Goal: Task Accomplishment & Management: Manage account settings

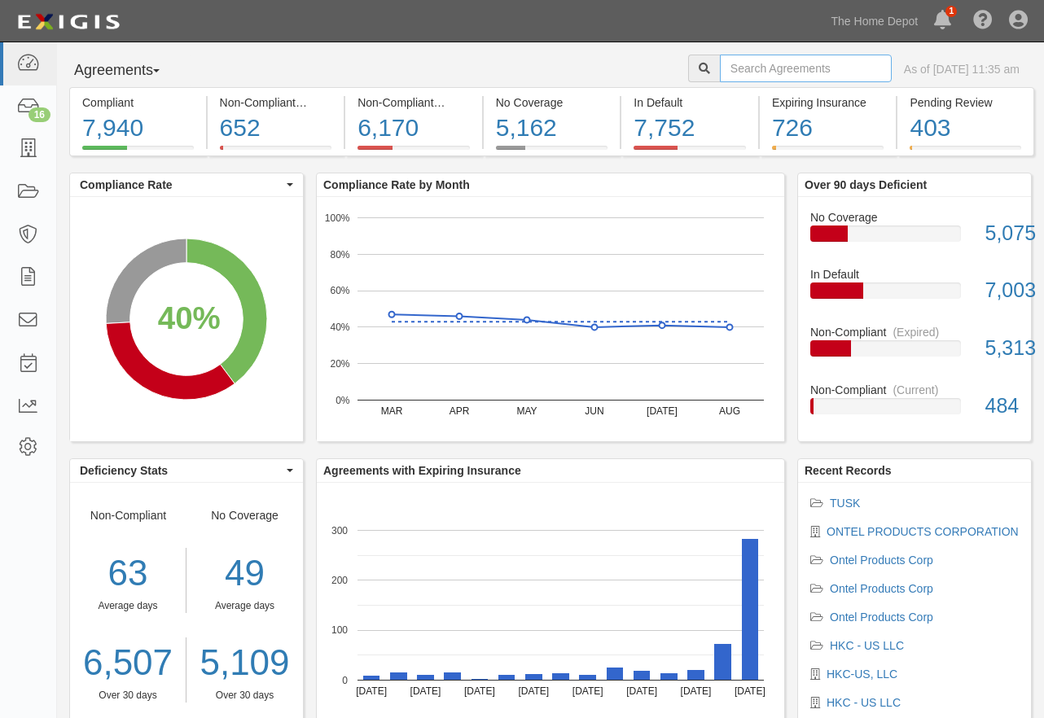
click at [720, 70] on input "text" at bounding box center [806, 69] width 172 height 28
click at [35, 142] on icon at bounding box center [27, 149] width 23 height 19
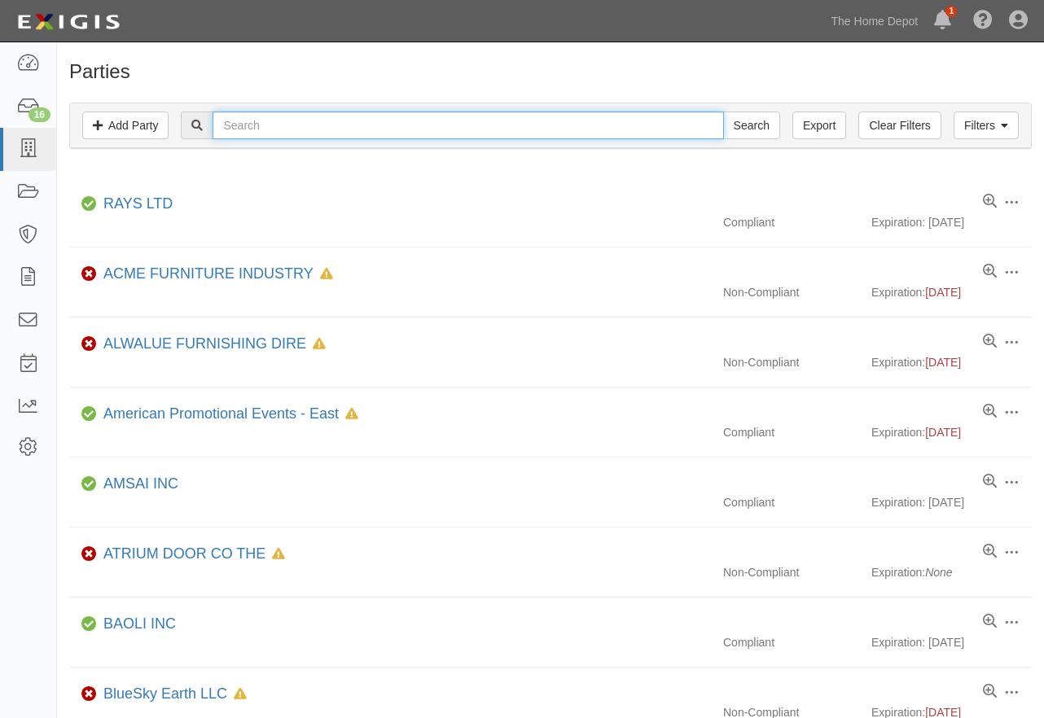
drag, startPoint x: 288, startPoint y: 116, endPoint x: 287, endPoint y: 103, distance: 13.0
click at [288, 115] on input "text" at bounding box center [467, 126] width 510 height 28
type input "iconic"
click at [723, 112] on input "Search" at bounding box center [751, 126] width 57 height 28
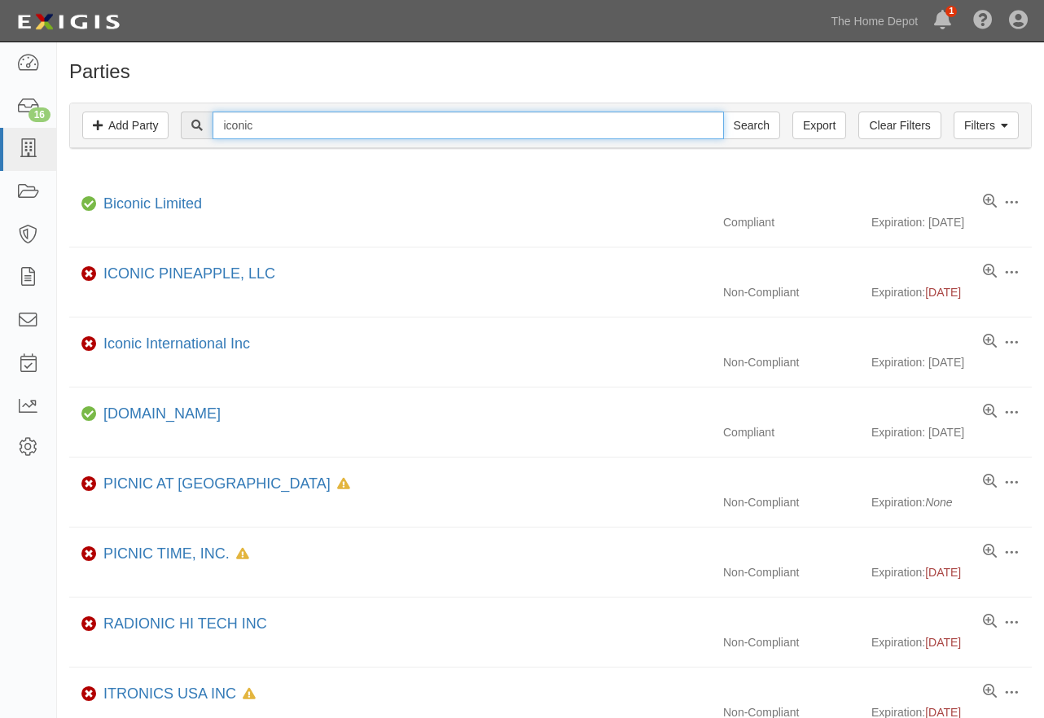
click at [287, 132] on input "iconic" at bounding box center [467, 126] width 510 height 28
type input "iconic in"
click at [723, 112] on input "Search" at bounding box center [751, 126] width 57 height 28
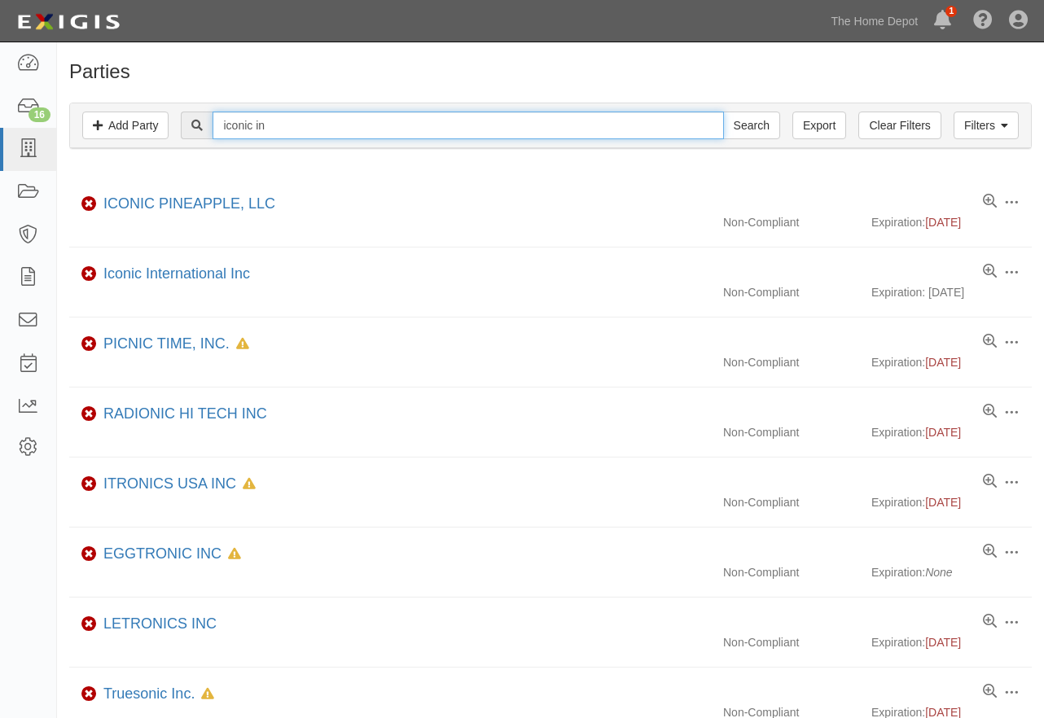
drag, startPoint x: 294, startPoint y: 128, endPoint x: 182, endPoint y: 120, distance: 112.6
click at [182, 120] on div "iconic in Search" at bounding box center [550, 126] width 936 height 28
type input "alchemy hom"
click at [723, 112] on input "Search" at bounding box center [751, 126] width 57 height 28
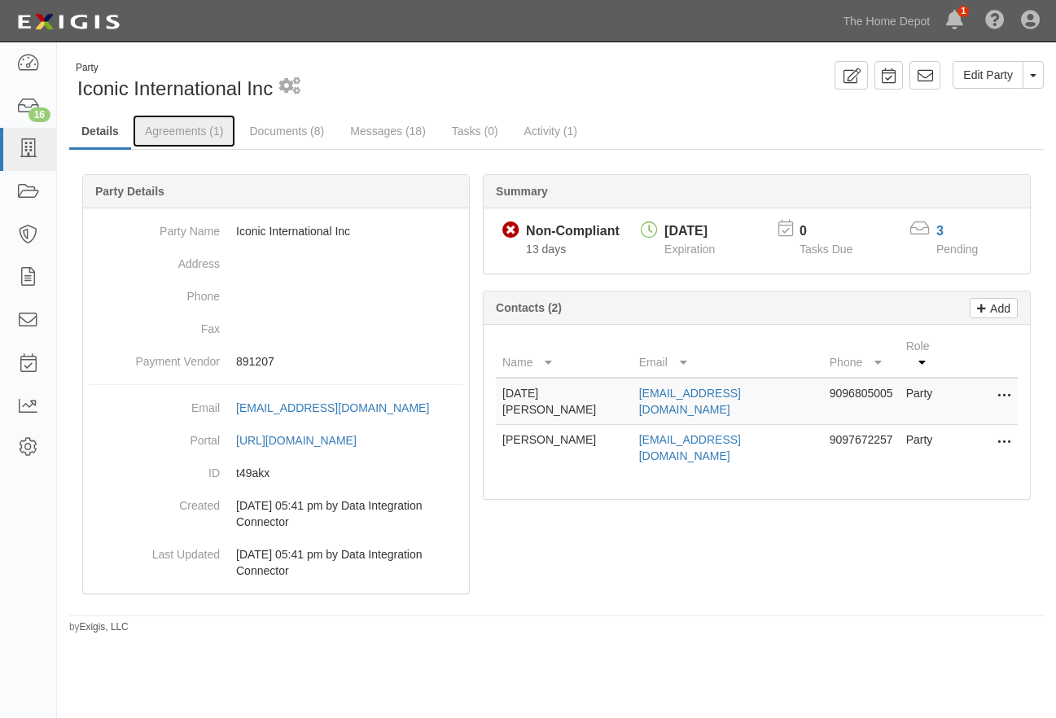
click at [187, 138] on link "Agreements (1)" at bounding box center [184, 131] width 103 height 33
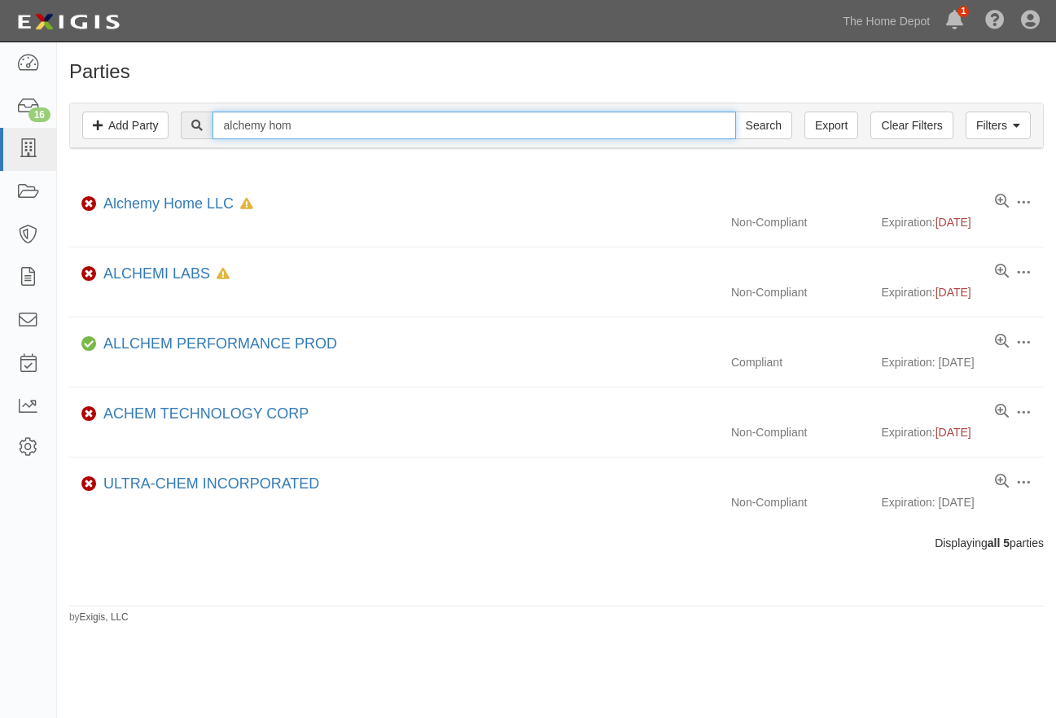
drag, startPoint x: 239, startPoint y: 123, endPoint x: 145, endPoint y: 121, distance: 94.4
click at [145, 121] on div "Filters Add Party Clear Filters Export alchemy hom Search Filters" at bounding box center [556, 125] width 973 height 45
type input "iconic in"
click at [735, 112] on input "Search" at bounding box center [763, 126] width 57 height 28
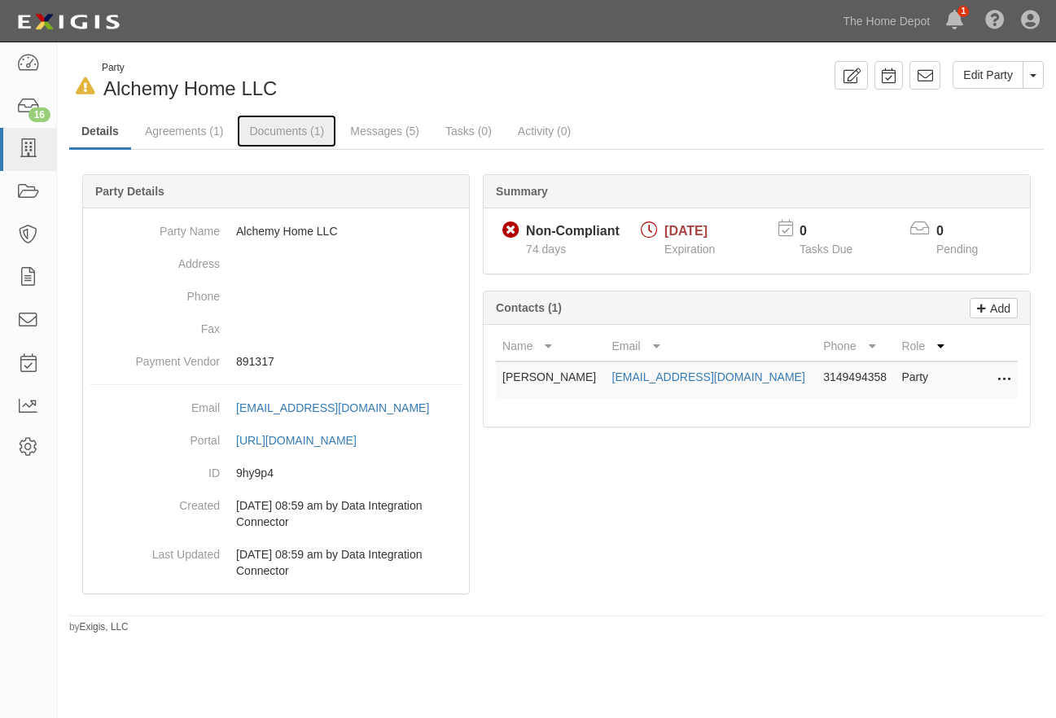
click at [269, 128] on link "Documents (1)" at bounding box center [286, 131] width 99 height 33
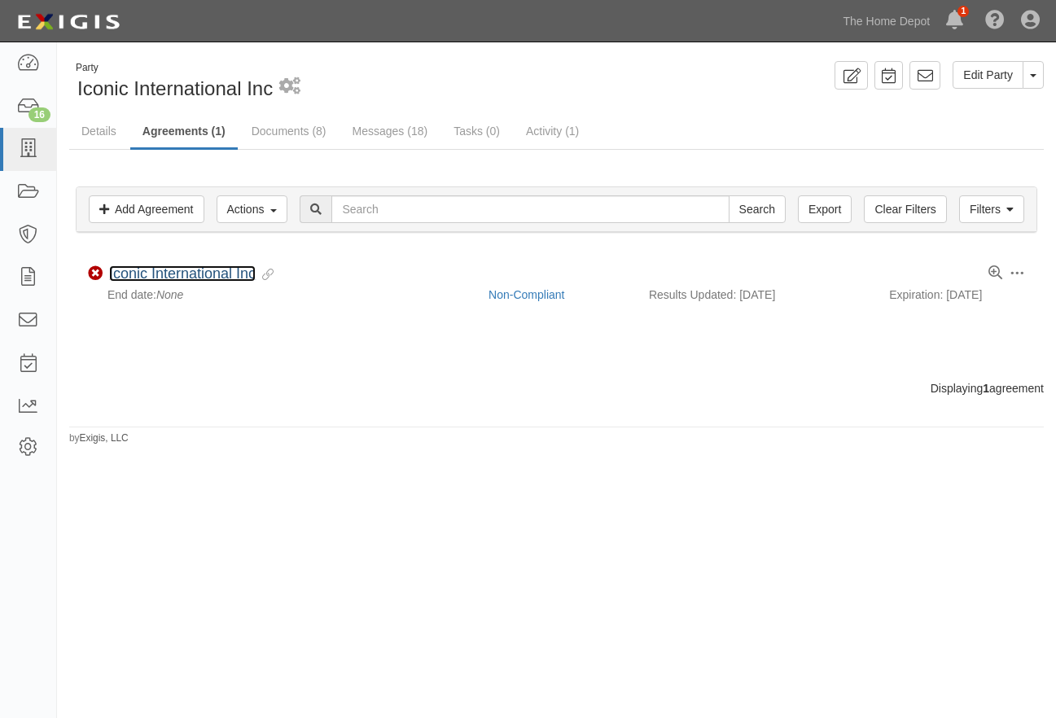
click at [235, 273] on link "Iconic International Inc" at bounding box center [182, 273] width 147 height 16
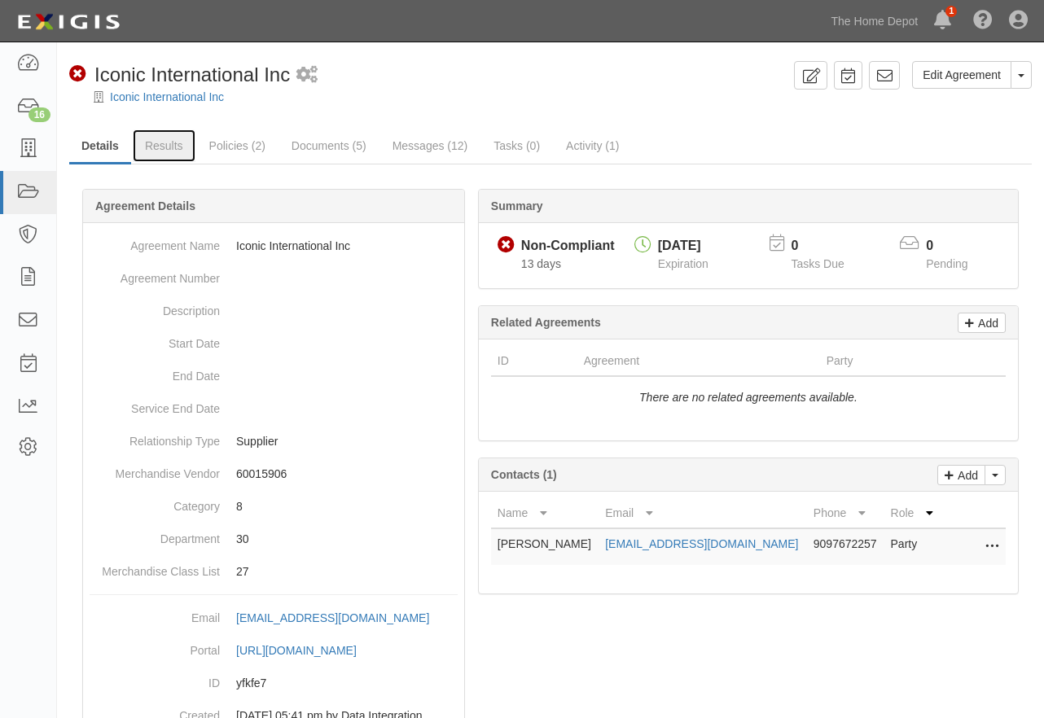
click at [170, 143] on link "Results" at bounding box center [164, 145] width 63 height 33
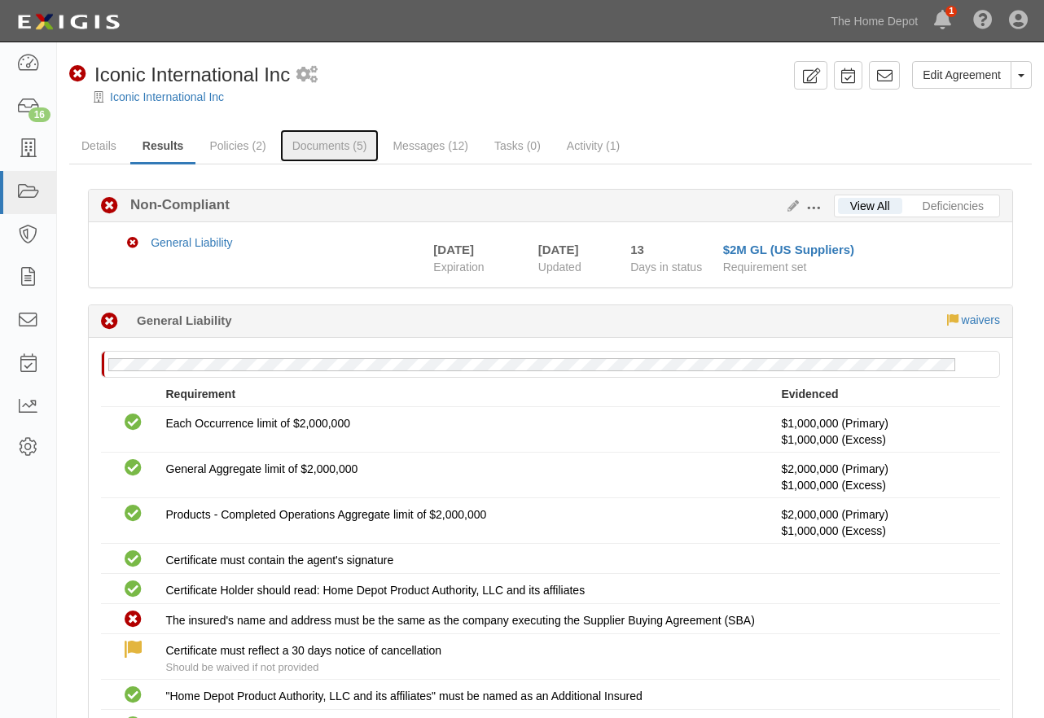
click at [310, 157] on link "Documents (5)" at bounding box center [329, 145] width 99 height 33
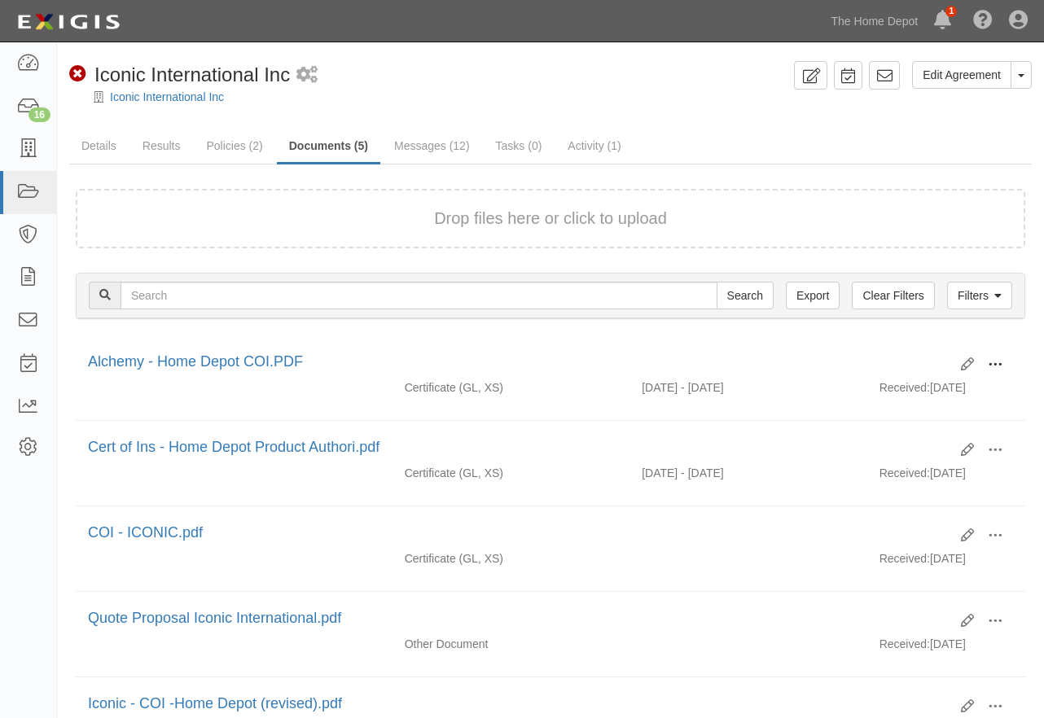
click at [995, 361] on span at bounding box center [994, 364] width 15 height 15
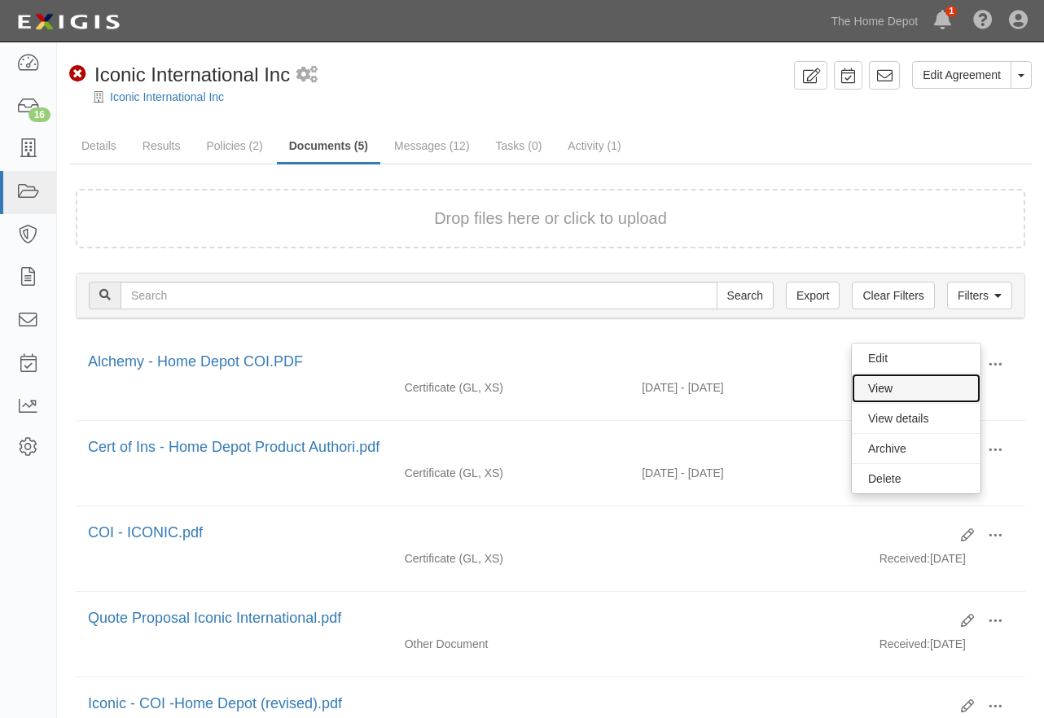
click at [912, 388] on link "View" at bounding box center [915, 388] width 129 height 29
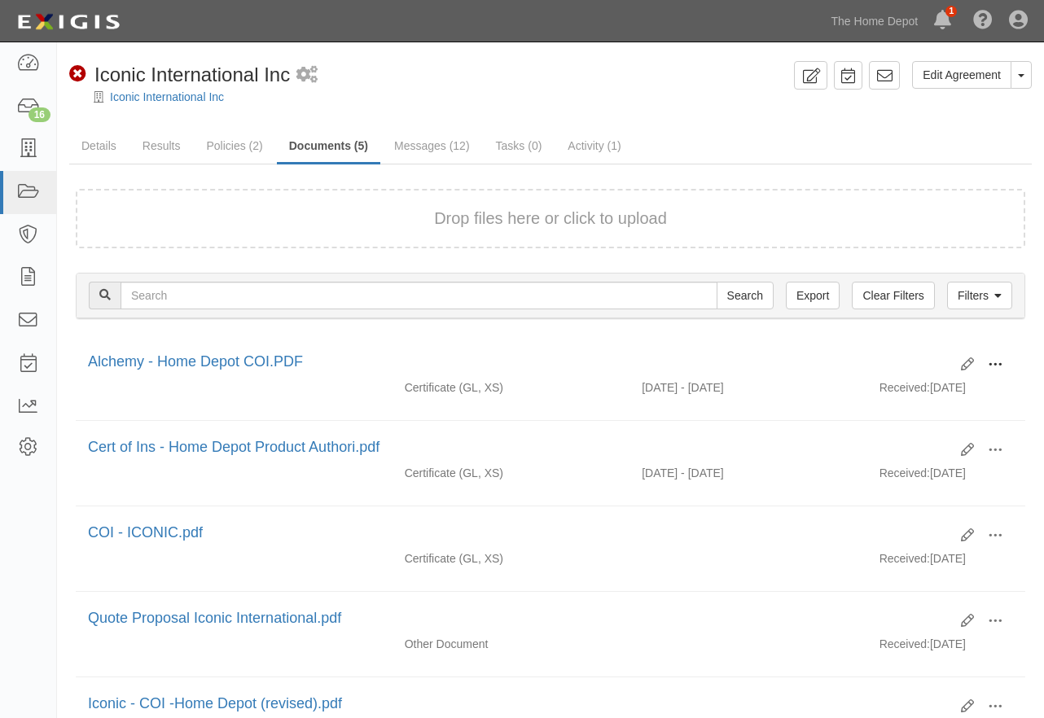
click at [993, 364] on span at bounding box center [994, 364] width 15 height 15
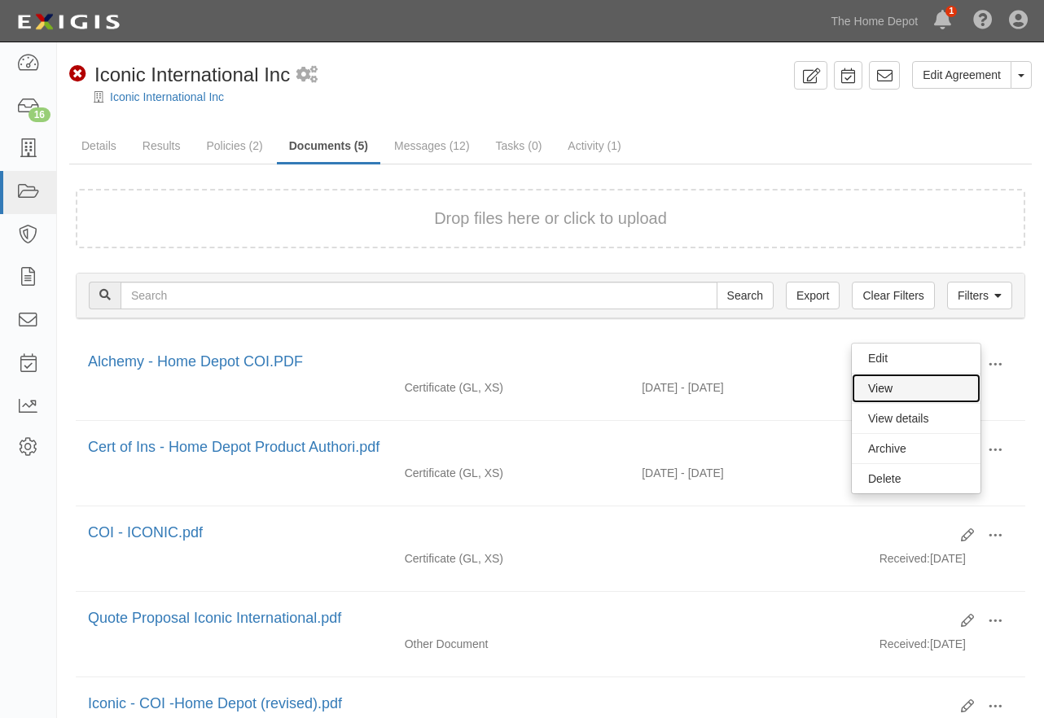
click at [880, 391] on link "View" at bounding box center [915, 388] width 129 height 29
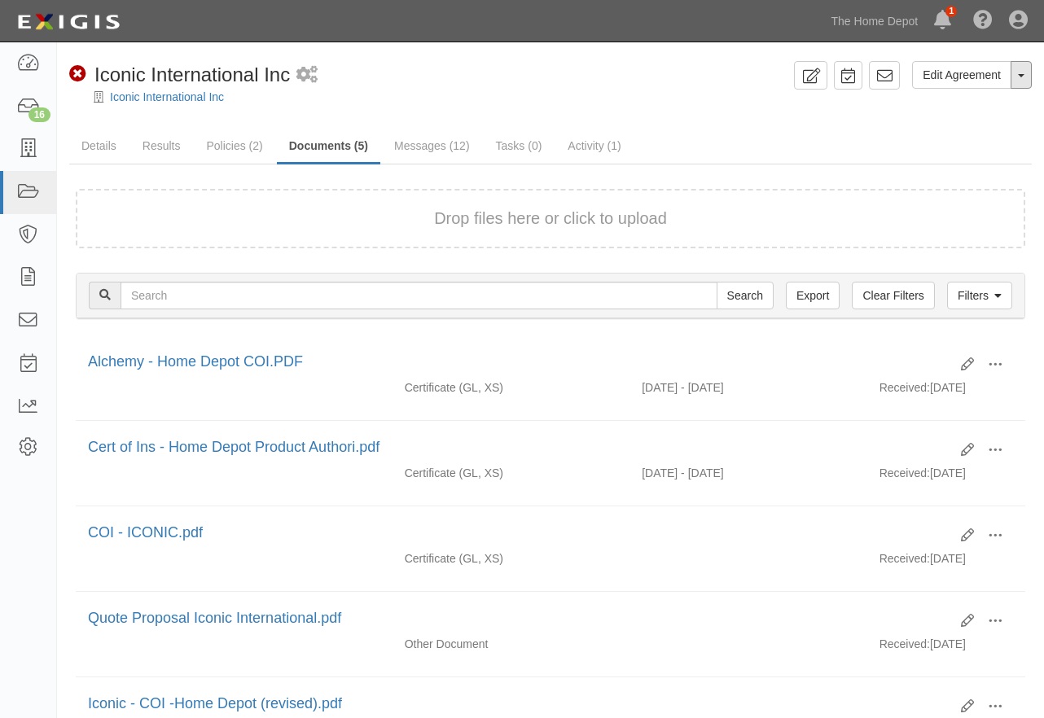
click at [1021, 72] on button "Toggle Agreement Dropdown" at bounding box center [1020, 75] width 21 height 28
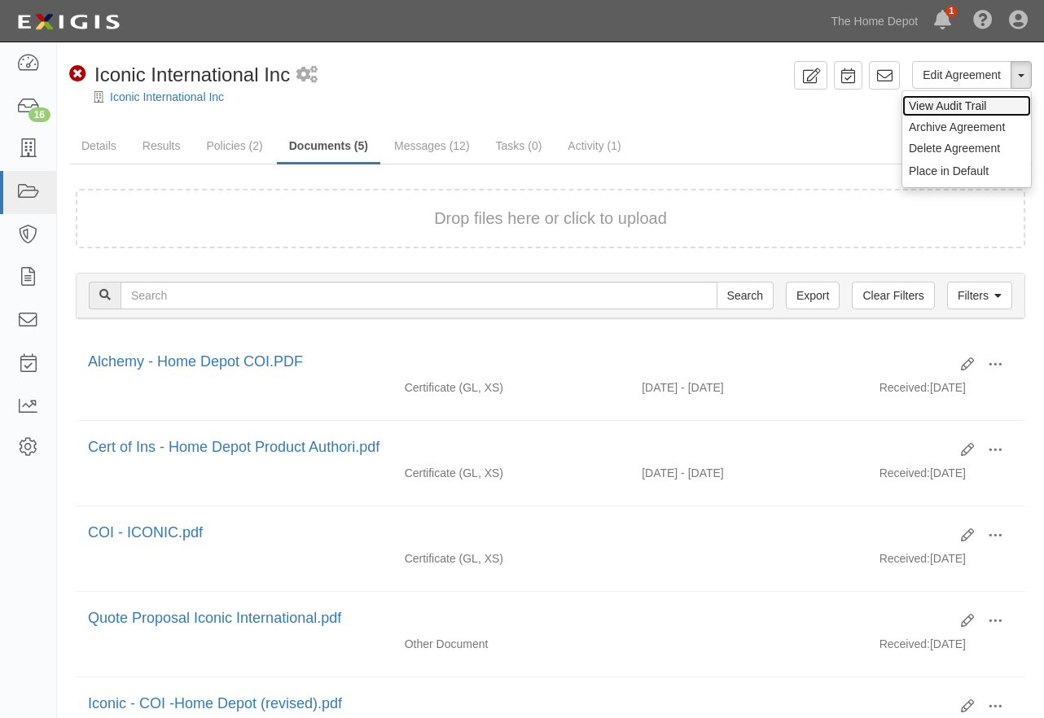
click at [944, 104] on link "View Audit Trail" at bounding box center [966, 105] width 129 height 21
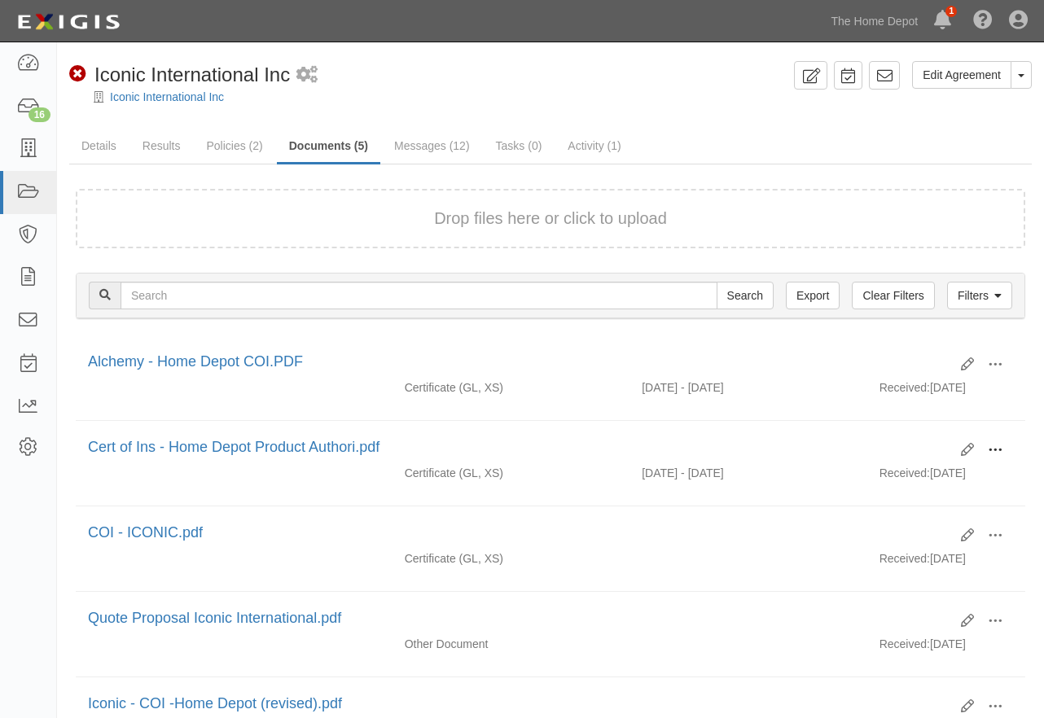
click at [1000, 444] on span at bounding box center [994, 450] width 15 height 15
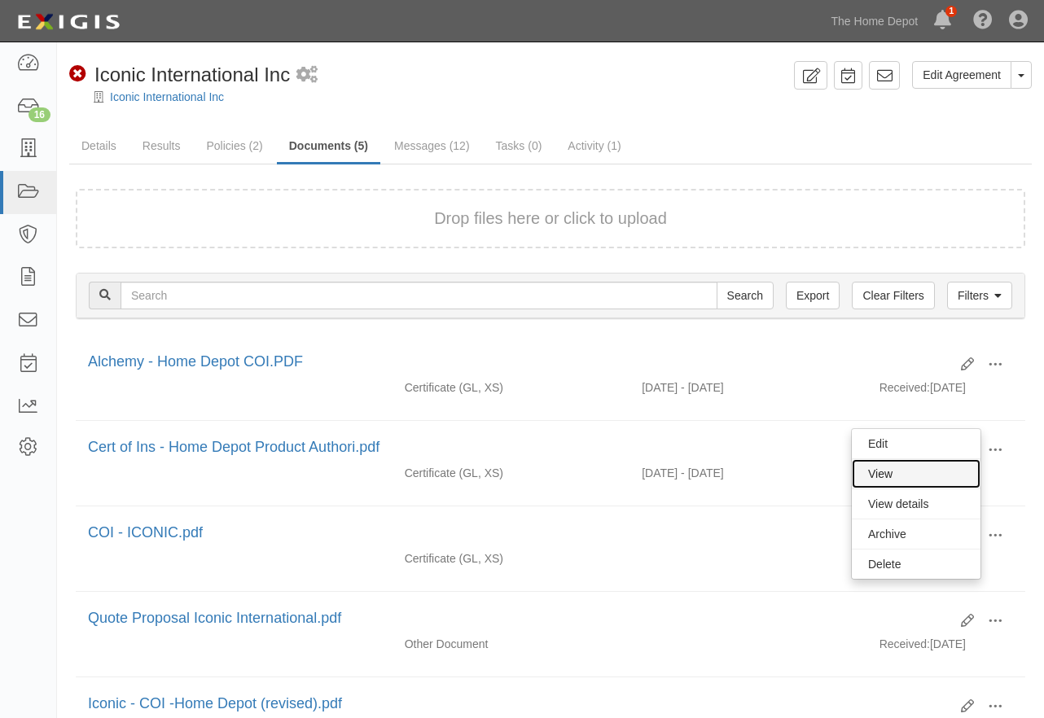
click at [896, 467] on link "View" at bounding box center [915, 473] width 129 height 29
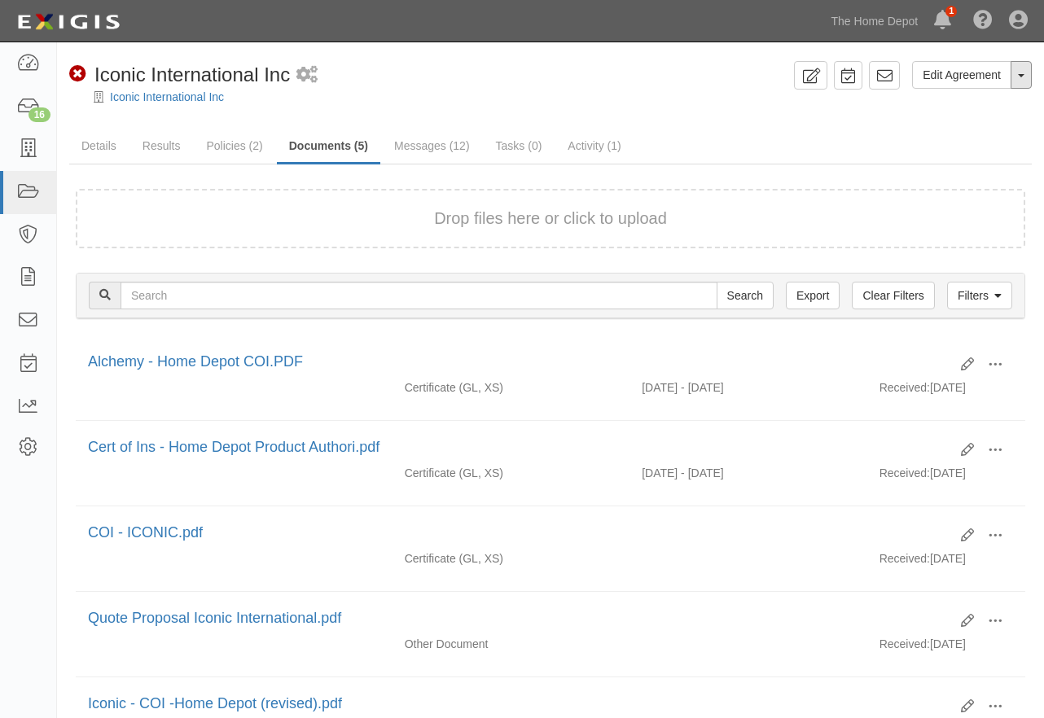
click at [1017, 67] on button "Toggle Agreement Dropdown" at bounding box center [1020, 75] width 21 height 28
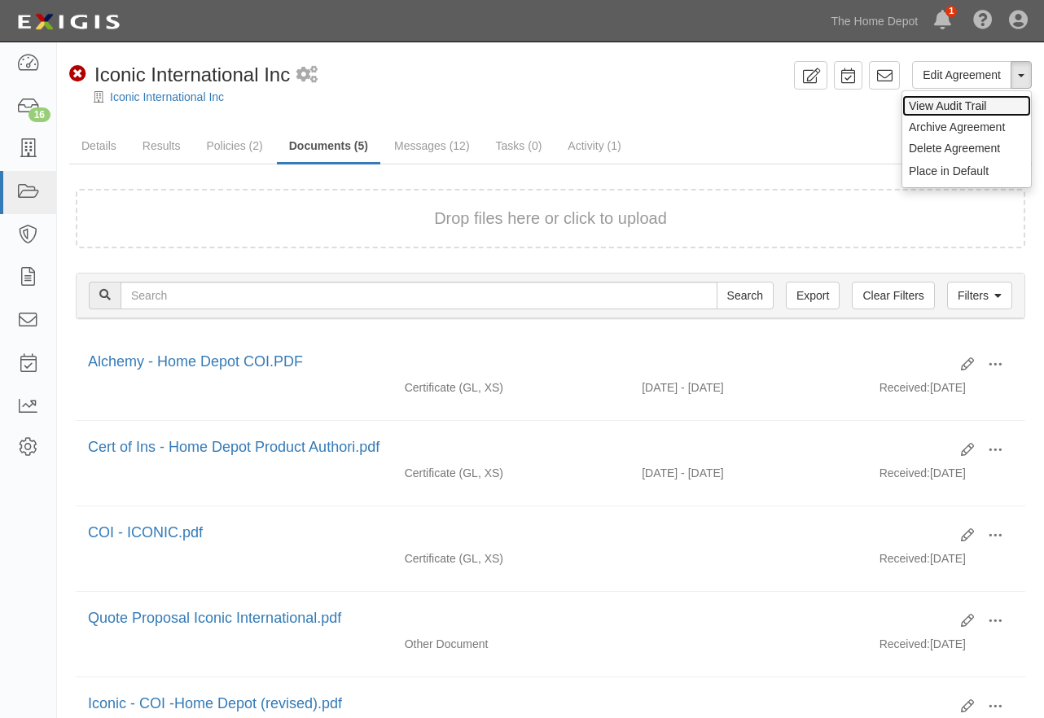
click at [930, 104] on link "View Audit Trail" at bounding box center [966, 105] width 129 height 21
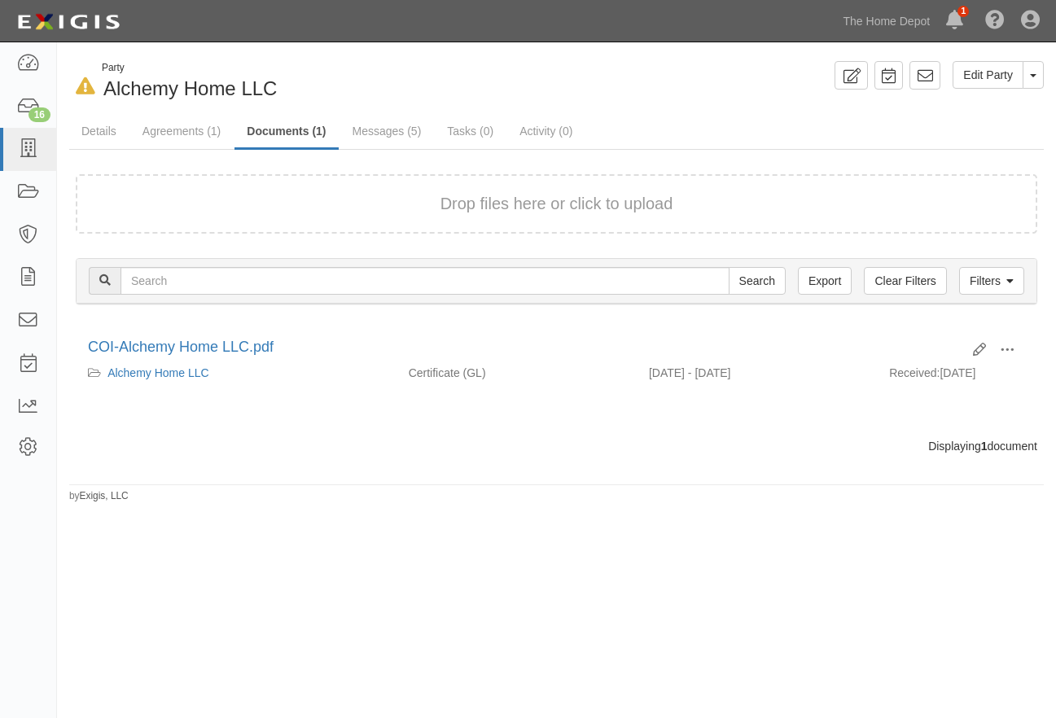
click at [369, 201] on div "Drop files here or click to upload" at bounding box center [556, 204] width 925 height 24
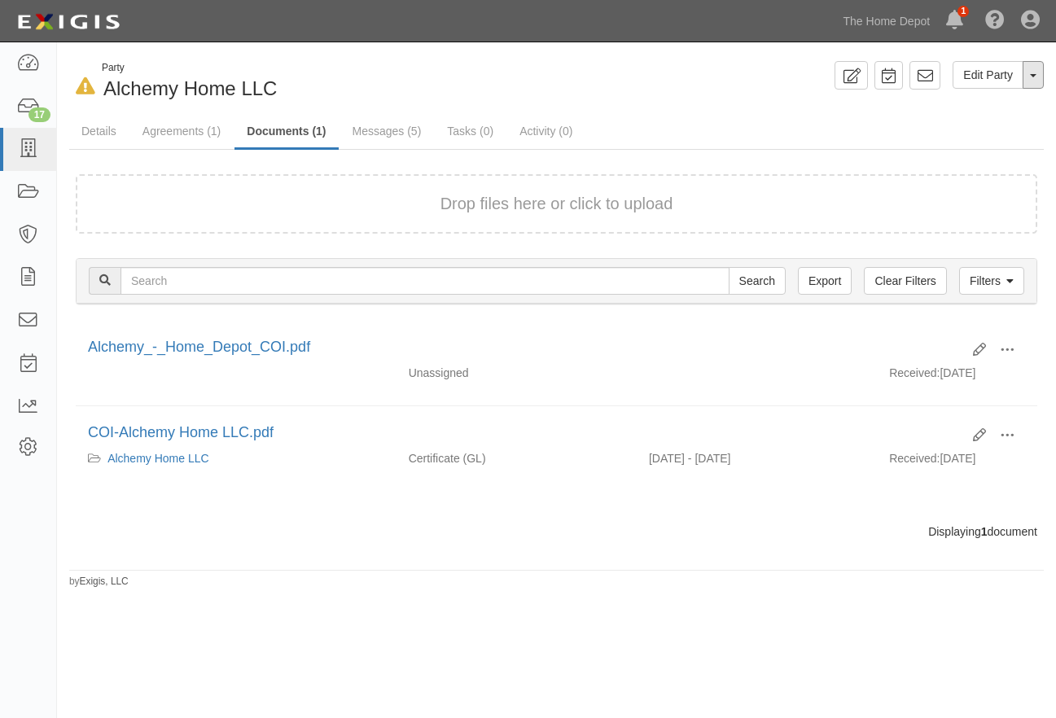
click at [1034, 75] on span "button" at bounding box center [1033, 75] width 7 height 3
click at [628, 106] on div "In Default since [DATE] Party Alchemy Home LLC Edit Party Toggle Party Dropdown…" at bounding box center [556, 324] width 999 height 527
click at [176, 133] on link "Agreements (1)" at bounding box center [181, 131] width 103 height 33
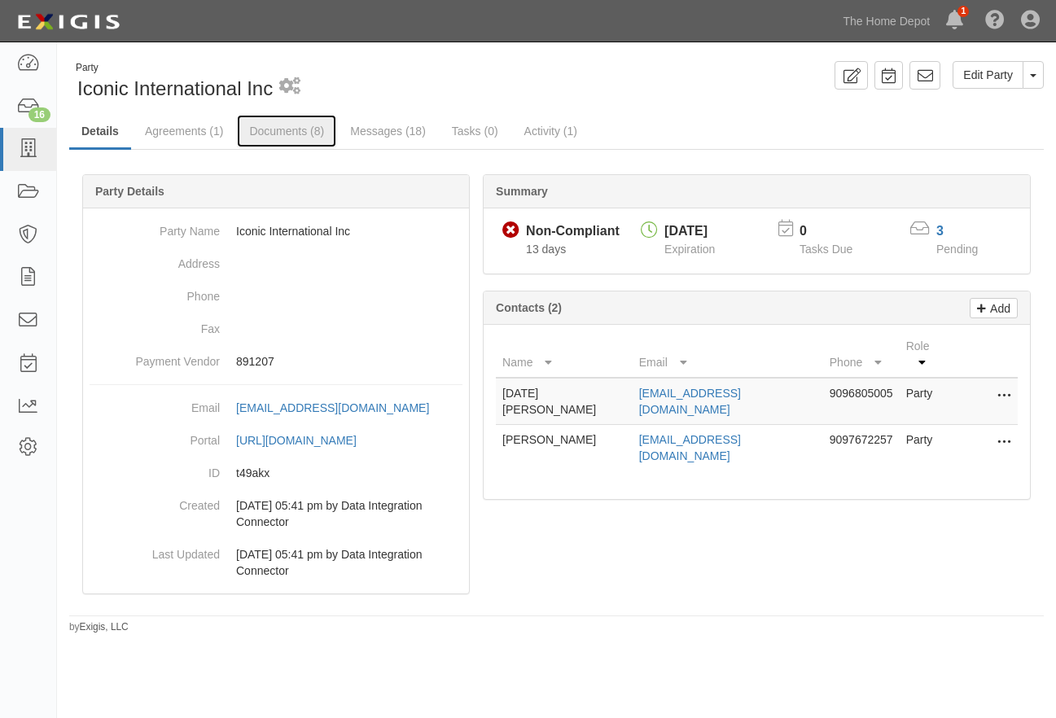
click at [266, 125] on link "Documents (8)" at bounding box center [286, 131] width 99 height 33
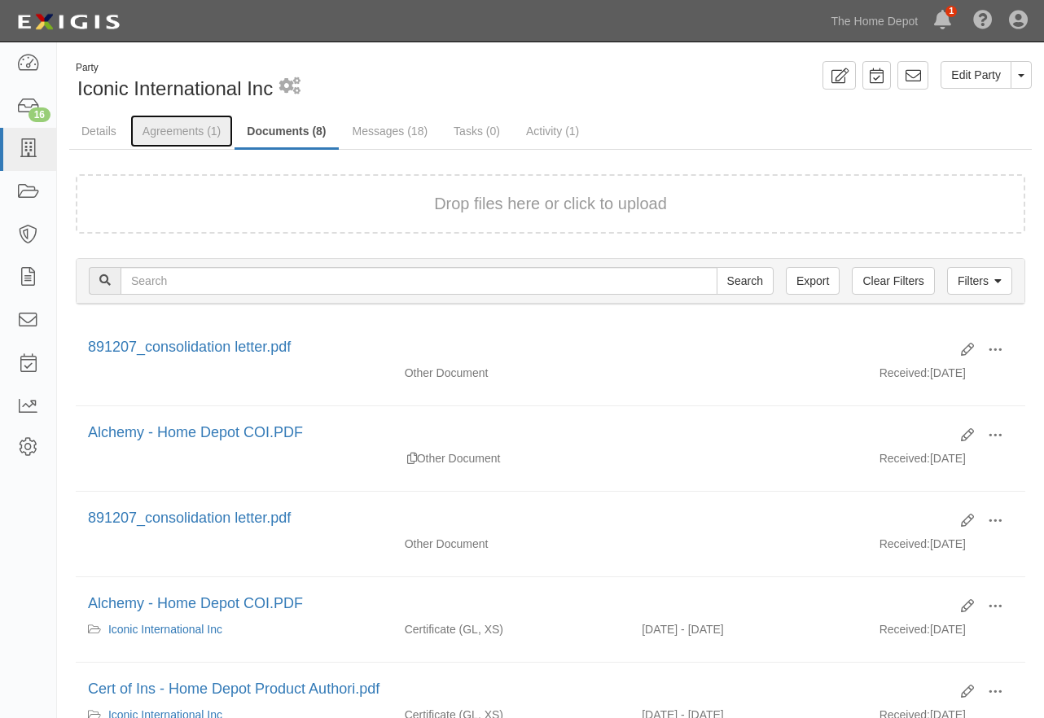
click at [172, 130] on link "Agreements (1)" at bounding box center [181, 131] width 103 height 33
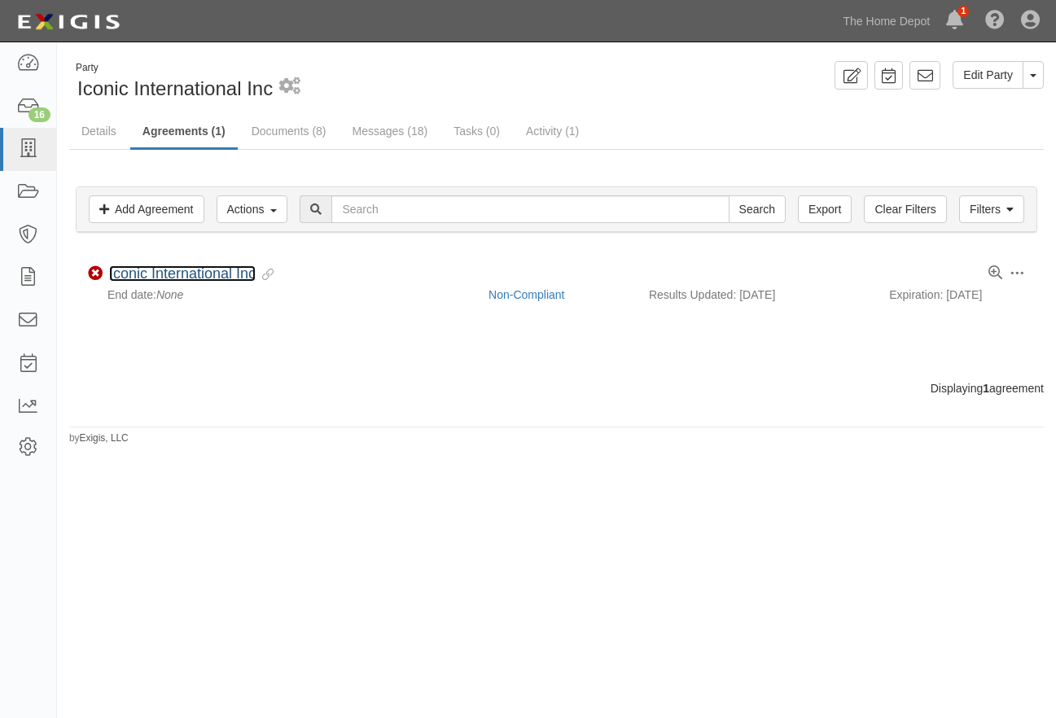
click at [180, 273] on link "Iconic International Inc" at bounding box center [182, 273] width 147 height 16
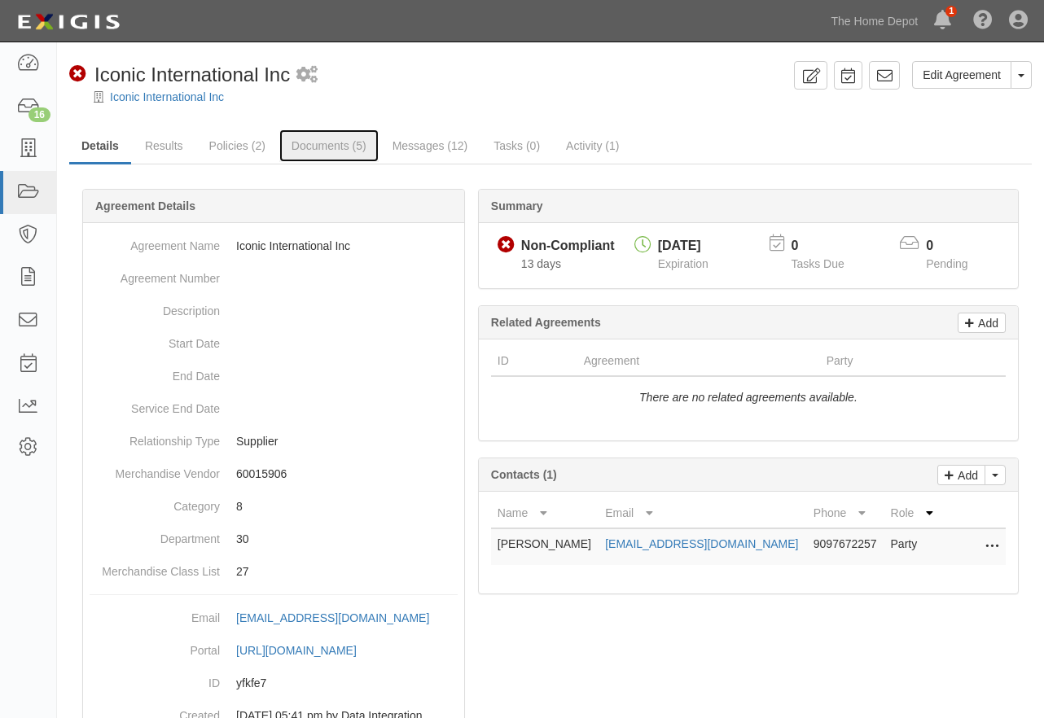
click at [315, 145] on link "Documents (5)" at bounding box center [328, 145] width 99 height 33
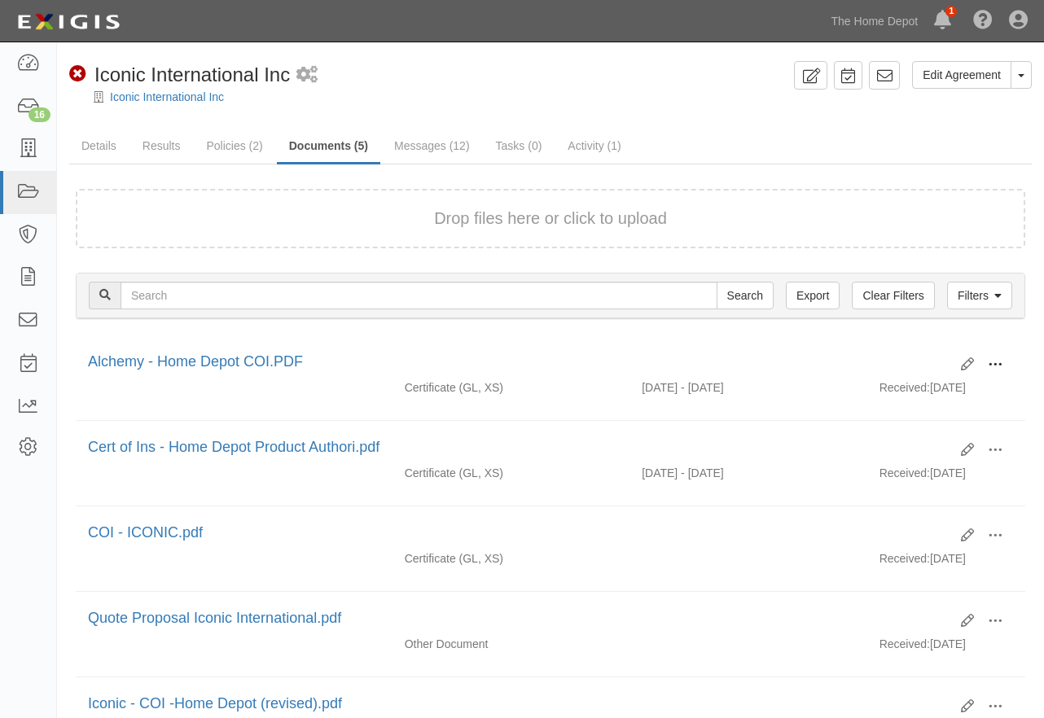
click at [996, 362] on span at bounding box center [994, 364] width 15 height 15
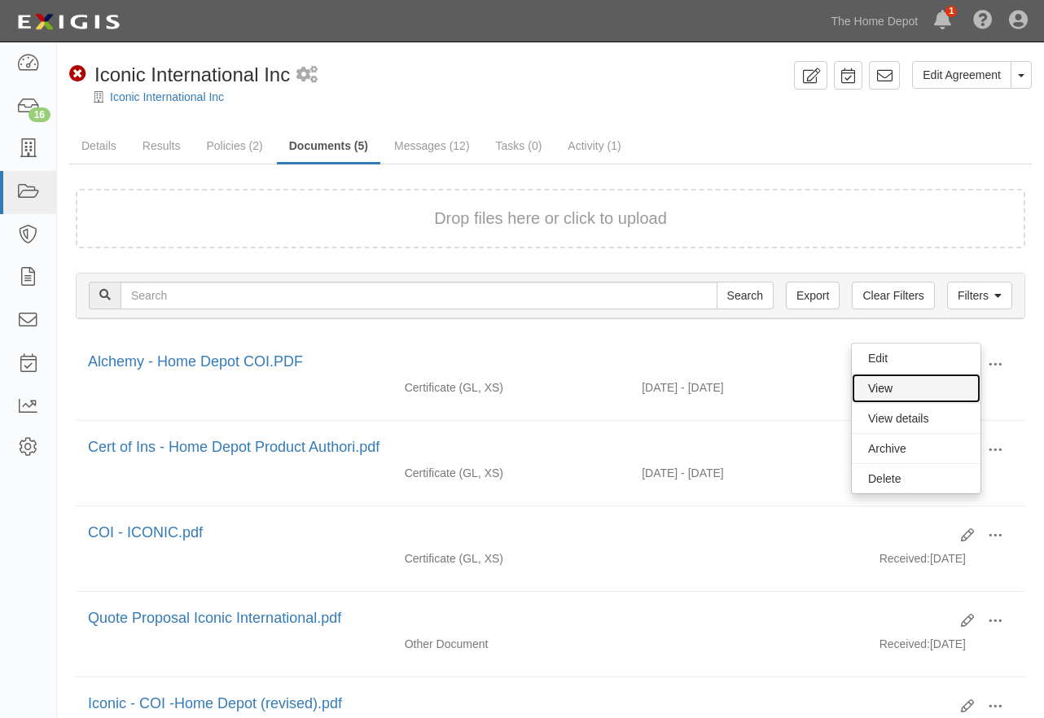
click at [943, 389] on link "View" at bounding box center [915, 388] width 129 height 29
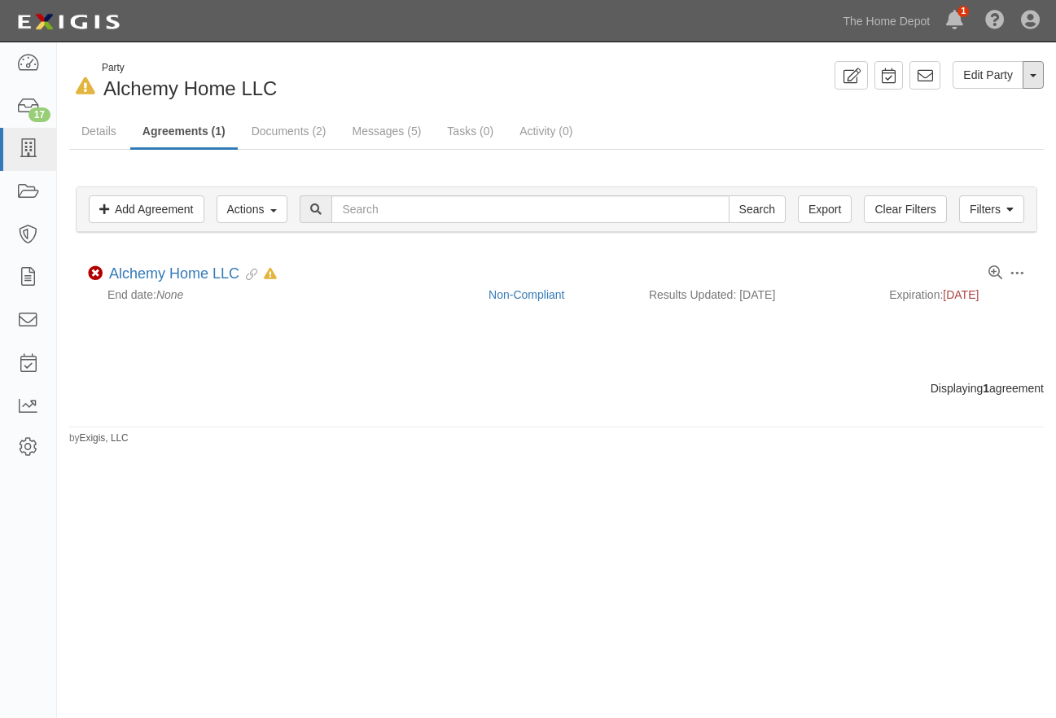
click at [1031, 77] on span "button" at bounding box center [1033, 75] width 7 height 3
click at [180, 269] on link "Alchemy Home LLC" at bounding box center [174, 273] width 130 height 16
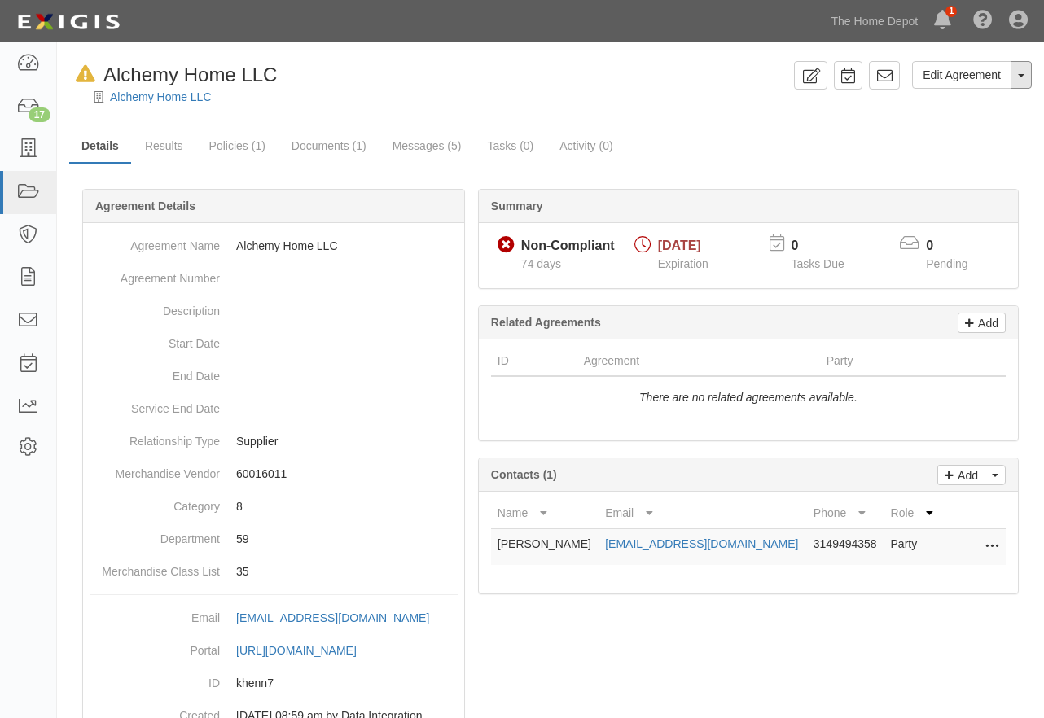
click at [1019, 80] on button "Toggle Agreement Dropdown" at bounding box center [1020, 75] width 21 height 28
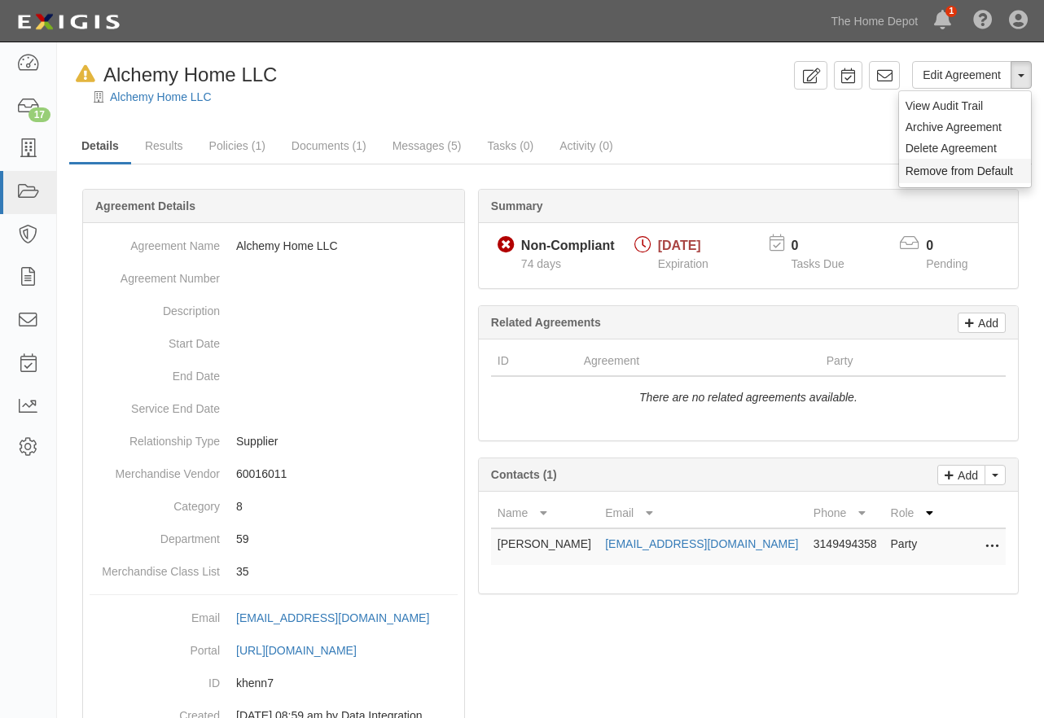
click at [943, 168] on button "Remove from Default" at bounding box center [965, 171] width 132 height 24
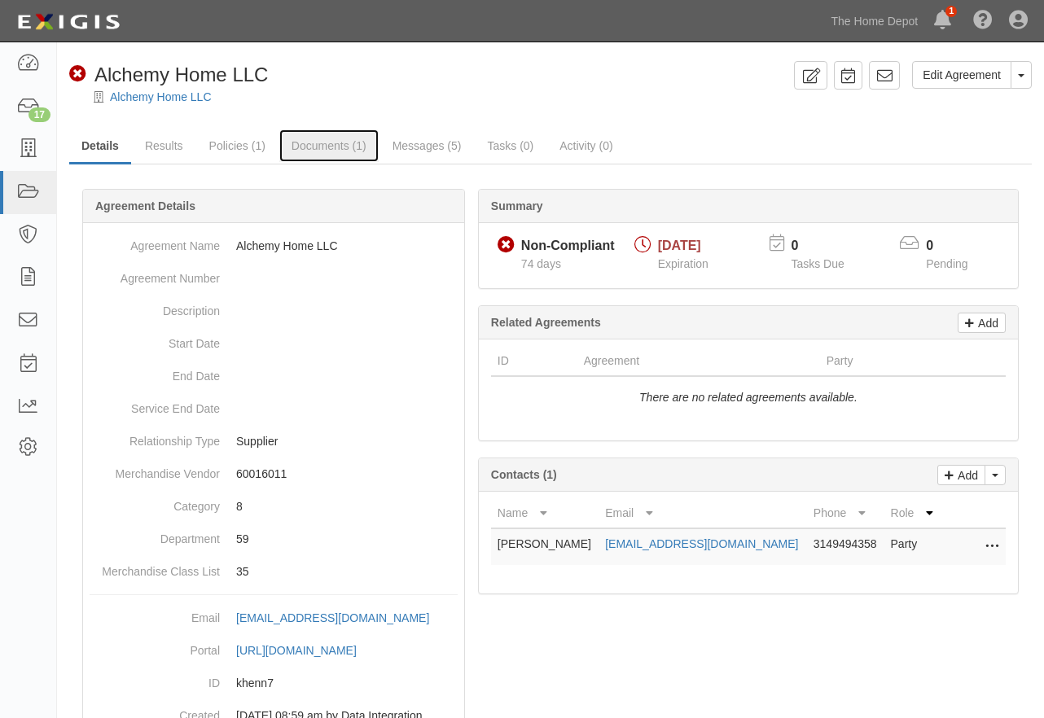
click at [317, 151] on link "Documents (1)" at bounding box center [328, 145] width 99 height 33
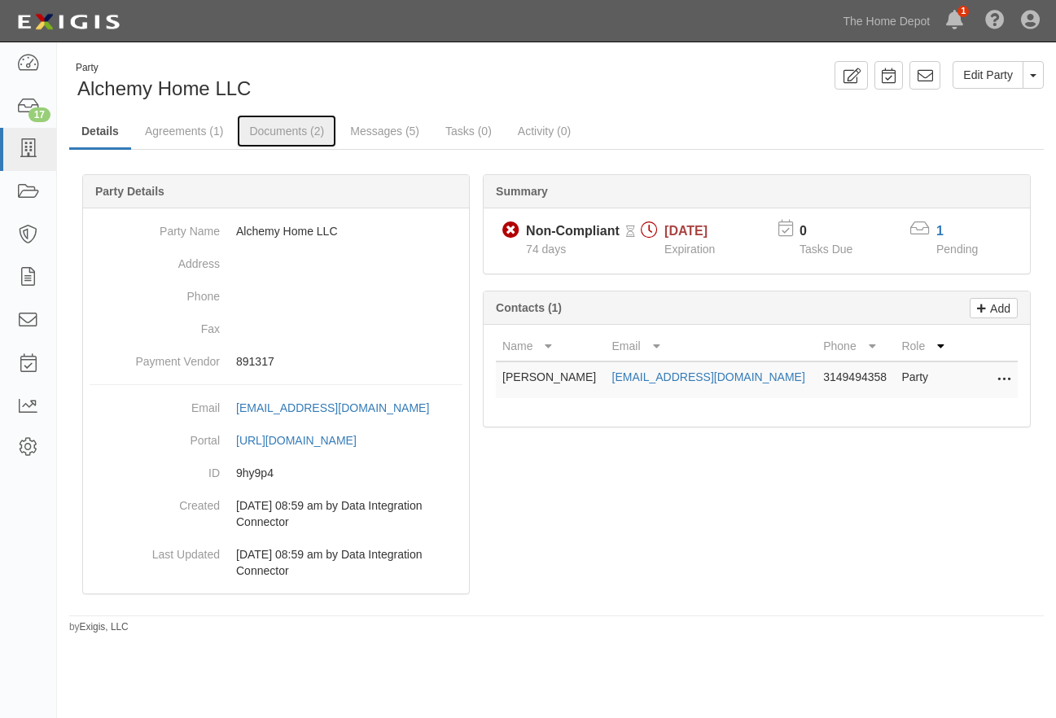
click at [296, 131] on link "Documents (2)" at bounding box center [286, 131] width 99 height 33
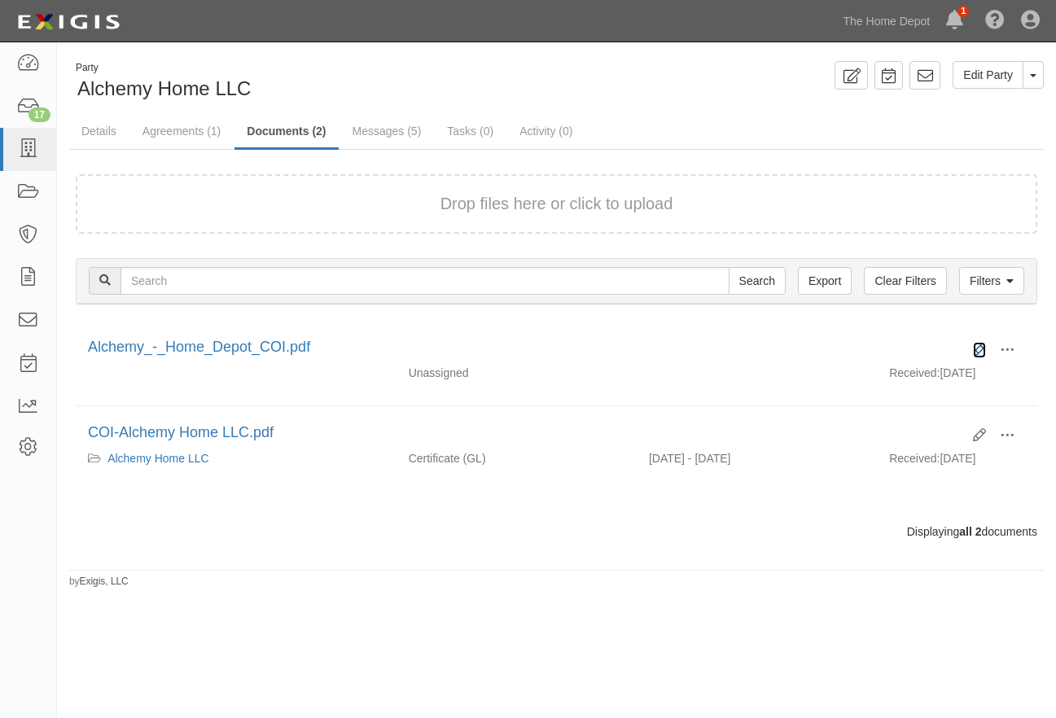
click at [977, 348] on icon at bounding box center [979, 349] width 13 height 13
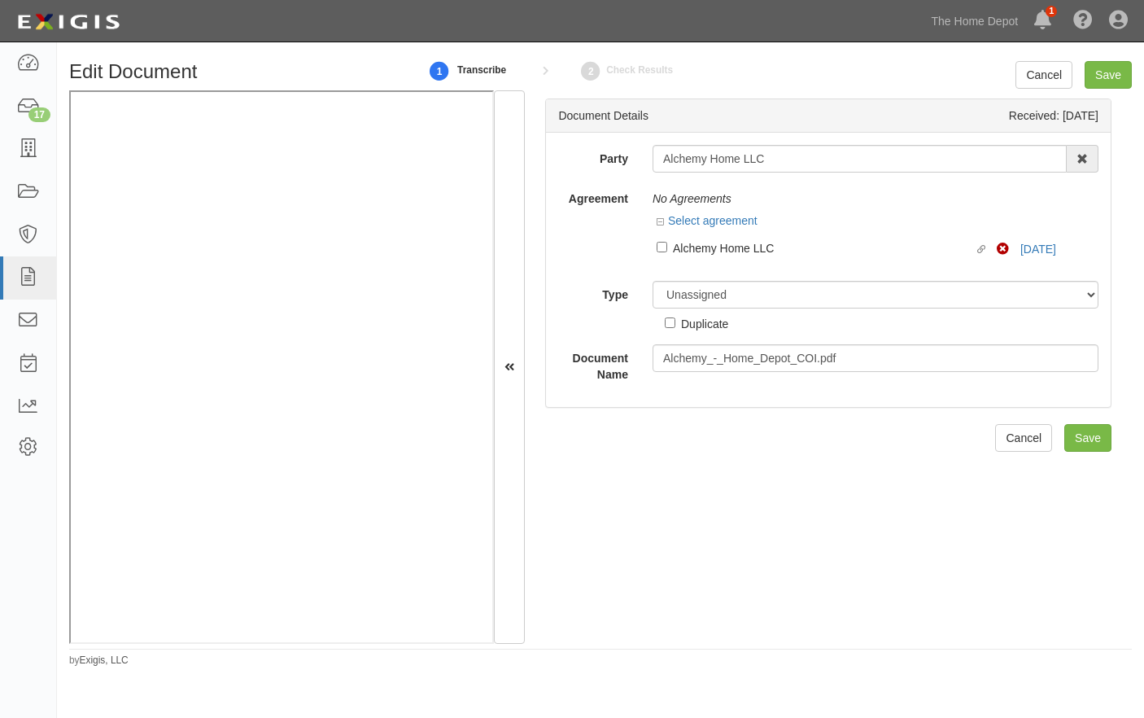
drag, startPoint x: 606, startPoint y: 494, endPoint x: 566, endPoint y: 489, distance: 41.0
click at [606, 495] on div "Document Details Received: 09/16/2025 Party Alchemy Home LLC 1000576868 Ontario…" at bounding box center [828, 366] width 607 height 553
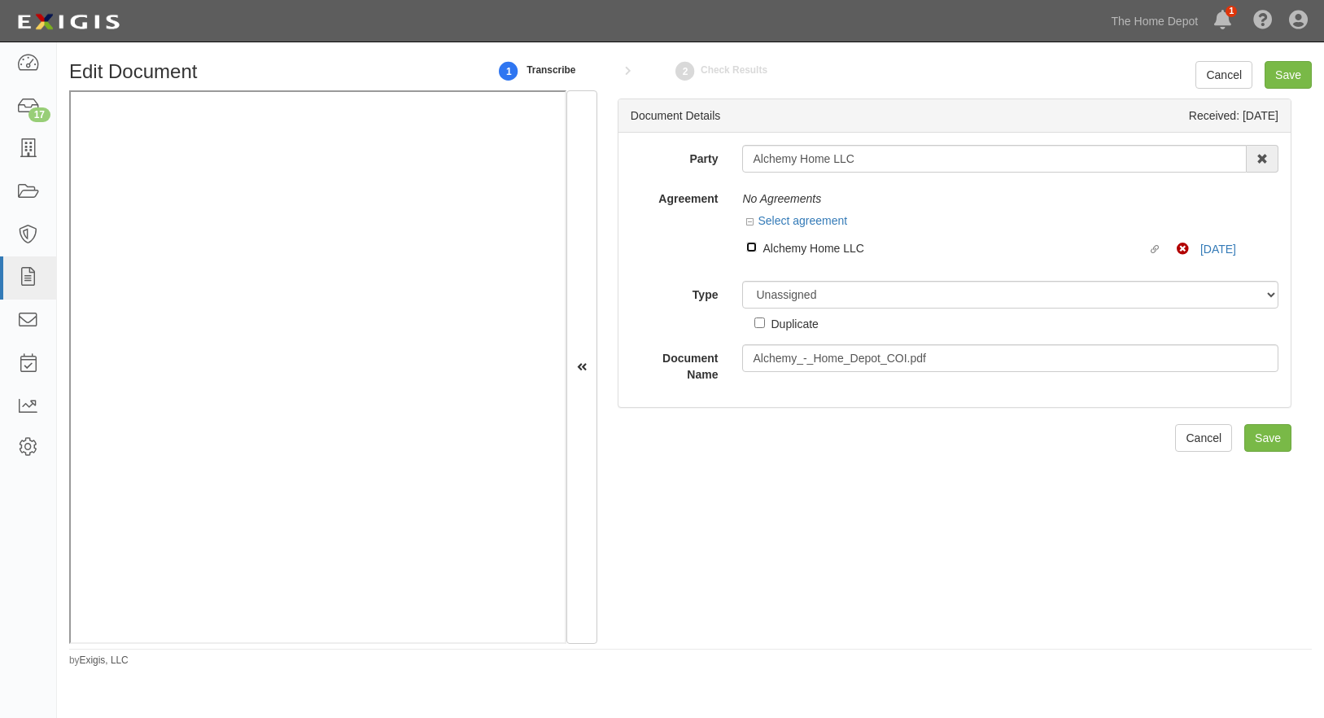
click at [752, 245] on input "Linked agreement Alchemy Home LLC Linked agreement" at bounding box center [751, 247] width 11 height 11
checkbox input "true"
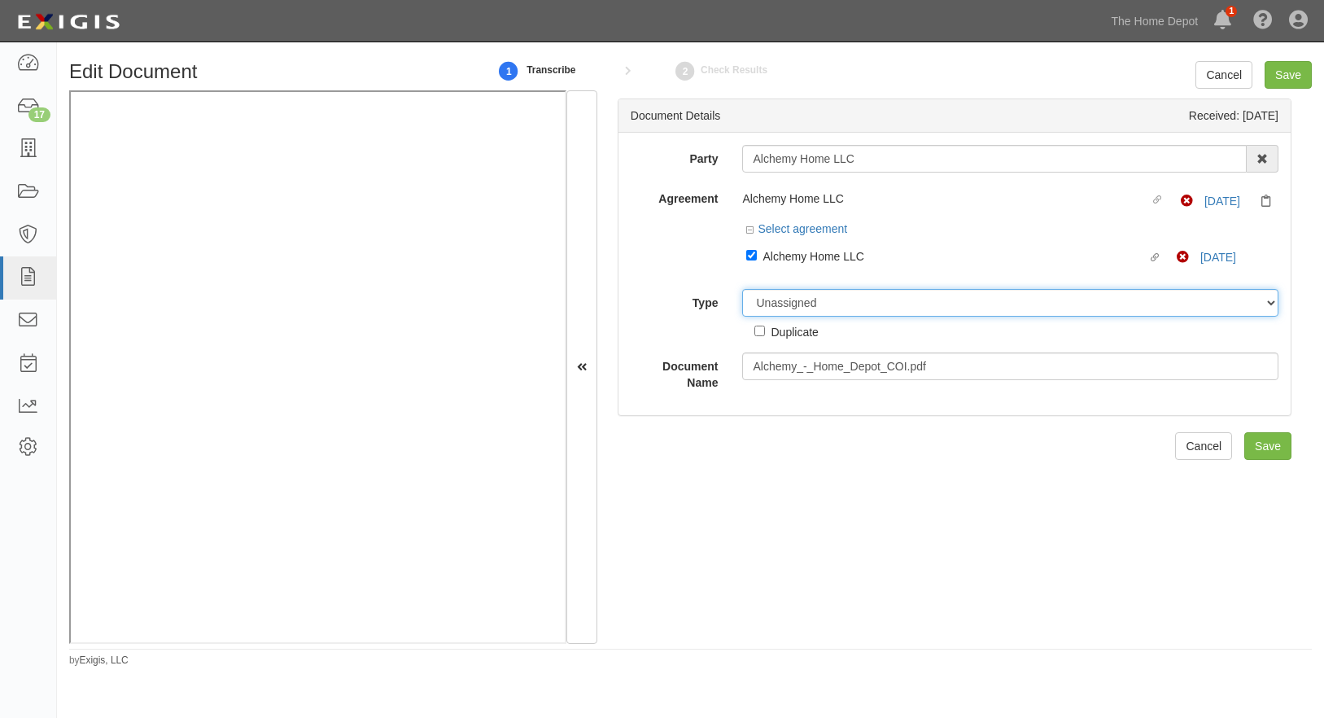
drag, startPoint x: 772, startPoint y: 306, endPoint x: 772, endPoint y: 316, distance: 9.8
click at [772, 306] on select "Unassigned Binder Cancellation Notice Certificate Contract Endorsement Insuranc…" at bounding box center [1010, 303] width 536 height 28
select select "CertificateDetail"
click at [742, 289] on select "Unassigned Binder Cancellation Notice Certificate Contract Endorsement Insuranc…" at bounding box center [1010, 303] width 536 height 28
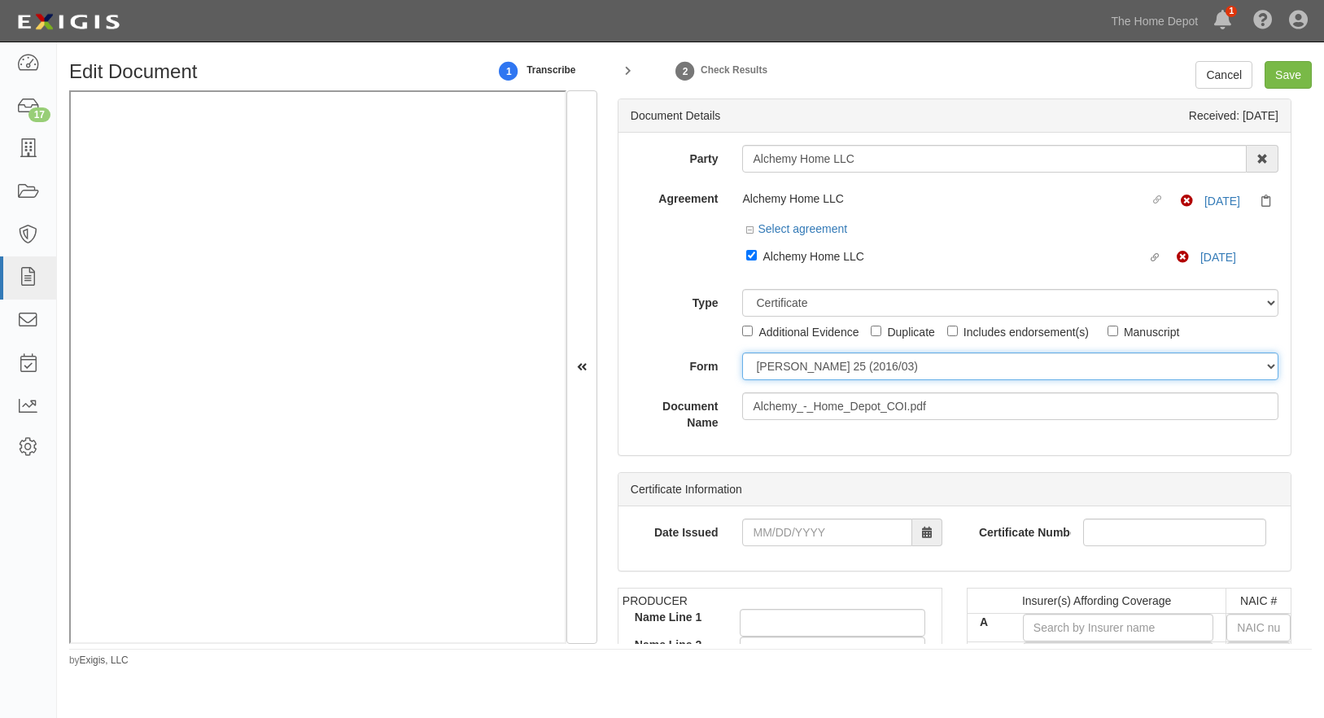
click at [766, 371] on select "ACORD 25 (2016/03) ACORD 101 ACORD 855 NY (2014/05) General" at bounding box center [1010, 366] width 536 height 28
select select "GeneralFormDetail"
click at [742, 352] on select "ACORD 25 (2016/03) ACORD 101 ACORD 855 NY (2014/05) General" at bounding box center [1010, 366] width 536 height 28
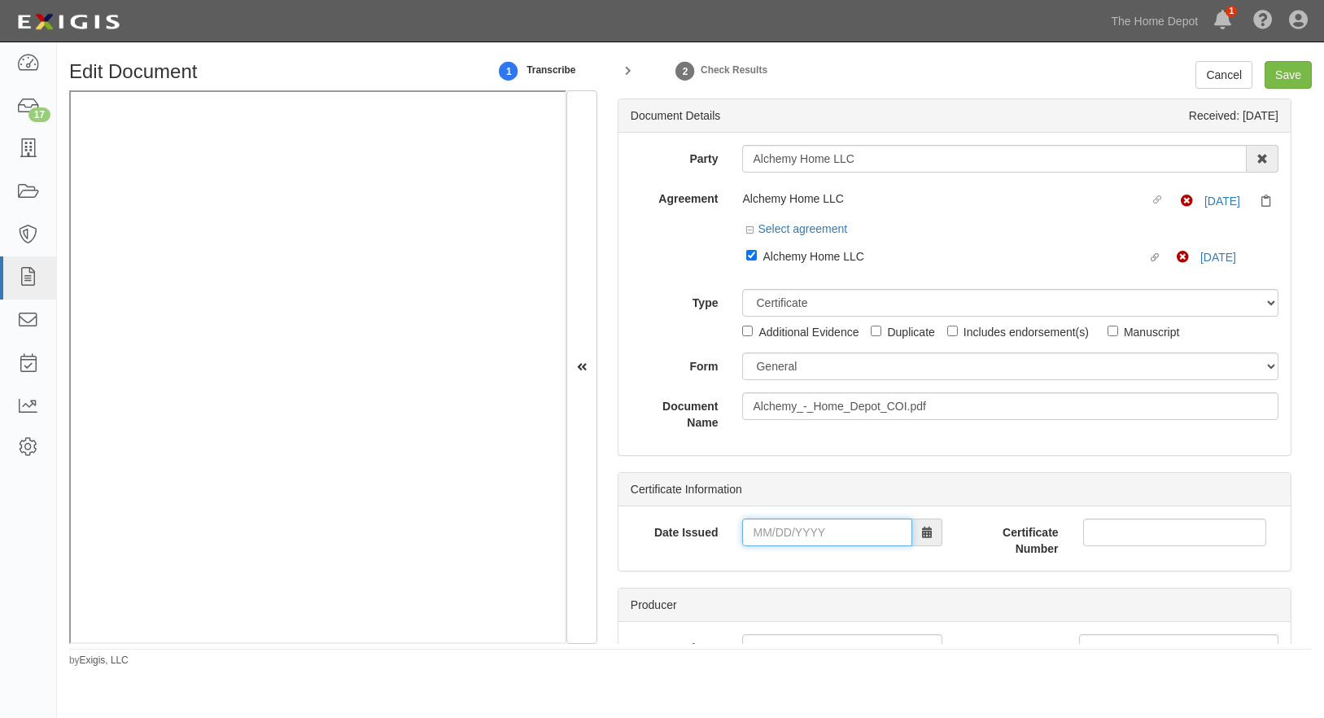
click at [749, 545] on input "Date Issued" at bounding box center [826, 532] width 169 height 28
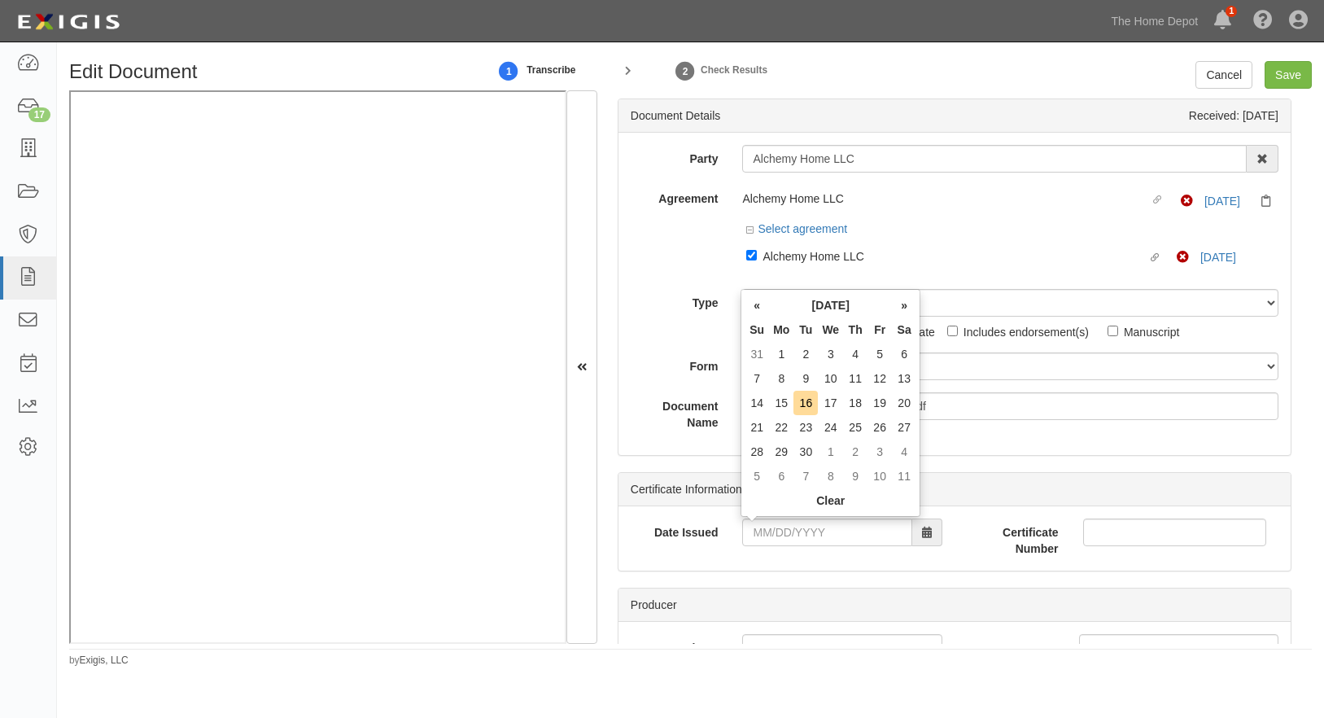
click at [794, 356] on td "2" at bounding box center [806, 354] width 24 height 24
type input "09/02/2025"
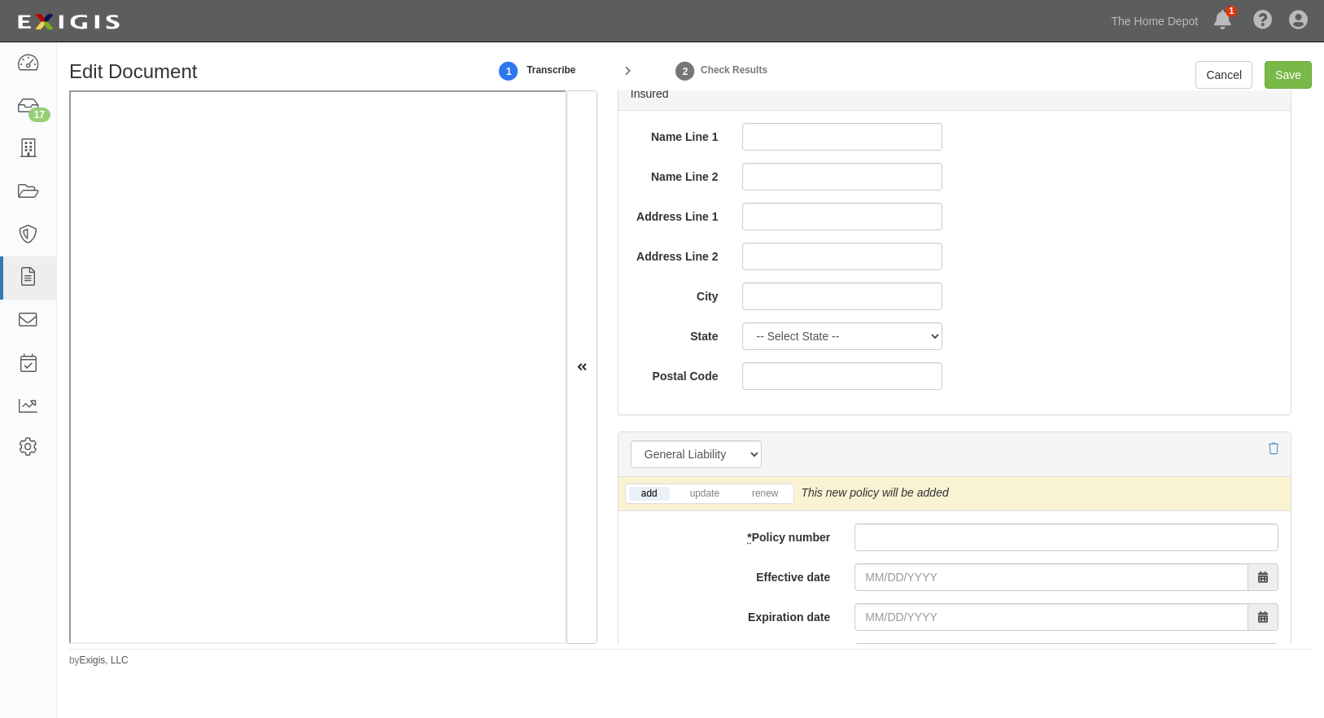
scroll to position [895, 0]
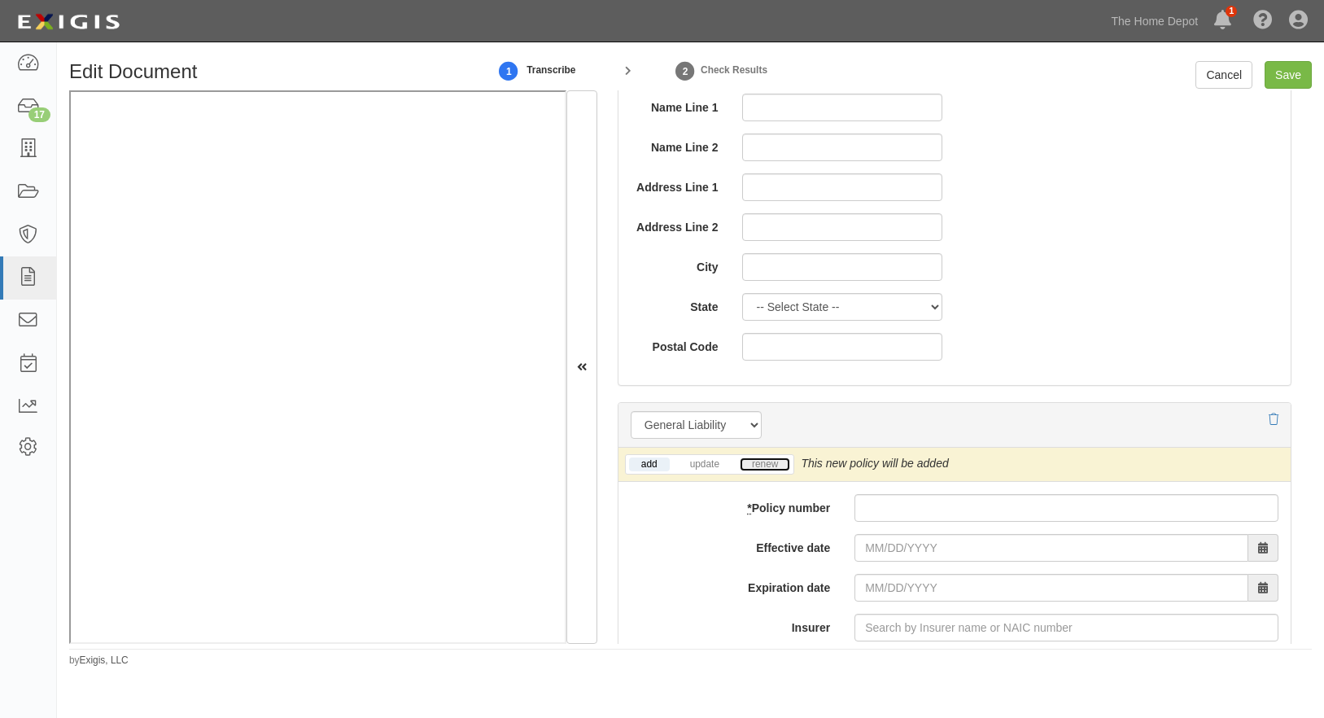
click at [759, 462] on link "renew" at bounding box center [765, 464] width 50 height 14
click at [875, 505] on input "* Policy number" at bounding box center [1067, 508] width 424 height 28
paste input "72 SBA BP5JDA"
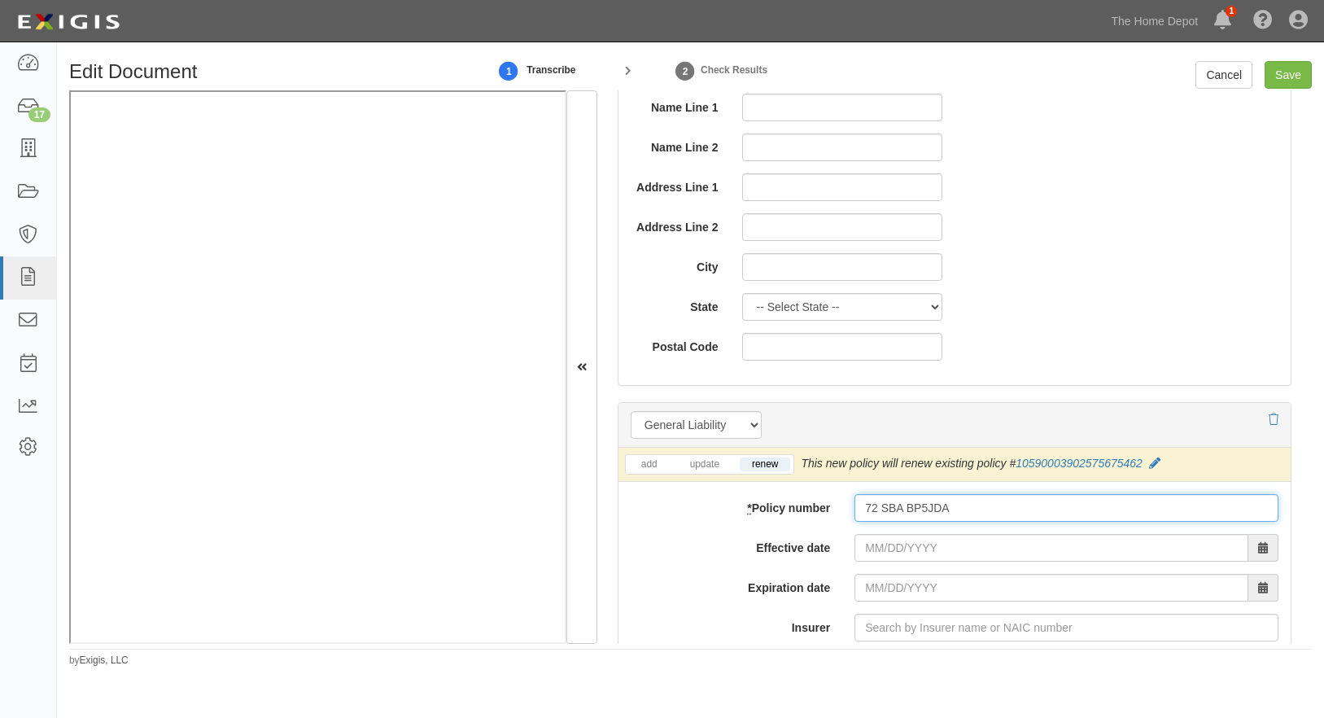
click at [877, 503] on input "72 SBA BP5JDA" at bounding box center [1067, 508] width 424 height 28
type input "72SBA BP5JDA"
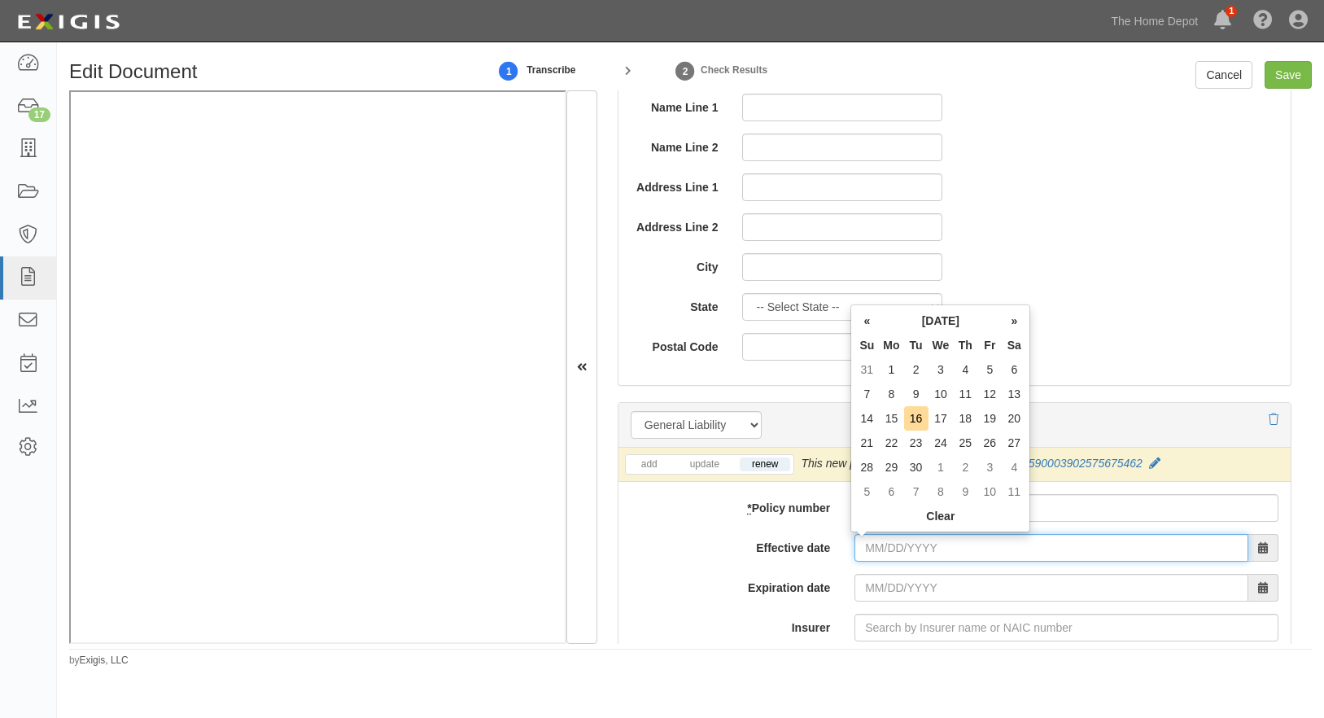
click at [864, 553] on input "Effective date" at bounding box center [1052, 548] width 394 height 28
type input "02/24/2024"
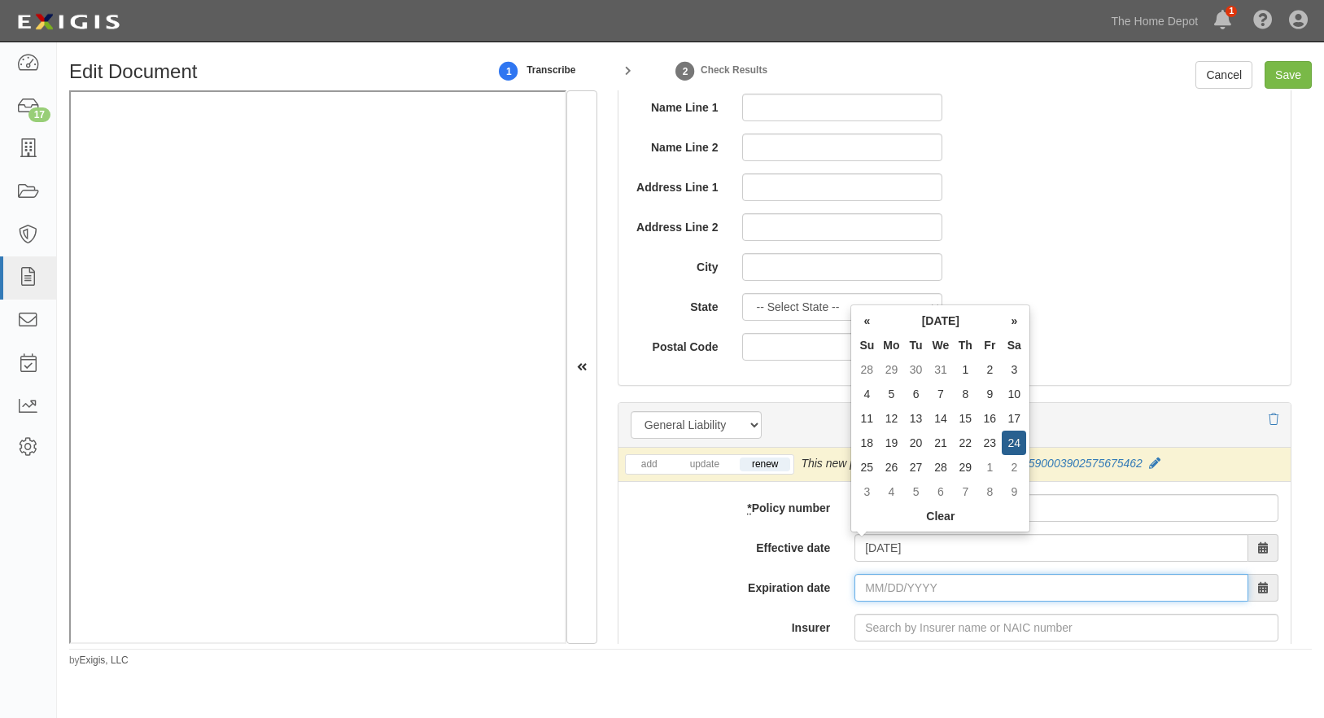
type input "02/24/2025"
click at [868, 588] on input "02/24/2025" at bounding box center [1052, 588] width 394 height 28
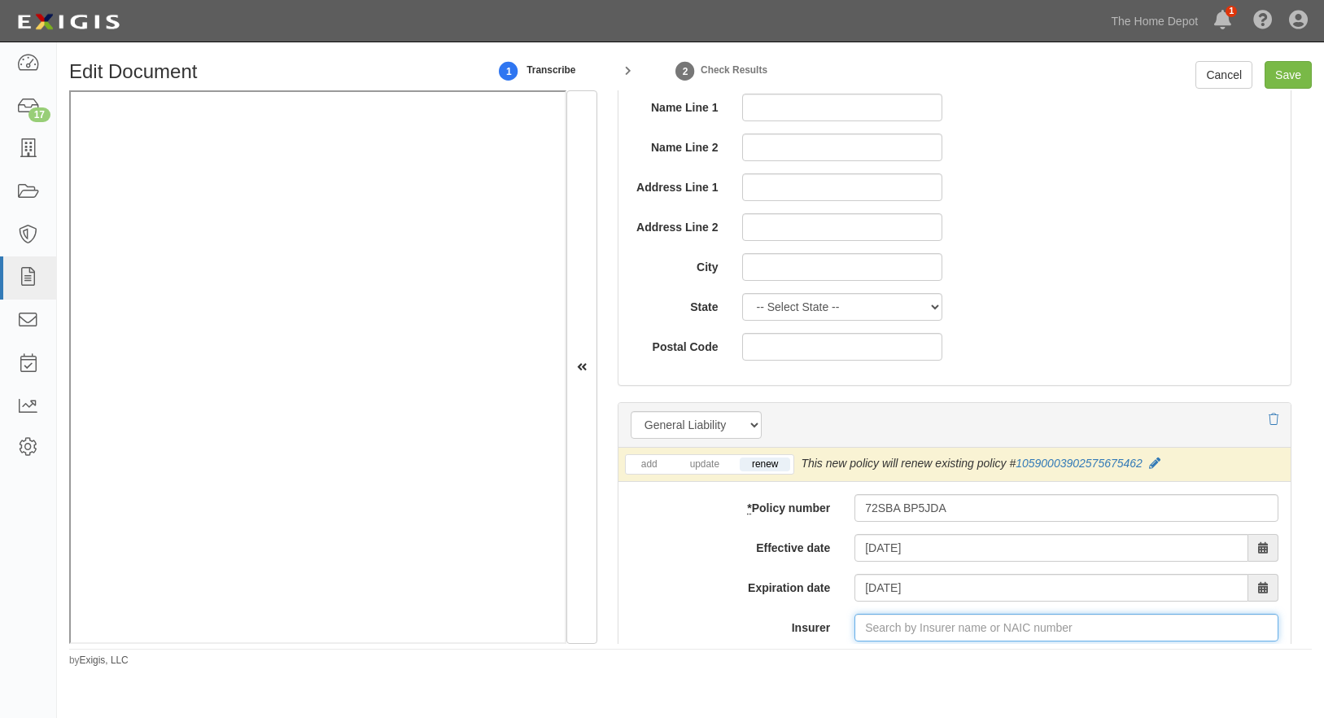
drag, startPoint x: 908, startPoint y: 619, endPoint x: 912, endPoint y: 596, distance: 23.0
click at [908, 619] on input "Insurer" at bounding box center [1067, 628] width 424 height 28
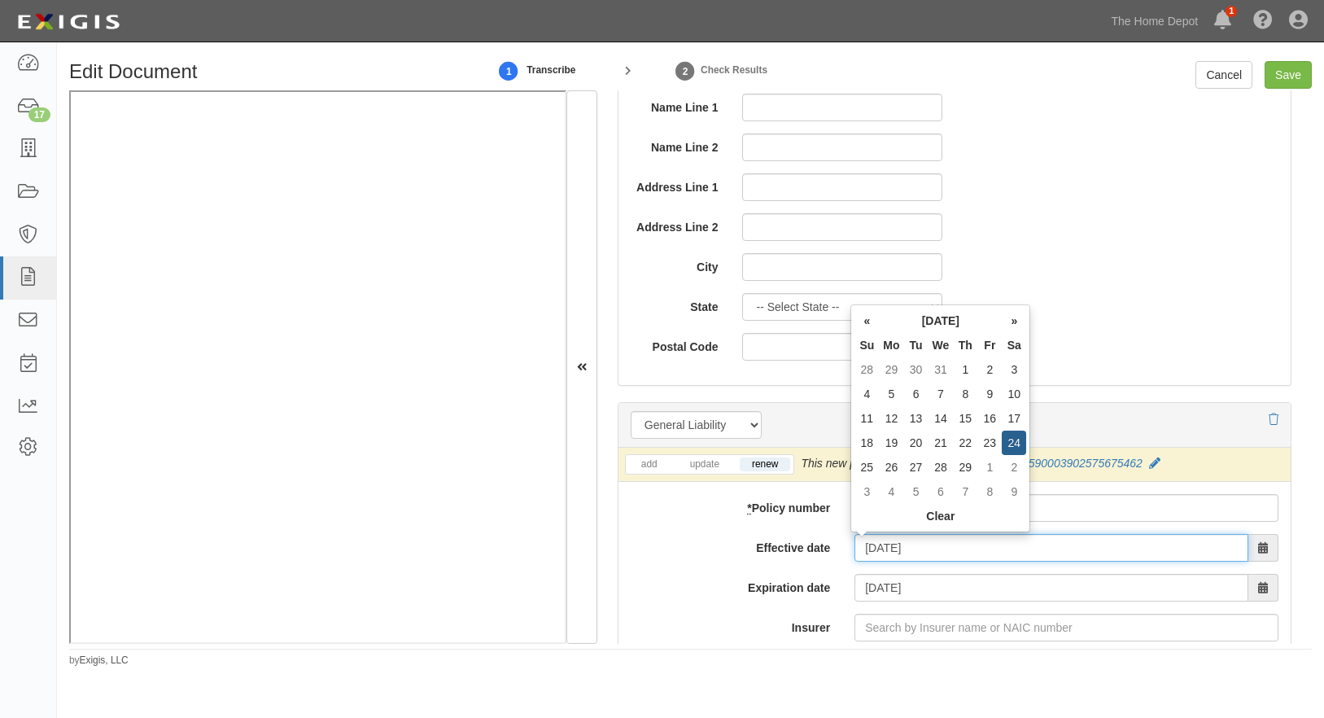
click at [925, 553] on input "02/24/2024" at bounding box center [1052, 548] width 394 height 28
type input "02/24/2025"
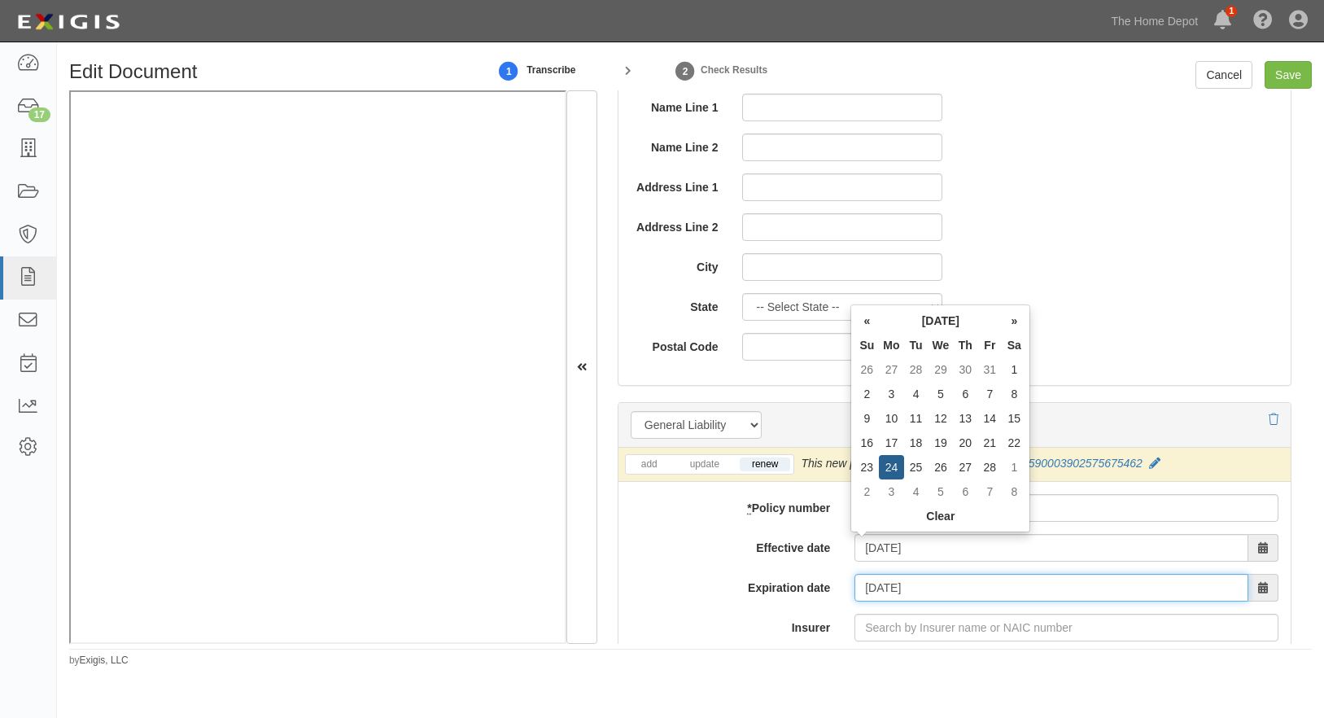
click at [925, 590] on input "02/24/2026" at bounding box center [1052, 588] width 394 height 28
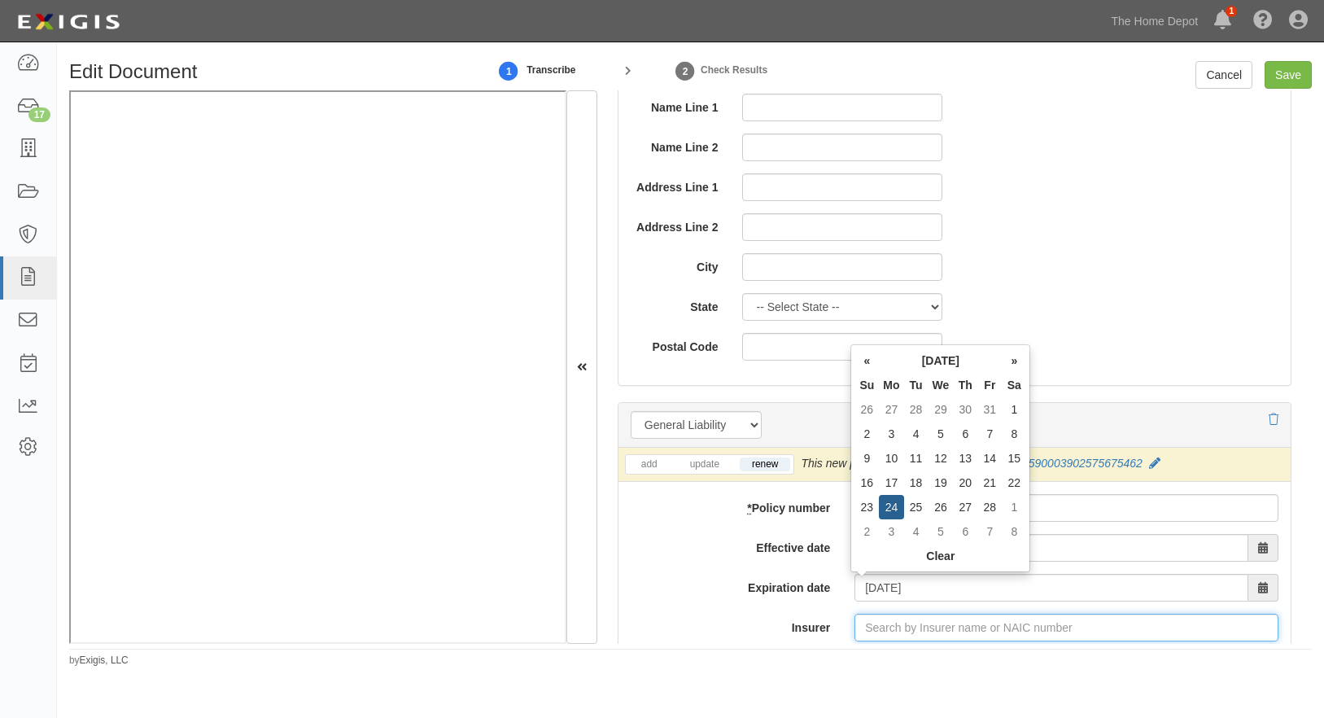
type input "02/24/2025"
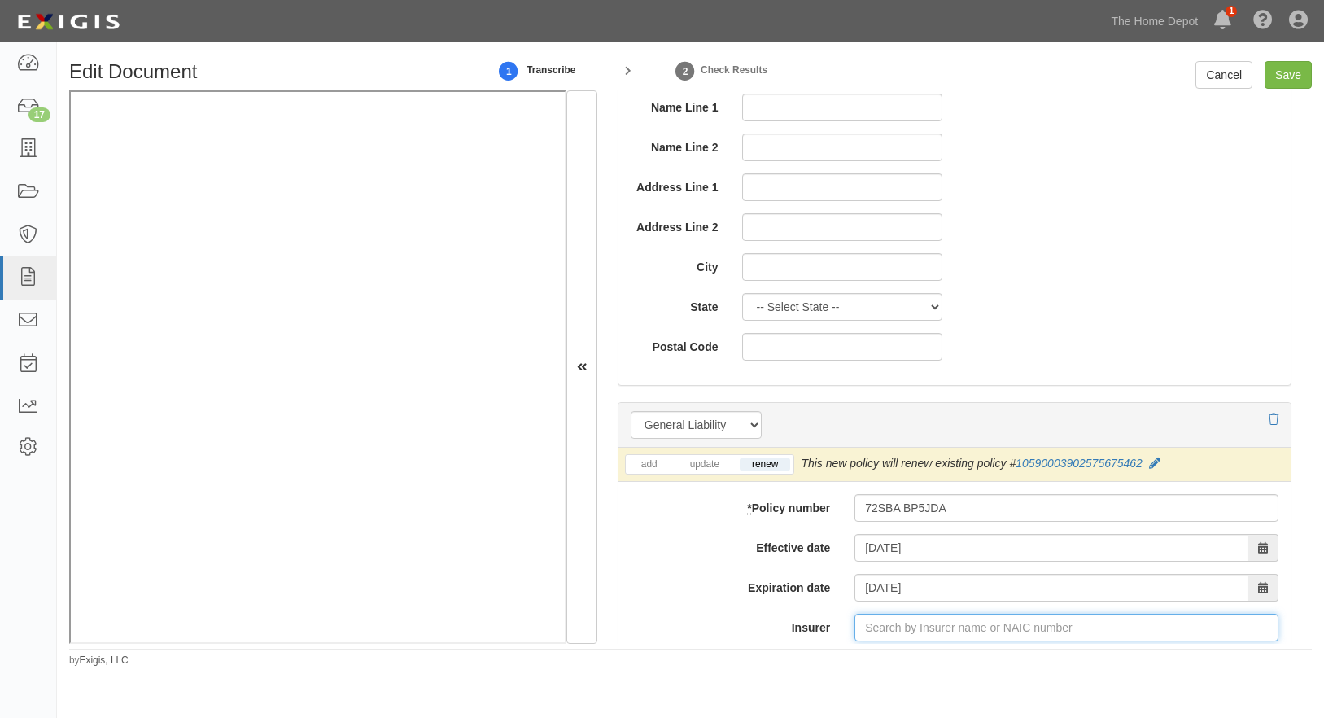
click at [921, 628] on input "Insurer" at bounding box center [1067, 628] width 424 height 28
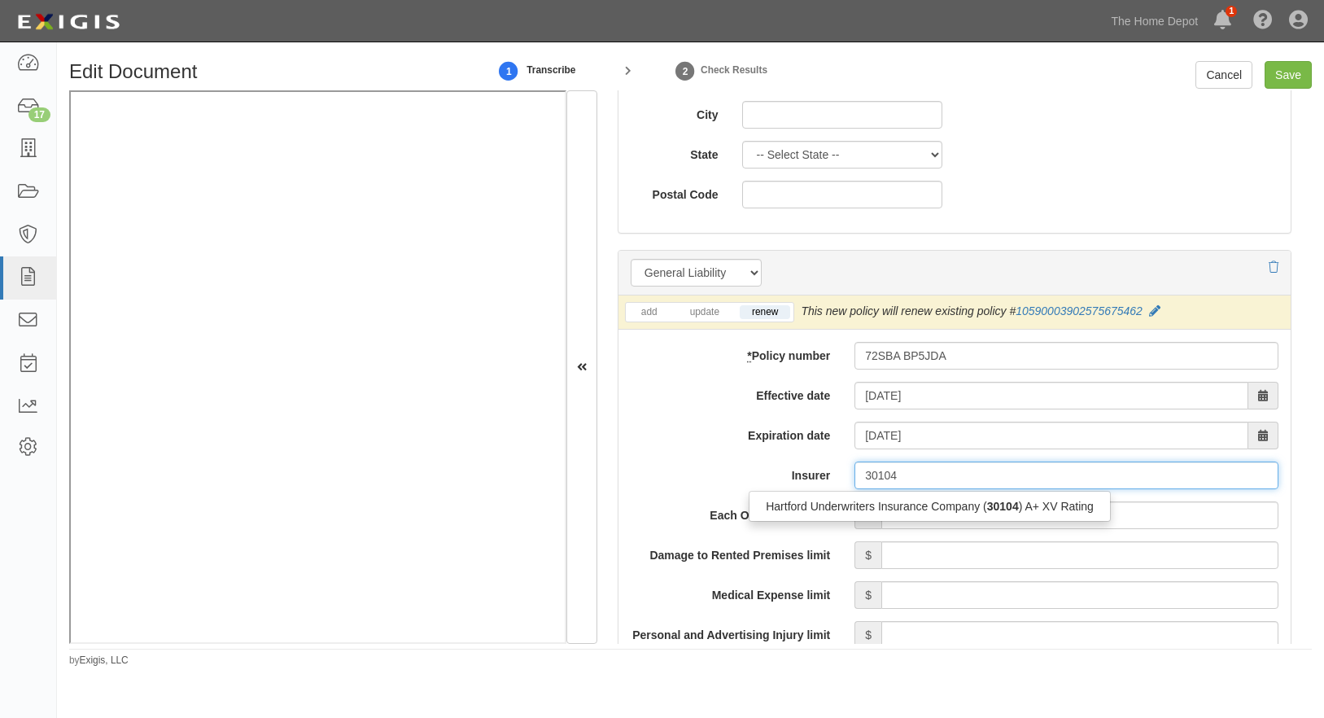
scroll to position [1058, 0]
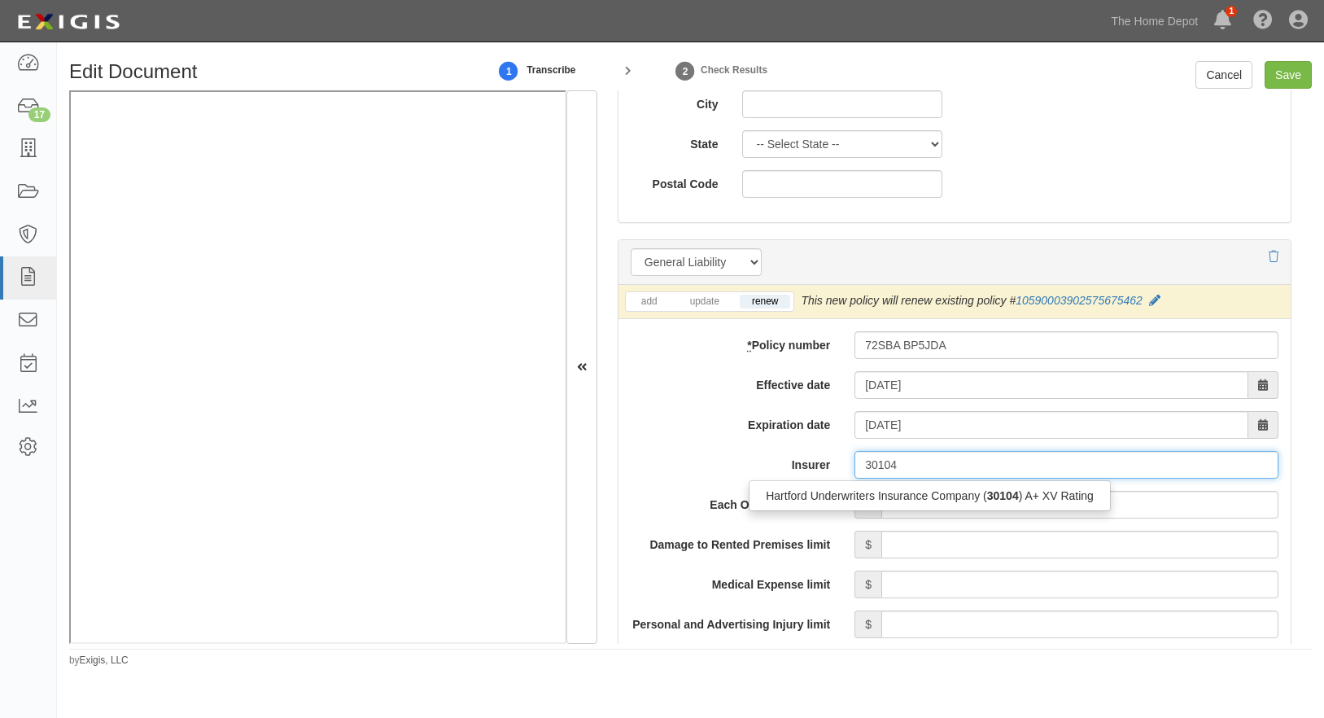
click at [890, 497] on div "Hartford Underwriters Insurance Company ( 30104 ) A+ XV Rating" at bounding box center [930, 495] width 361 height 21
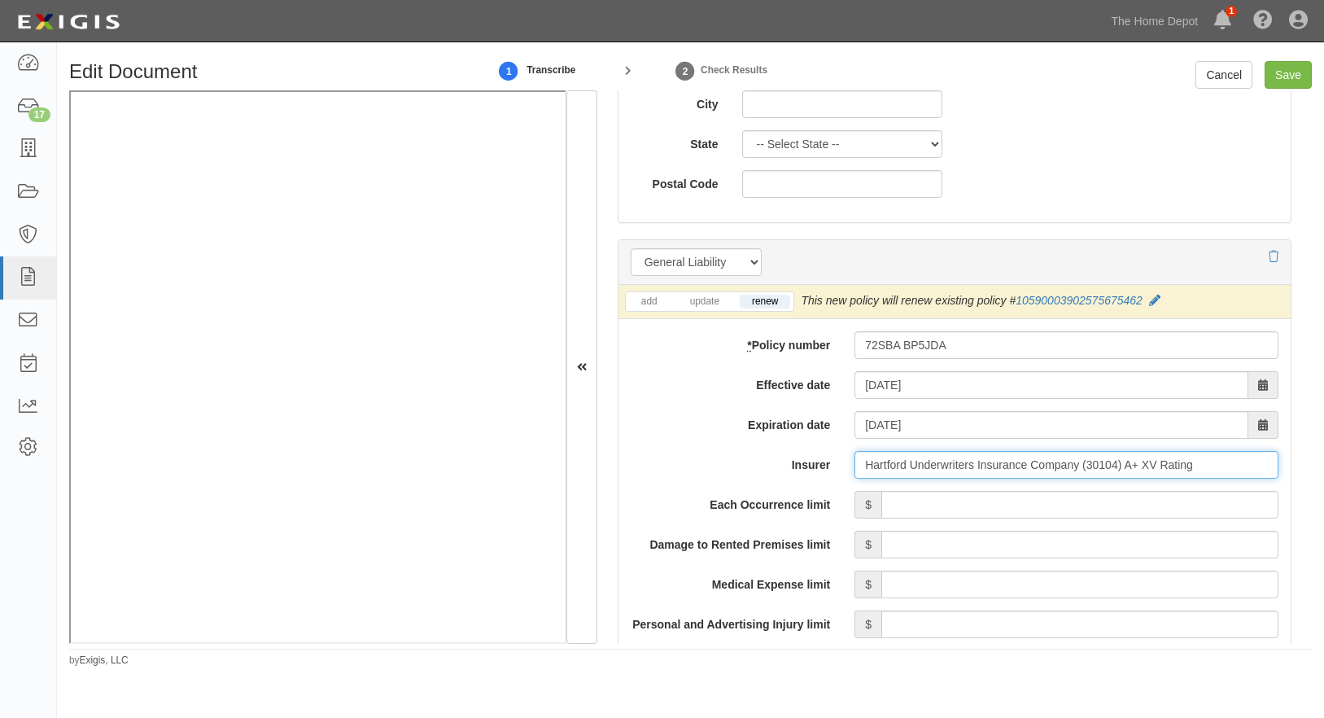
type input "Hartford Underwriters Insurance Company (30104) A+ XV Rating"
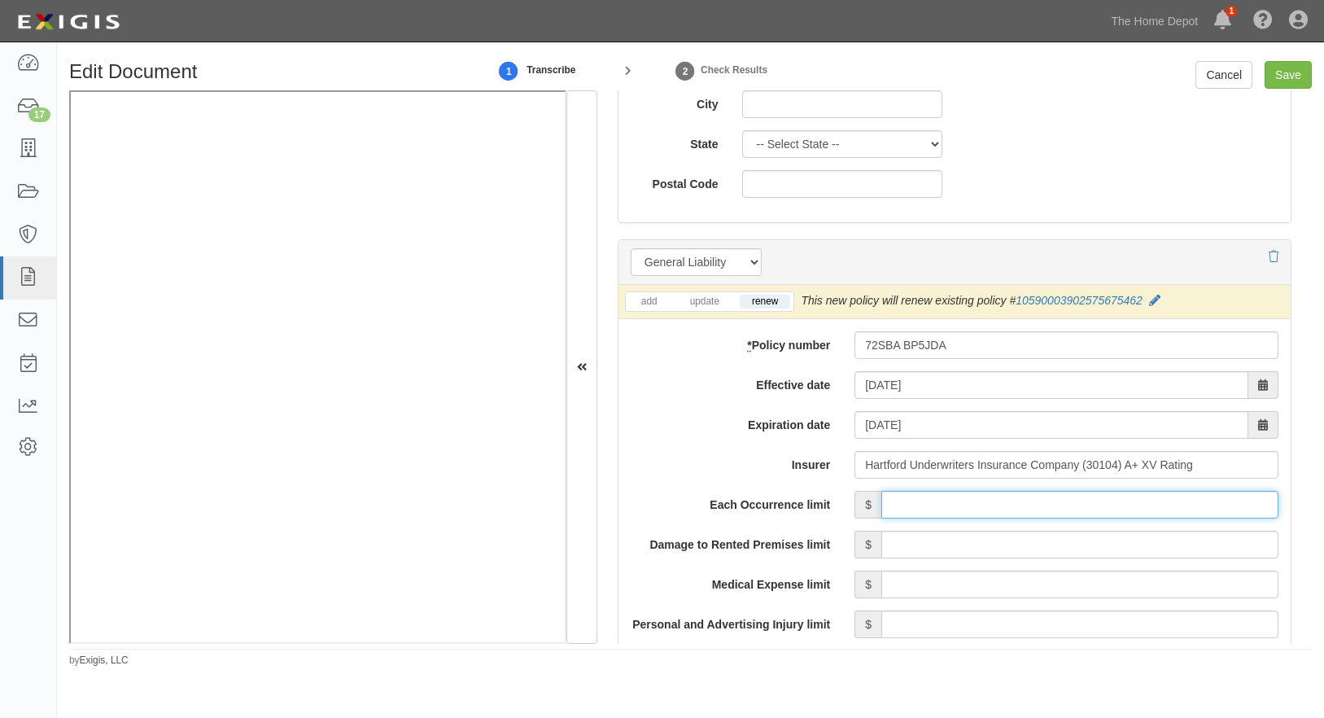
click at [978, 506] on input "Each Occurrence limit" at bounding box center [1080, 505] width 397 height 28
type input "1,000,000"
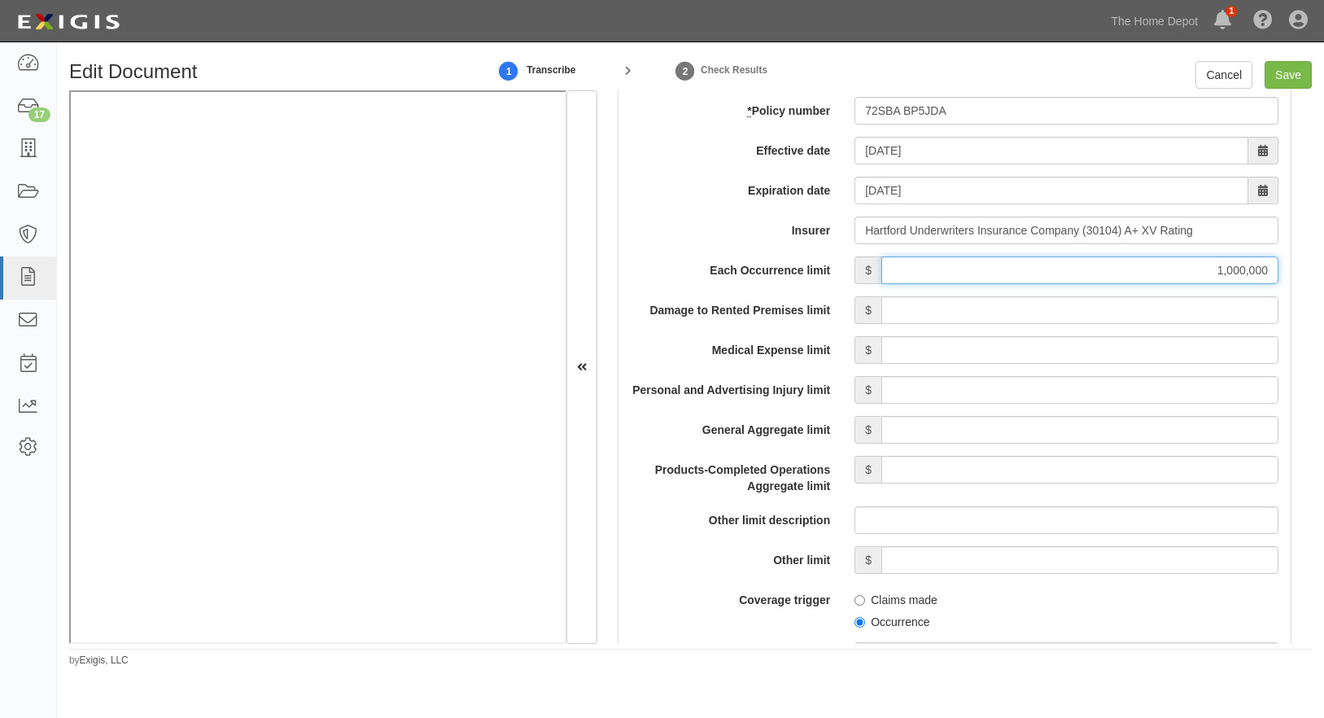
scroll to position [1302, 0]
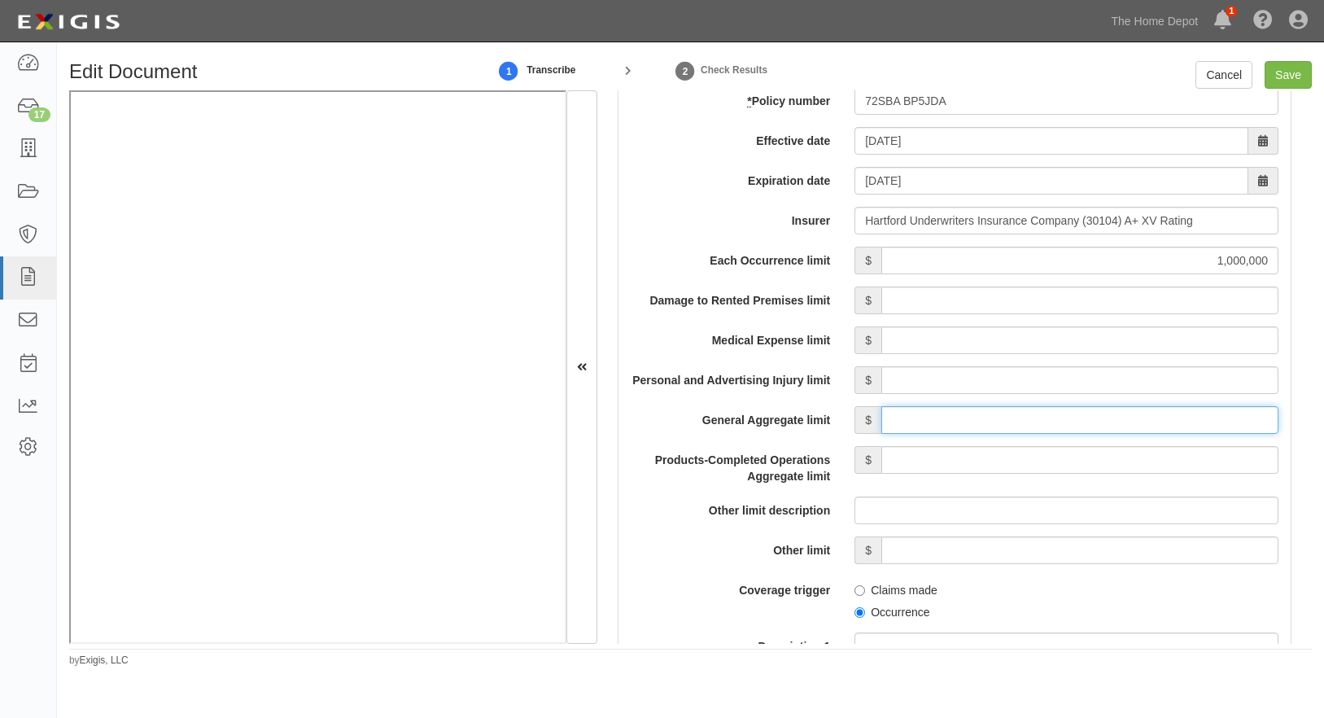
click at [974, 428] on input "General Aggregate limit" at bounding box center [1080, 420] width 397 height 28
type input "2,000,000"
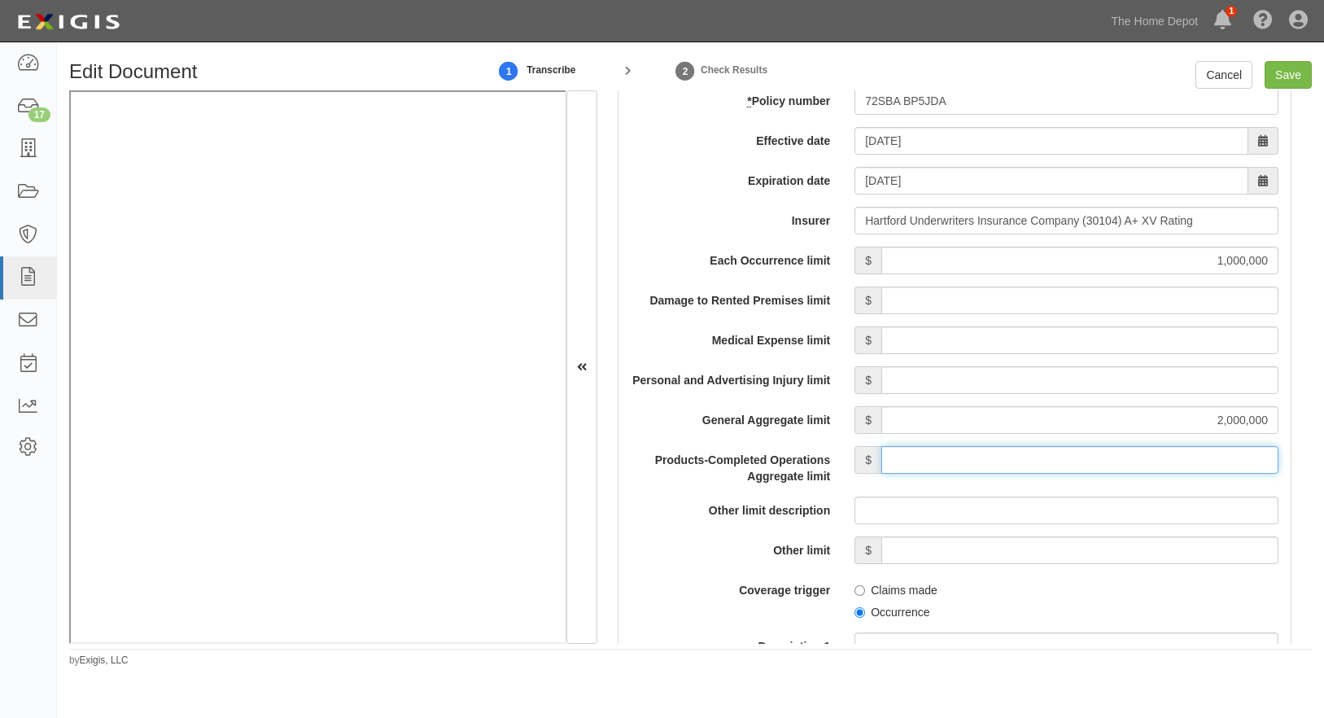
click at [1055, 472] on input "Products-Completed Operations Aggregate limit" at bounding box center [1080, 460] width 397 height 28
type input "2,000,000"
click at [855, 618] on input "Occurrence" at bounding box center [860, 612] width 11 height 11
radio input "true"
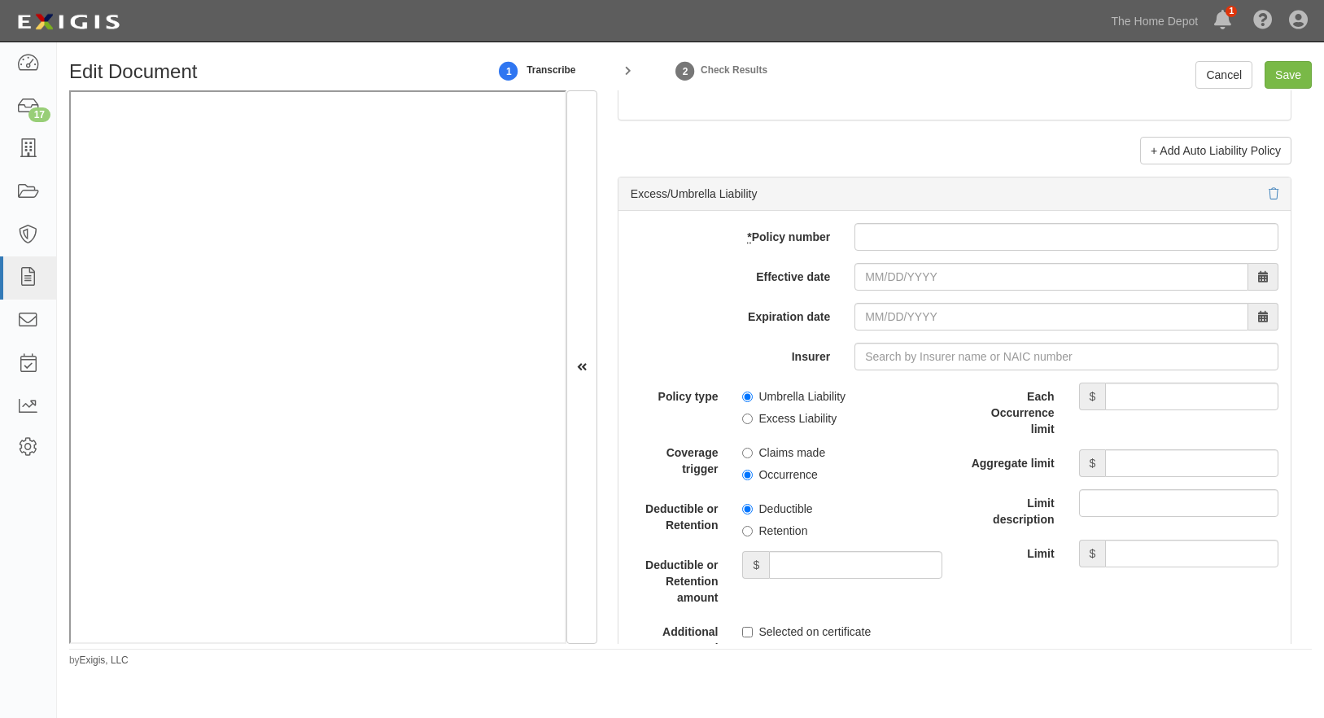
scroll to position [3174, 0]
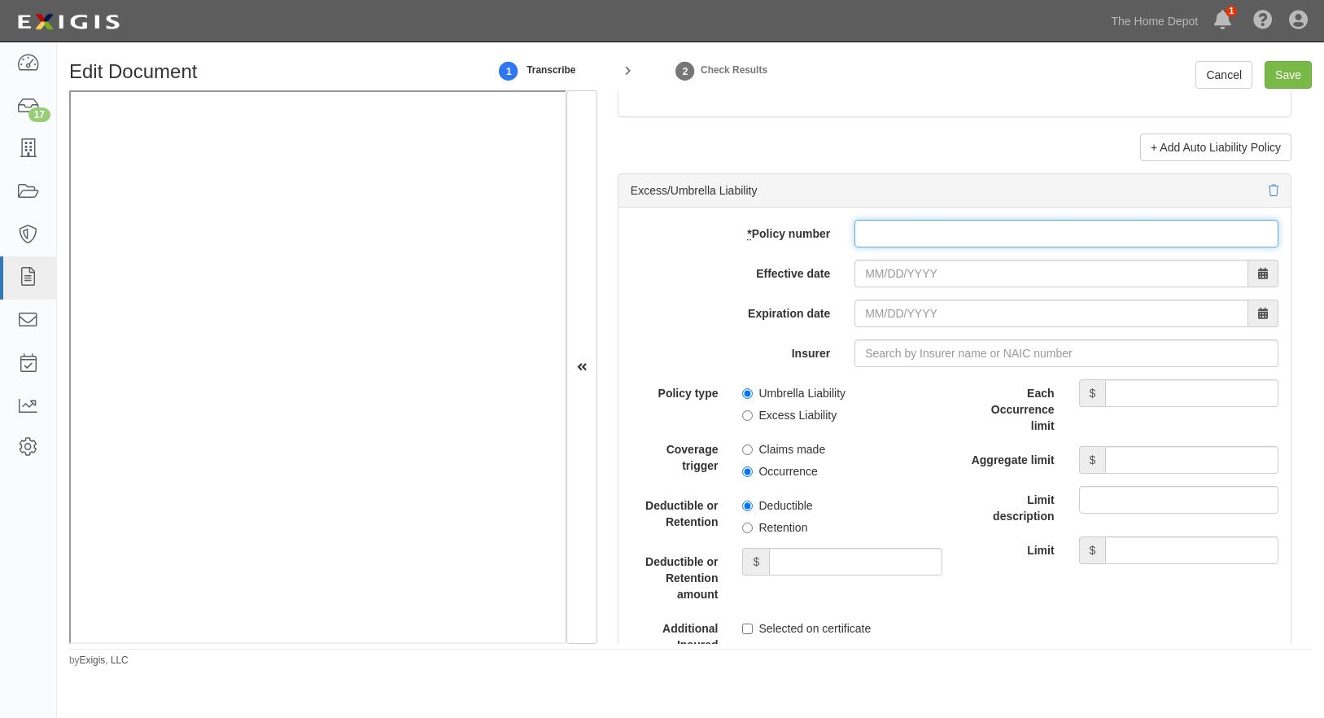
click at [876, 247] on input "* Policy number" at bounding box center [1067, 234] width 424 height 28
paste input "72 SBA BP5JDA"
click at [875, 247] on input "72 SBA BP5JDA" at bounding box center [1067, 234] width 424 height 28
click at [878, 243] on input "72 SBA BP5JDA" at bounding box center [1067, 234] width 424 height 28
type input "72SBA BP5JDA"
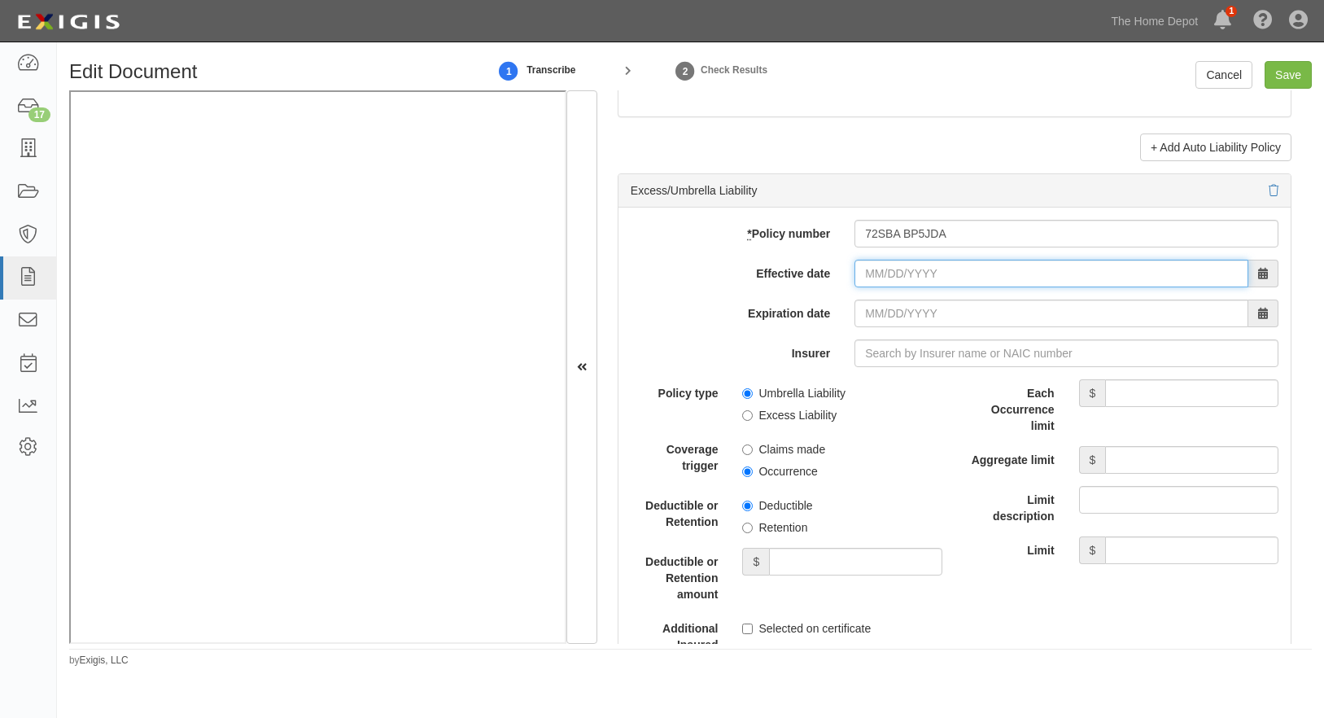
click at [861, 282] on input "Effective date" at bounding box center [1052, 274] width 394 height 28
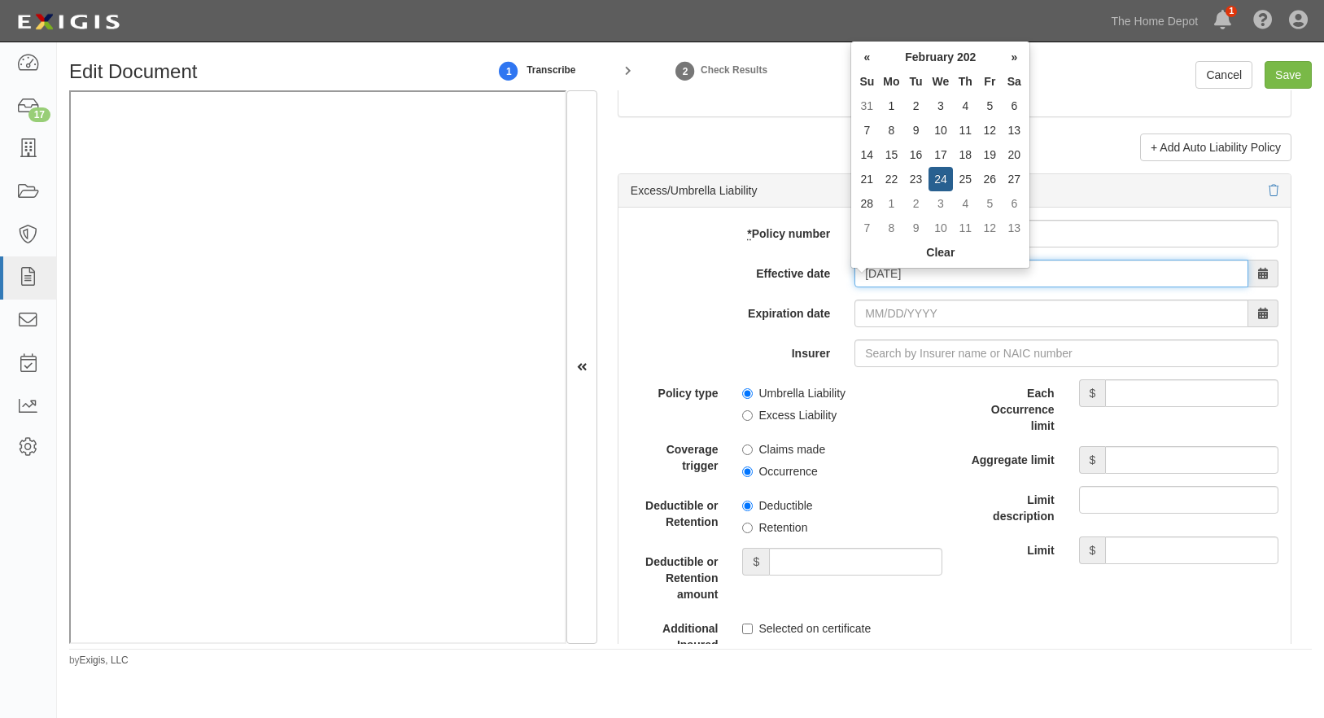
type input "02/24/2025"
type input "02/24/2026"
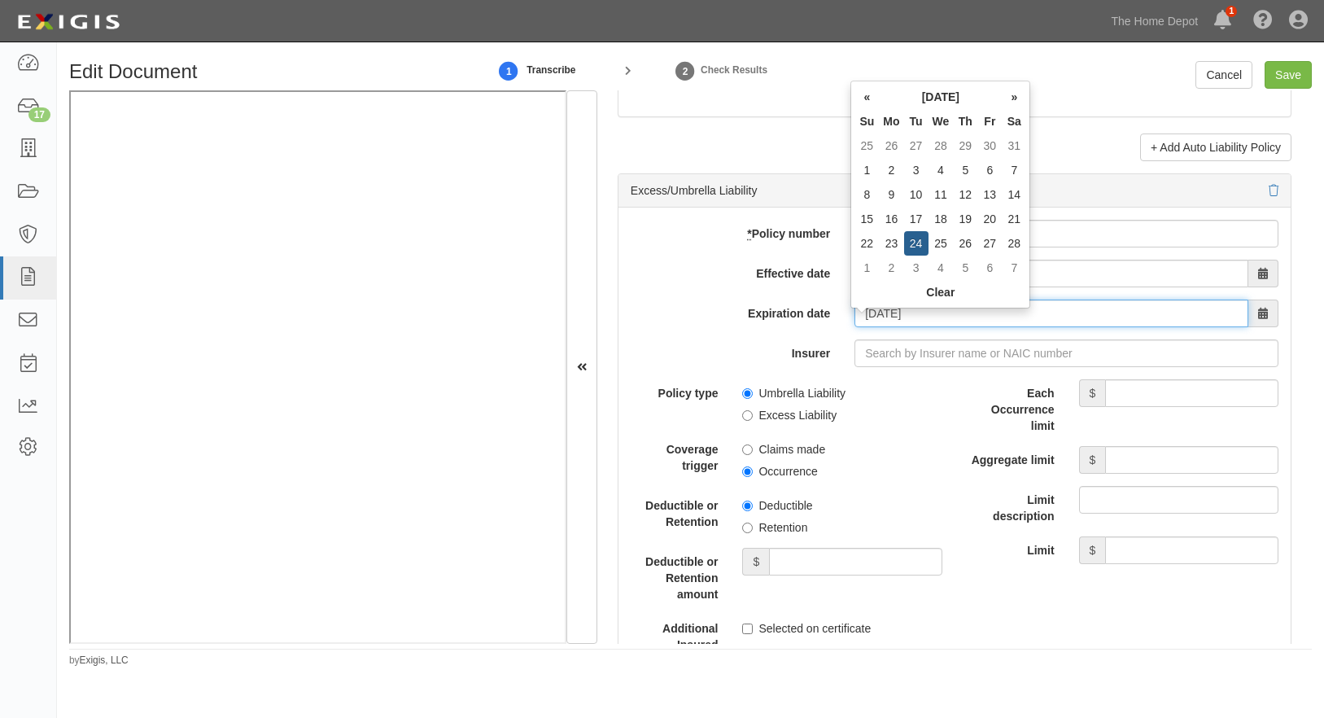
click at [860, 316] on input "02/24/2026" at bounding box center [1052, 314] width 394 height 28
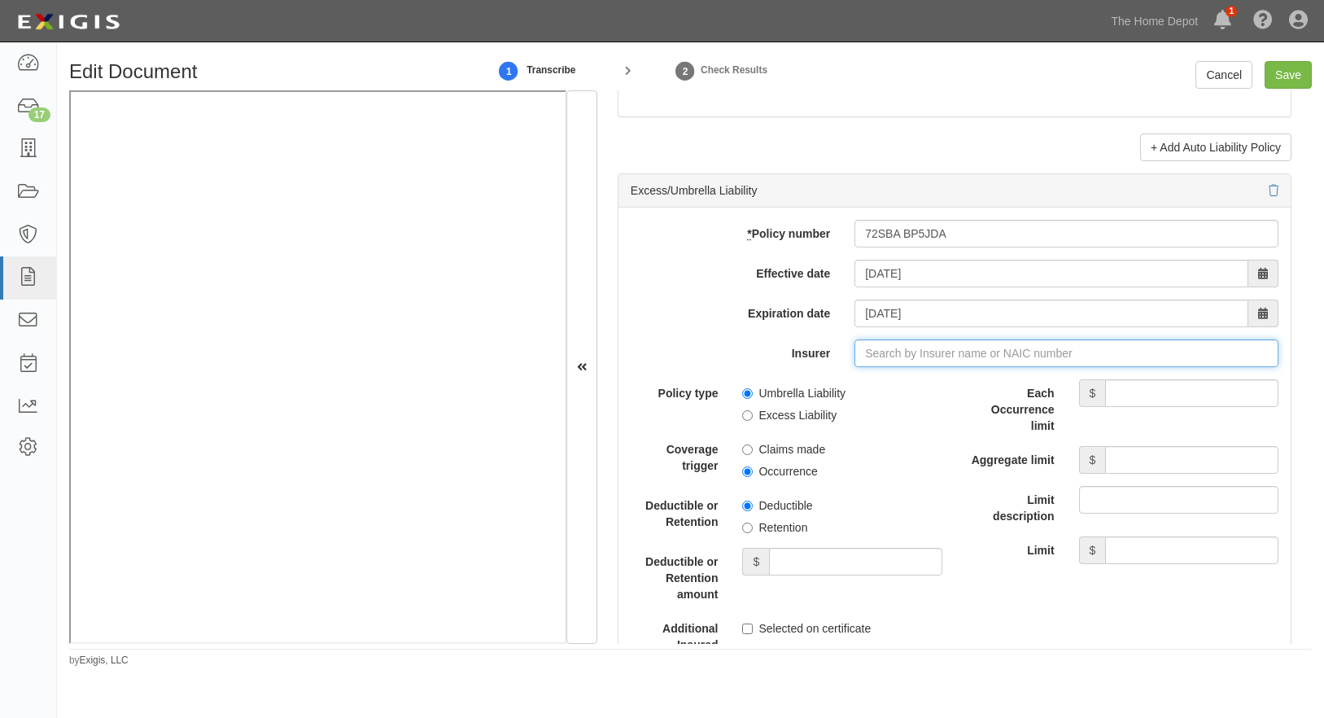
click at [861, 361] on input "Insurer" at bounding box center [1067, 353] width 424 height 28
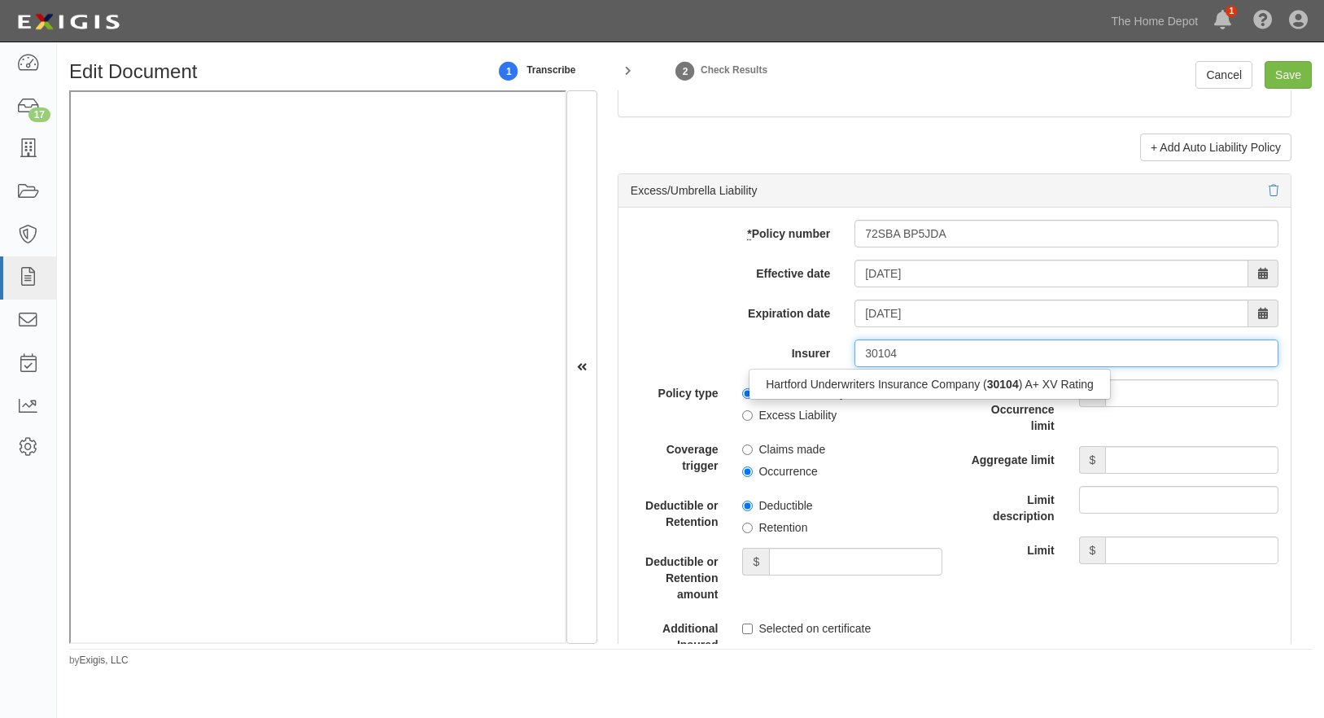
click at [810, 392] on div "Hartford Underwriters Insurance Company ( 30104 ) A+ XV Rating" at bounding box center [930, 384] width 361 height 21
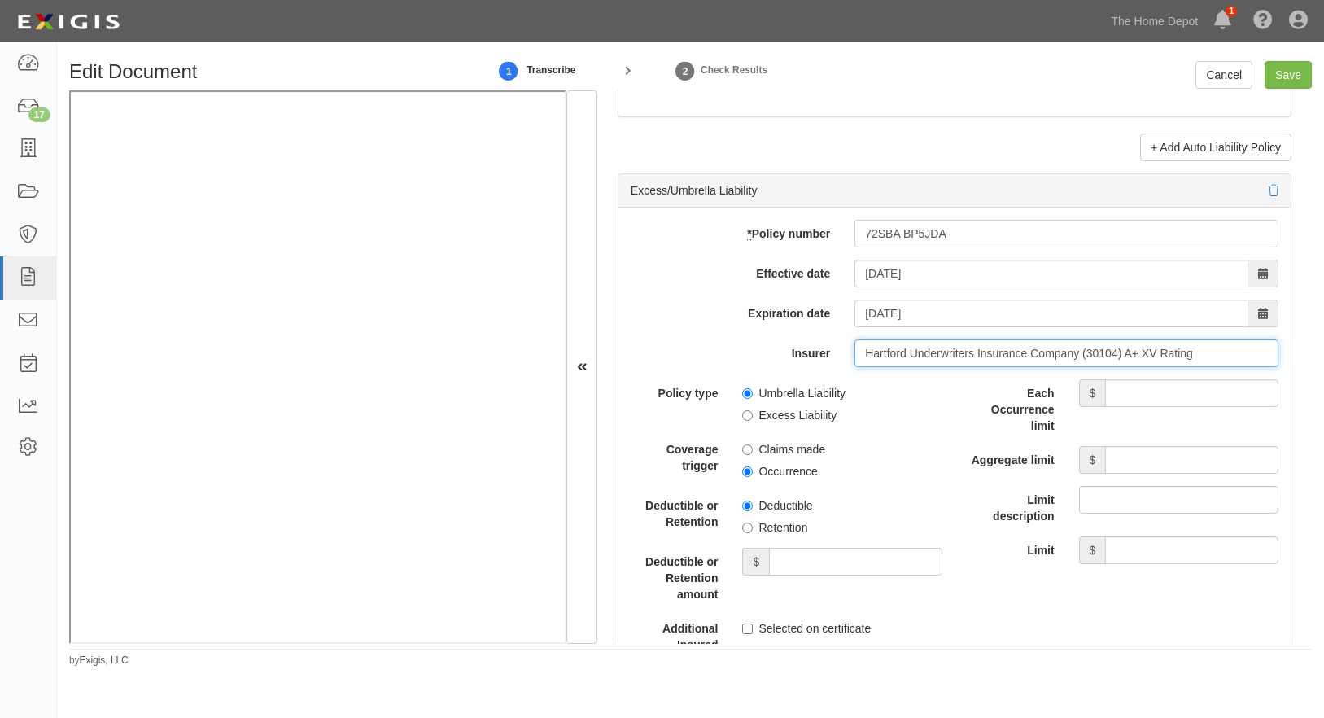
type input "Hartford Underwriters Insurance Company (30104) A+ XV Rating"
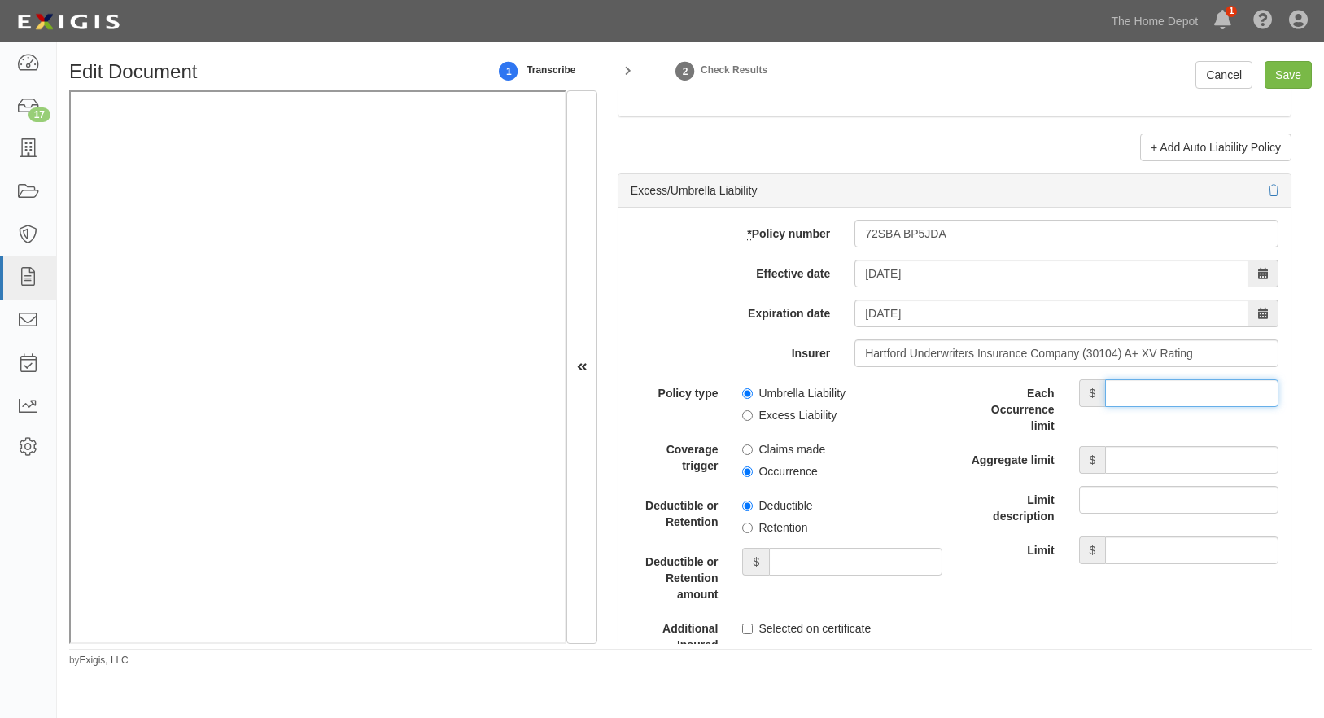
click at [1055, 400] on input "Each Occurrence limit" at bounding box center [1191, 393] width 173 height 28
type input "1,000,000"
click at [1055, 470] on input "Aggregate limit" at bounding box center [1191, 460] width 173 height 28
type input "1,000,000"
click at [916, 507] on span "Deductible" at bounding box center [841, 503] width 199 height 22
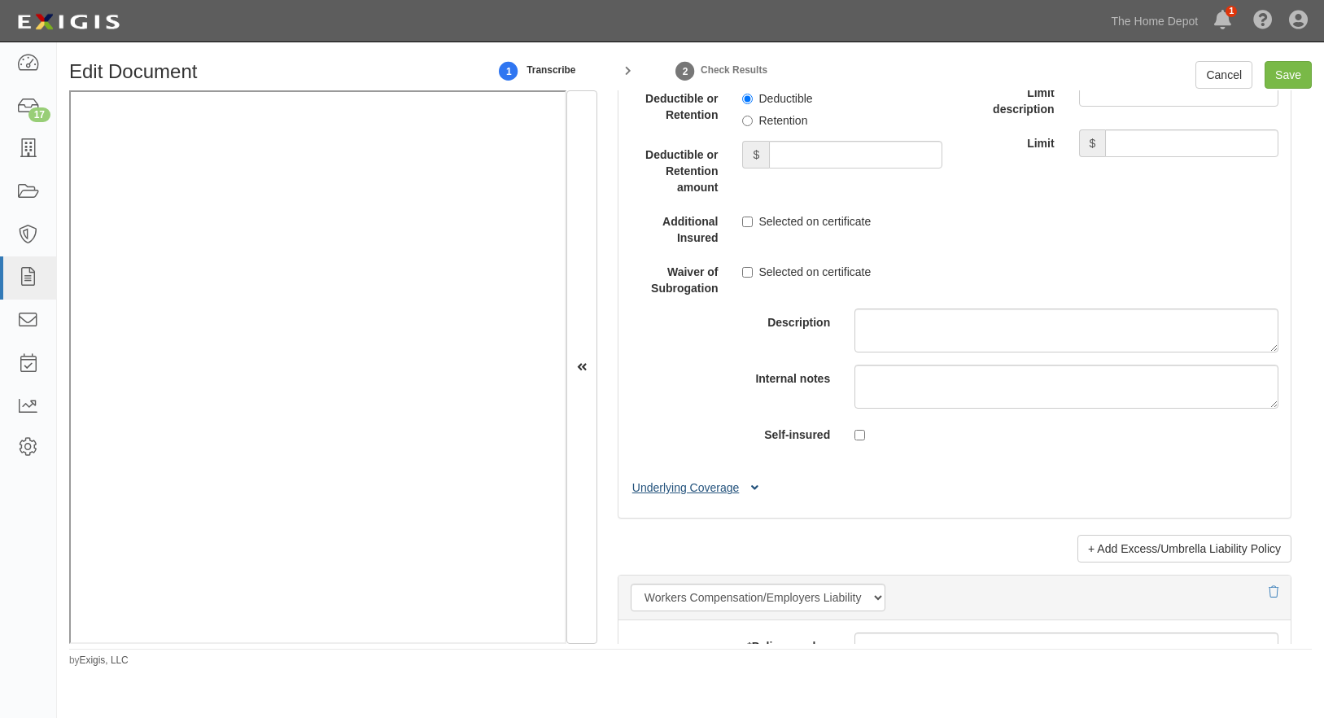
click at [674, 497] on button "Underlying Coverage" at bounding box center [698, 487] width 135 height 17
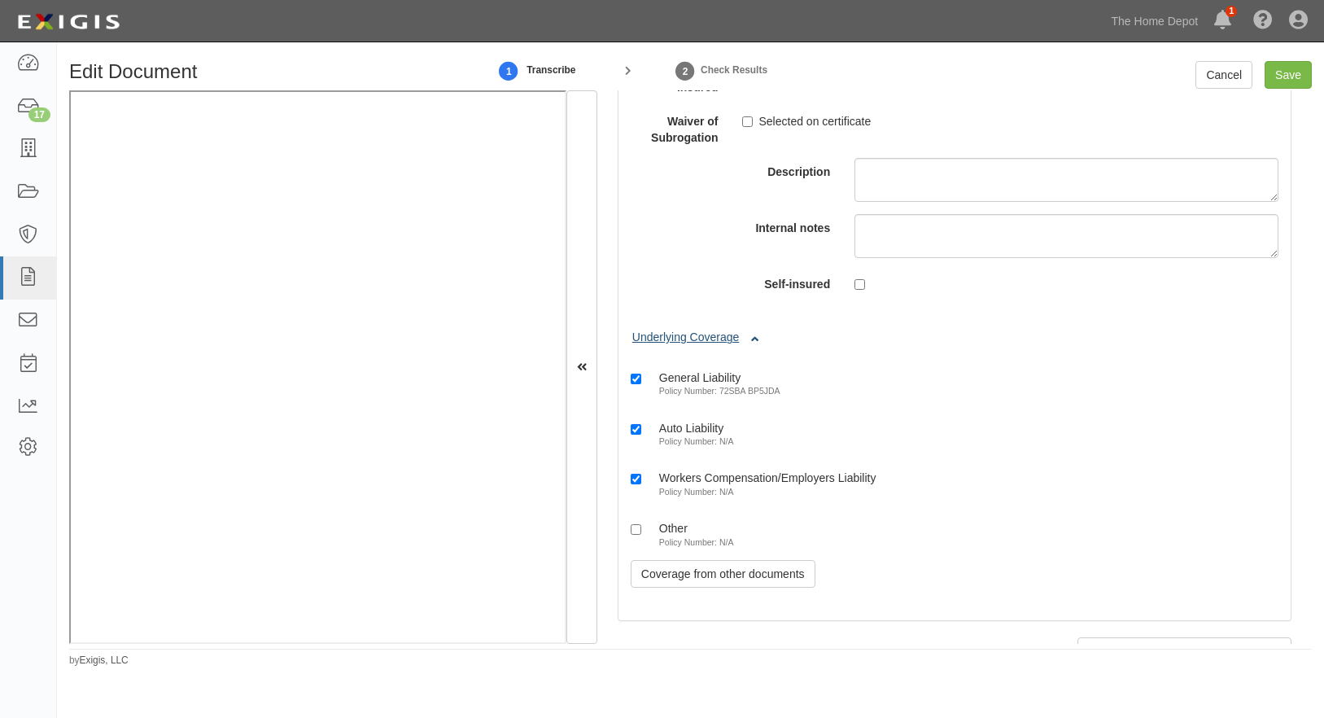
scroll to position [3744, 0]
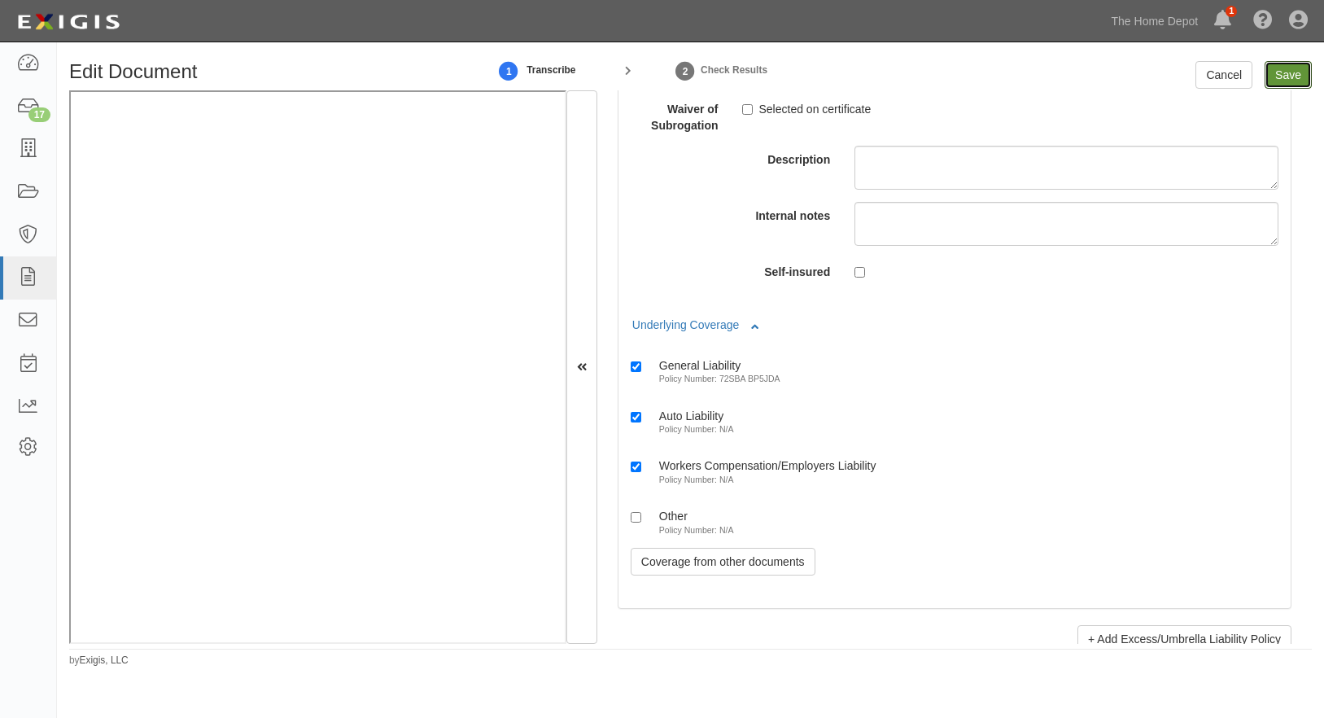
click at [1055, 72] on input "Save" at bounding box center [1288, 75] width 47 height 28
type input "1000000"
type input "2000000"
type input "1000000"
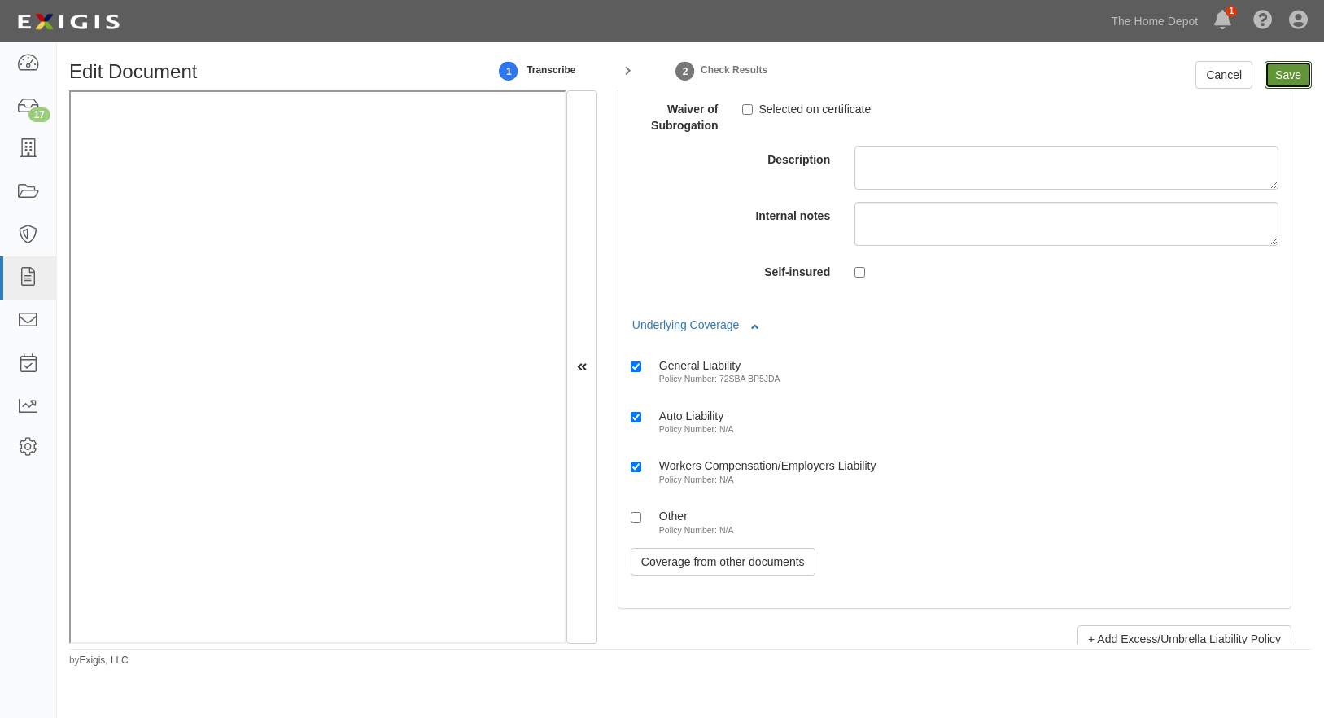
type input "1000000"
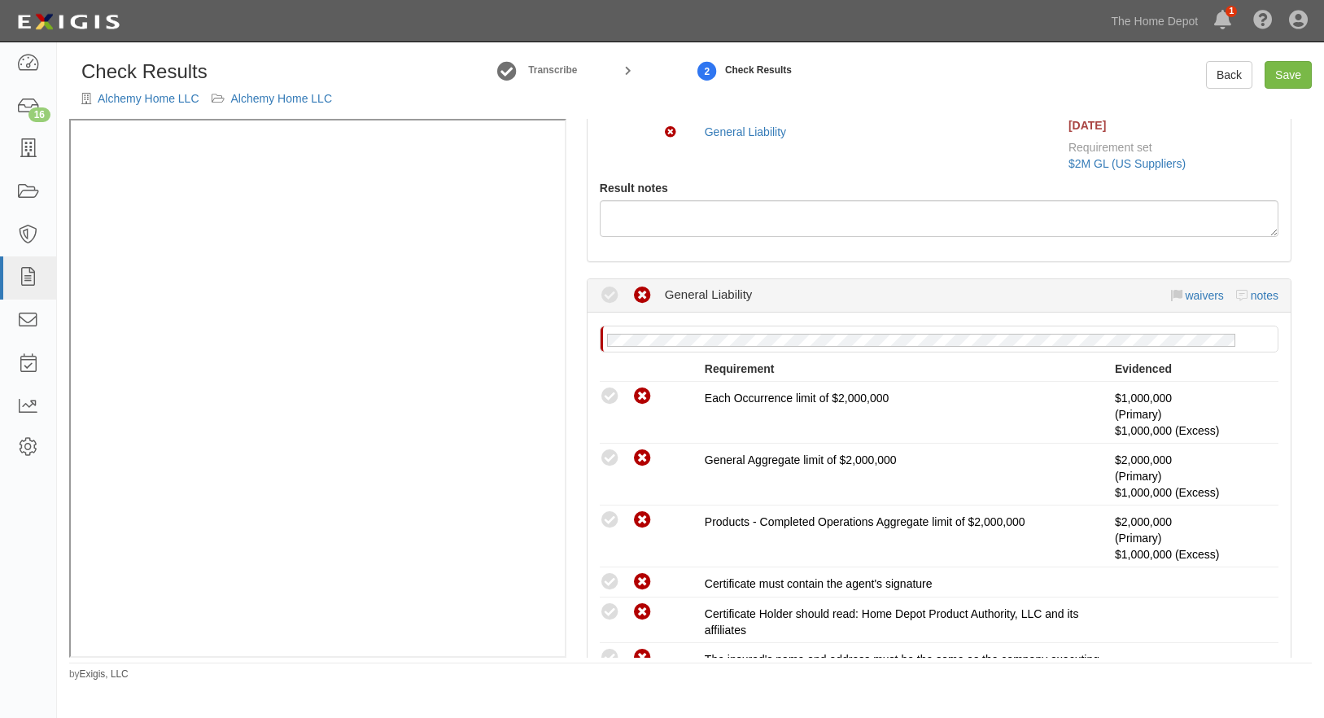
scroll to position [244, 0]
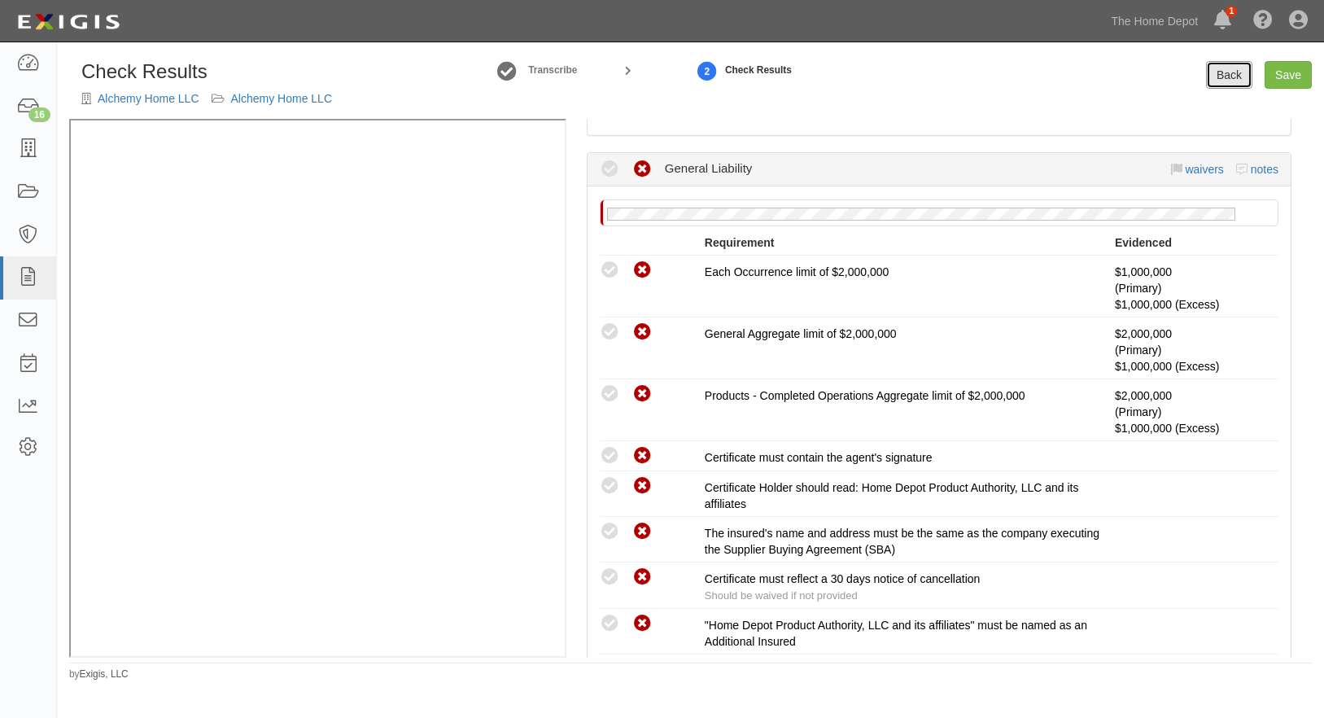
click at [1214, 76] on link "Back" at bounding box center [1229, 75] width 46 height 28
click at [745, 75] on small "Check Results" at bounding box center [758, 69] width 67 height 11
click at [1219, 72] on link "Back" at bounding box center [1229, 75] width 46 height 28
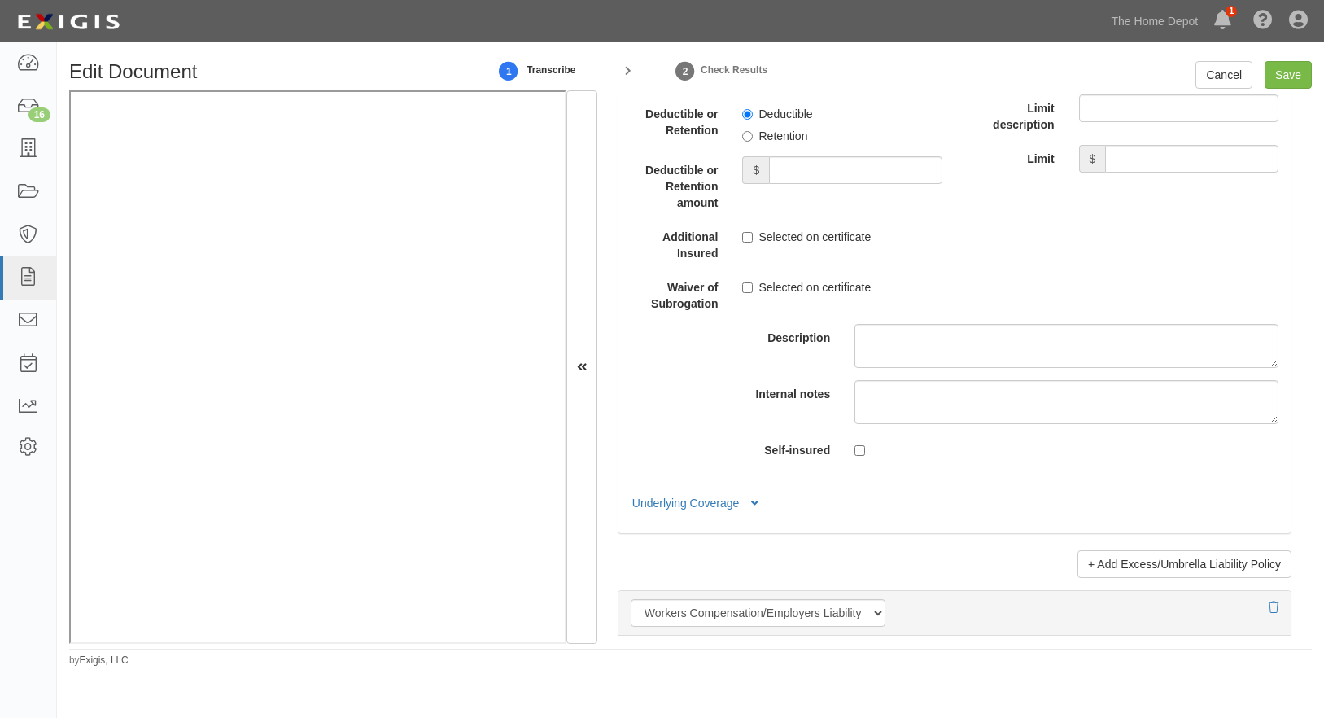
scroll to position [3581, 0]
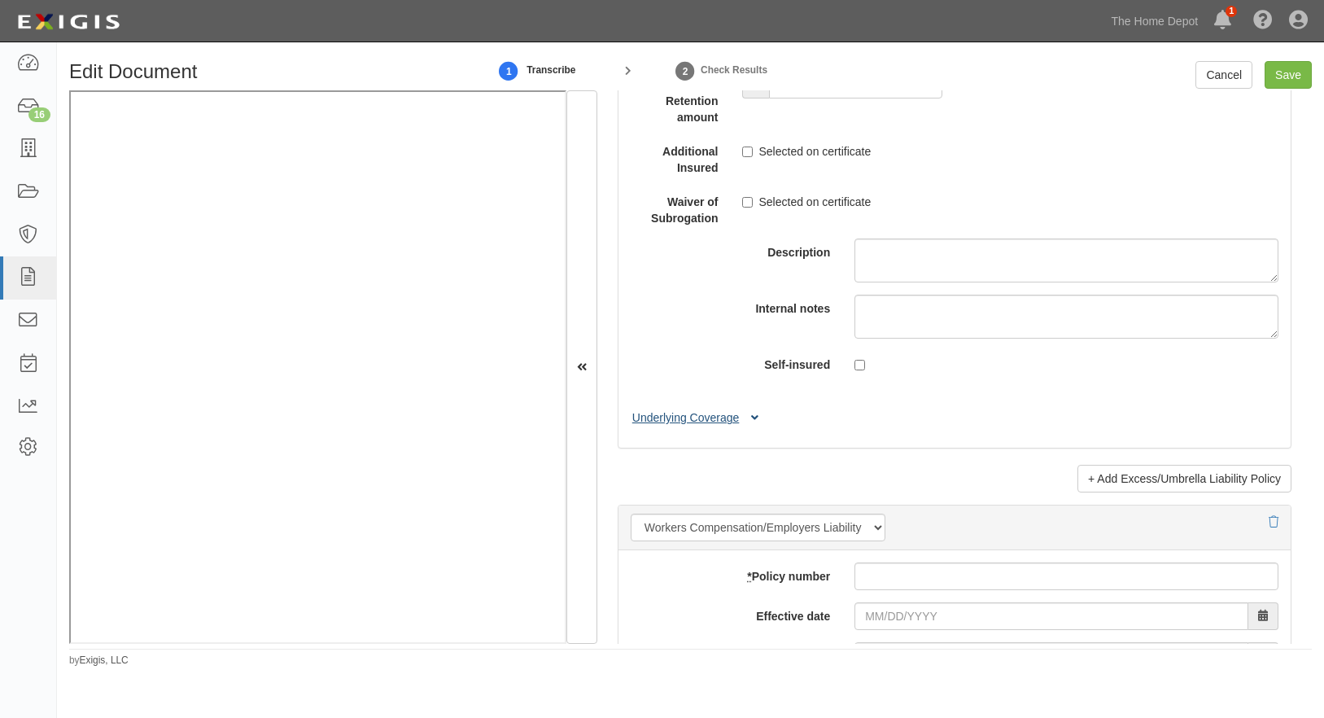
click at [702, 426] on button "Underlying Coverage" at bounding box center [698, 417] width 135 height 17
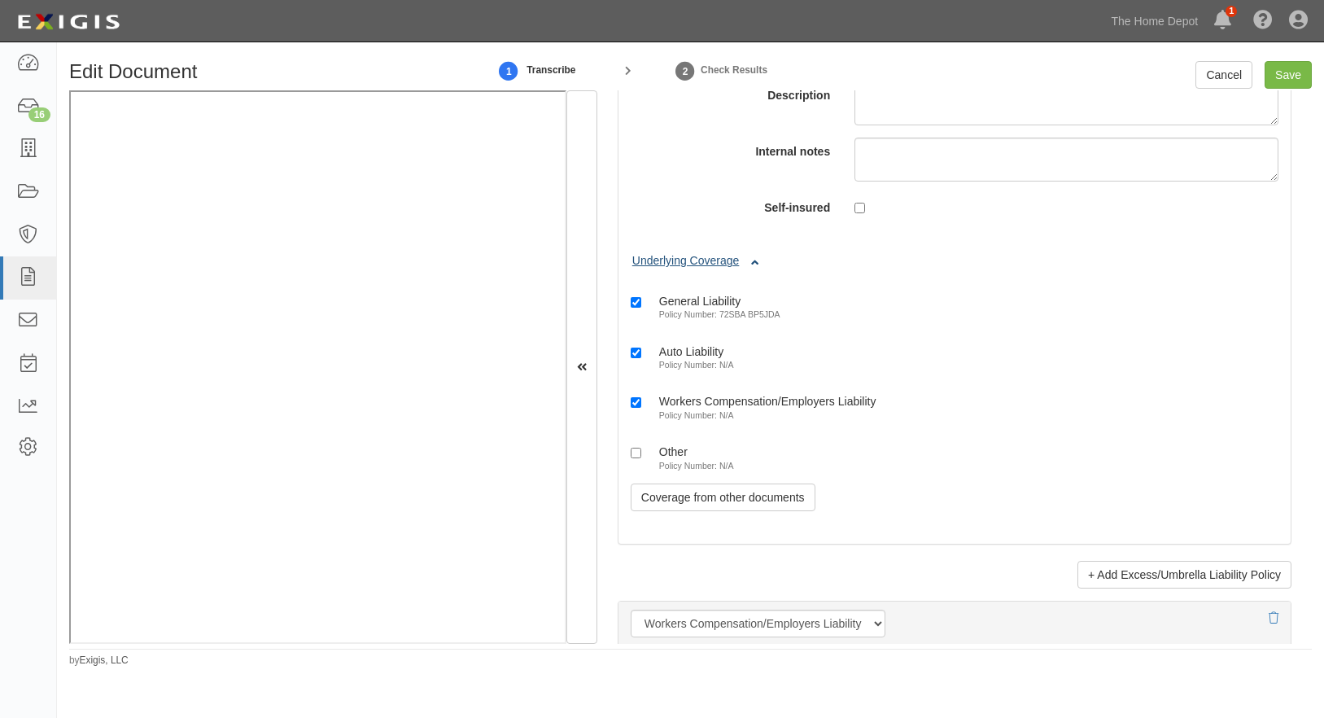
scroll to position [3744, 0]
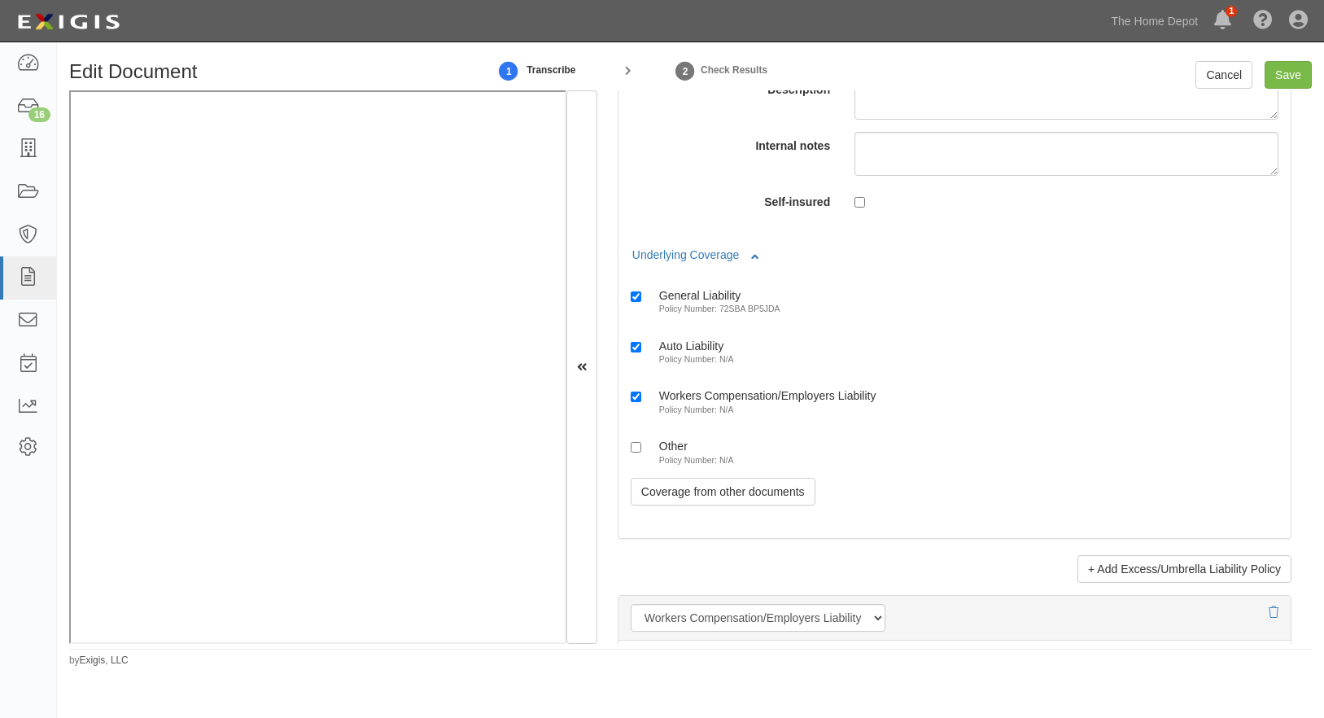
click at [998, 384] on ul "General Liability Policy Number: 72SBA BP5JDA Auto Liability Policy Number: N/A…" at bounding box center [955, 371] width 648 height 189
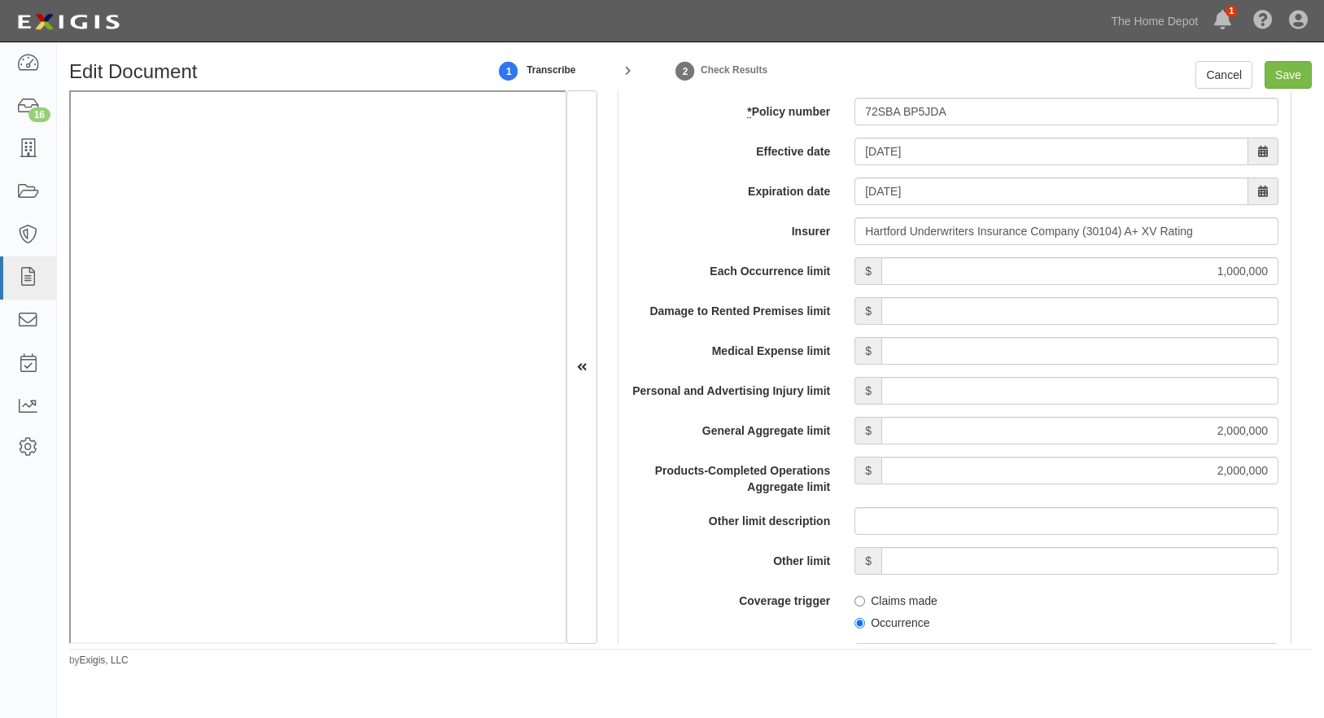
scroll to position [1221, 0]
click at [946, 151] on input "02/24/2025" at bounding box center [1052, 152] width 394 height 28
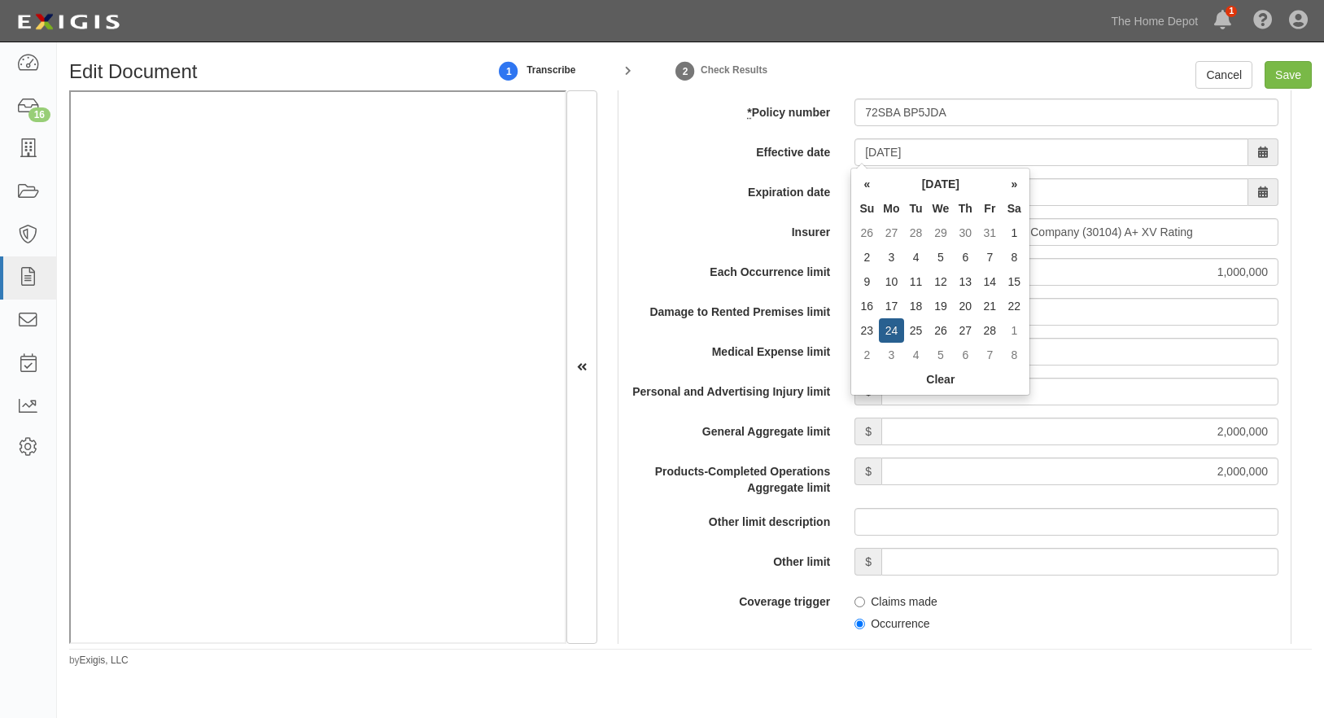
type input "[DATE]"
click at [792, 190] on label "Expiration date" at bounding box center [731, 189] width 224 height 22
click at [855, 190] on input "[DATE]" at bounding box center [1052, 192] width 394 height 28
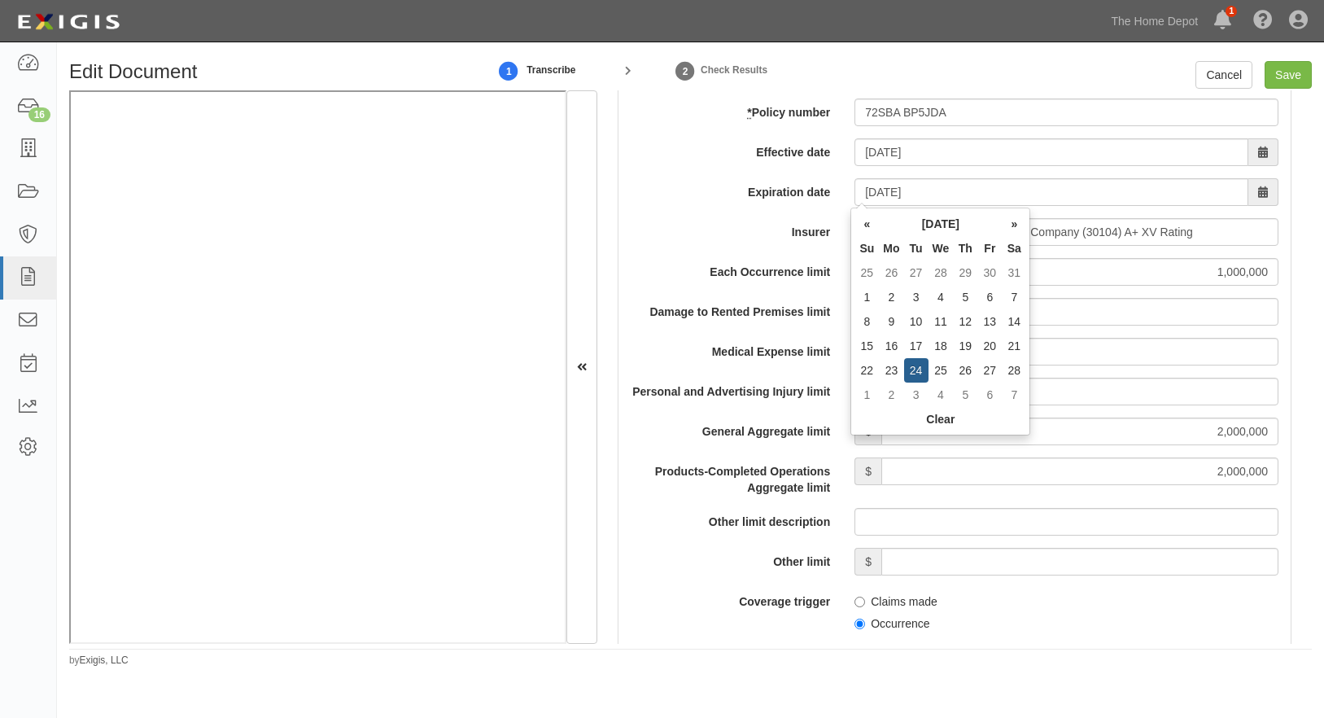
click at [832, 197] on label "Expiration date" at bounding box center [731, 189] width 224 height 22
click at [855, 197] on input "[DATE]" at bounding box center [1052, 192] width 394 height 28
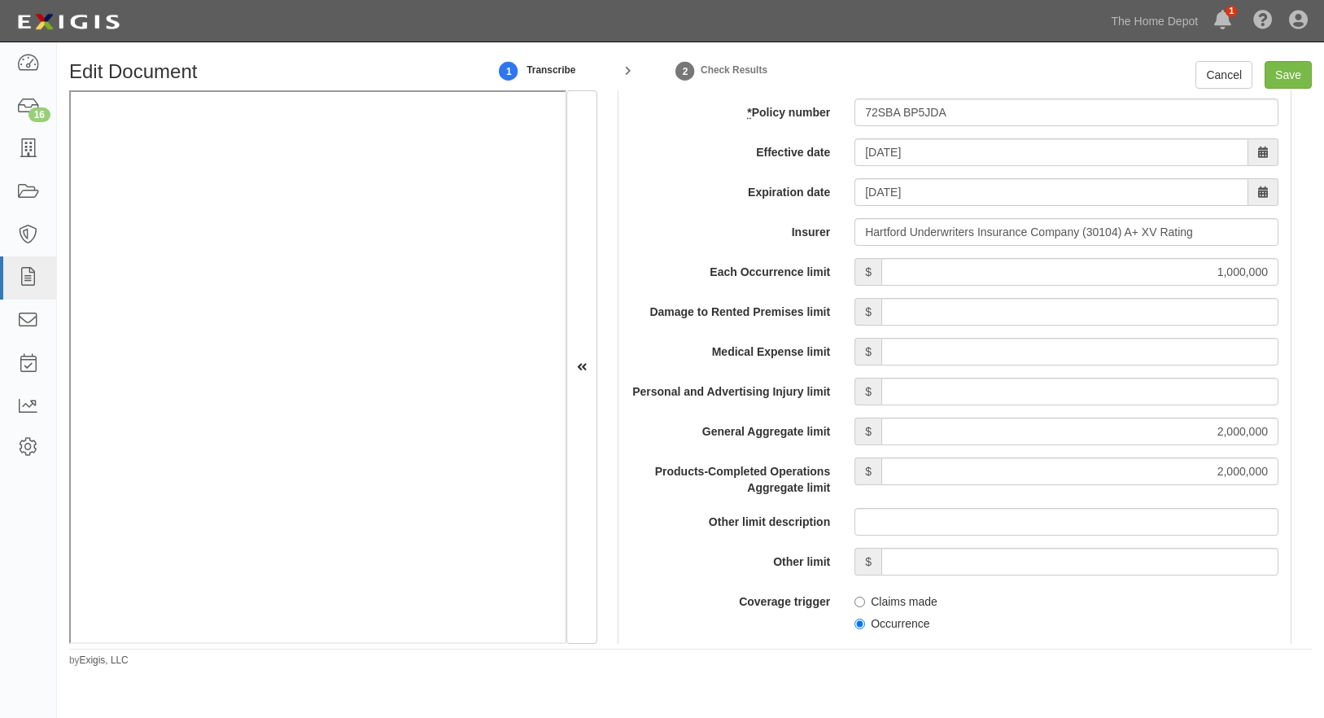
click at [1006, 624] on span "Occurrence" at bounding box center [1067, 621] width 424 height 22
click at [1293, 62] on input "Save" at bounding box center [1288, 75] width 47 height 28
type input "1000000"
type input "2000000"
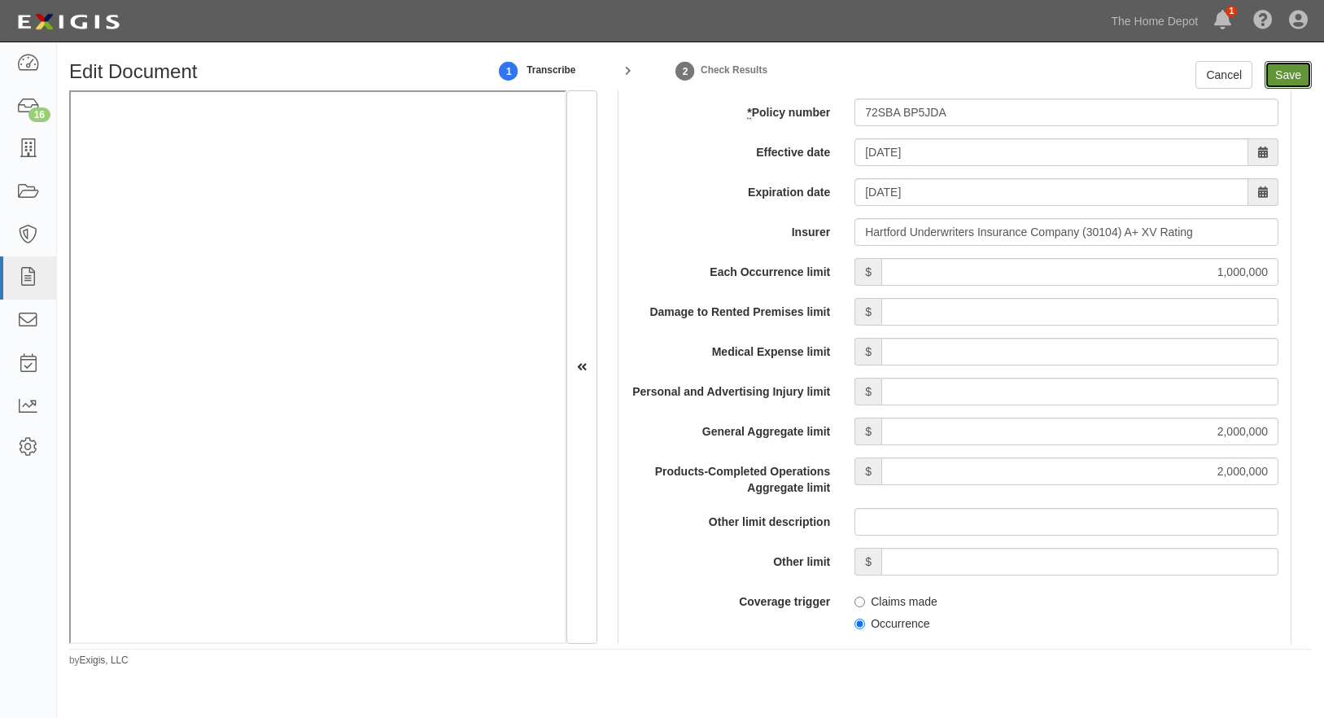
type input "1000000"
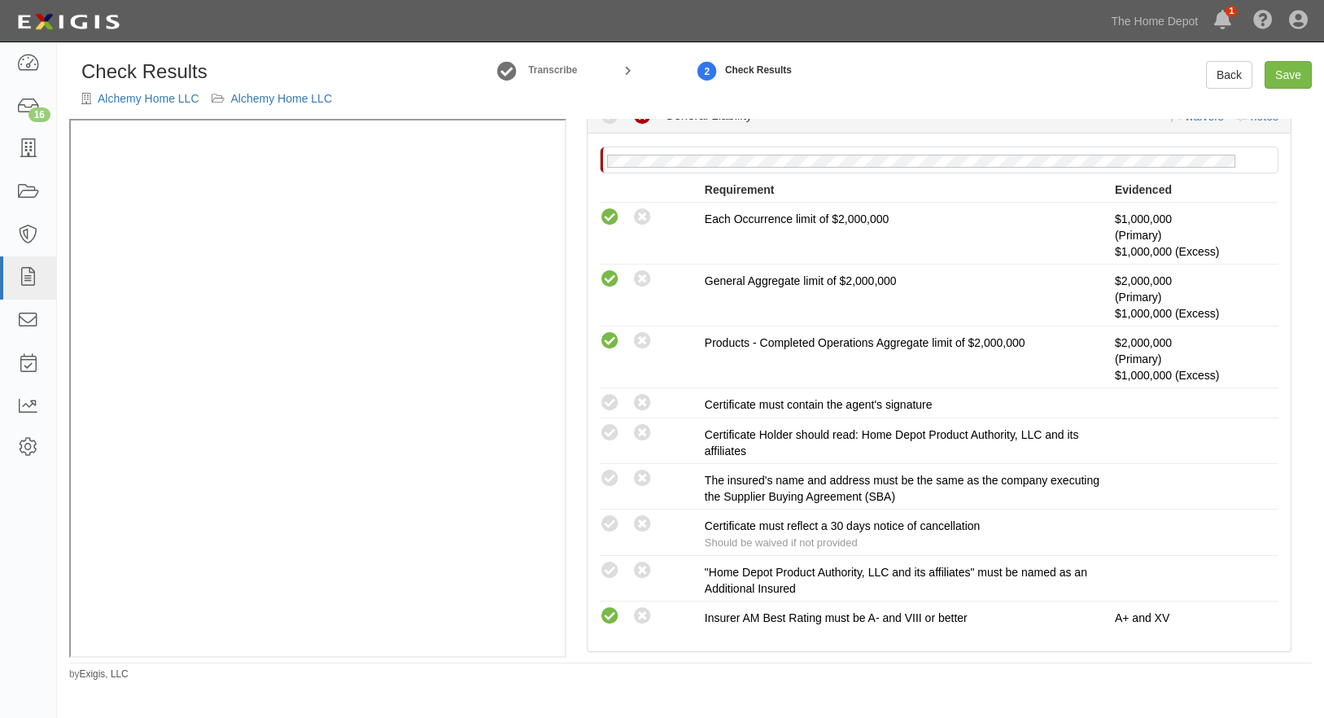
scroll to position [326, 0]
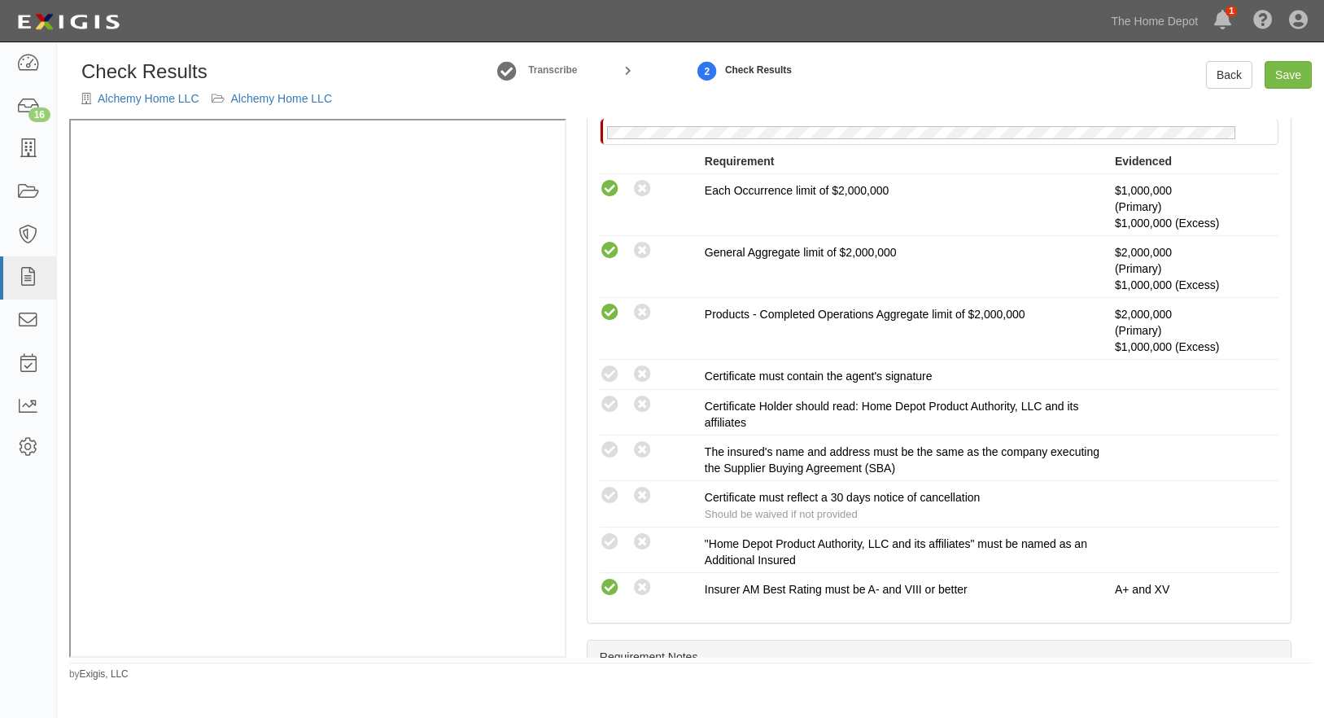
click at [610, 385] on icon at bounding box center [610, 375] width 20 height 20
radio input "true"
click at [613, 415] on icon at bounding box center [610, 405] width 20 height 20
radio input "true"
click at [607, 461] on icon at bounding box center [610, 450] width 20 height 20
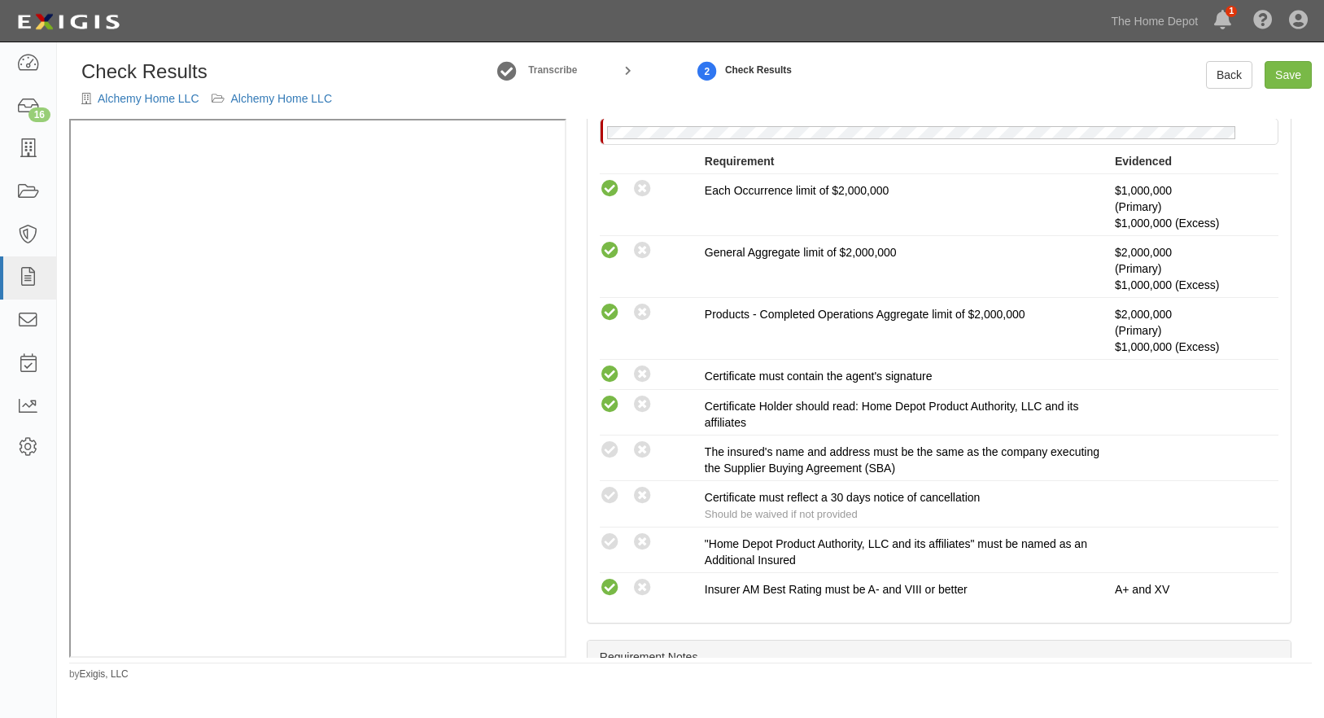
radio input "true"
click at [600, 553] on icon at bounding box center [610, 542] width 20 height 20
radio input "true"
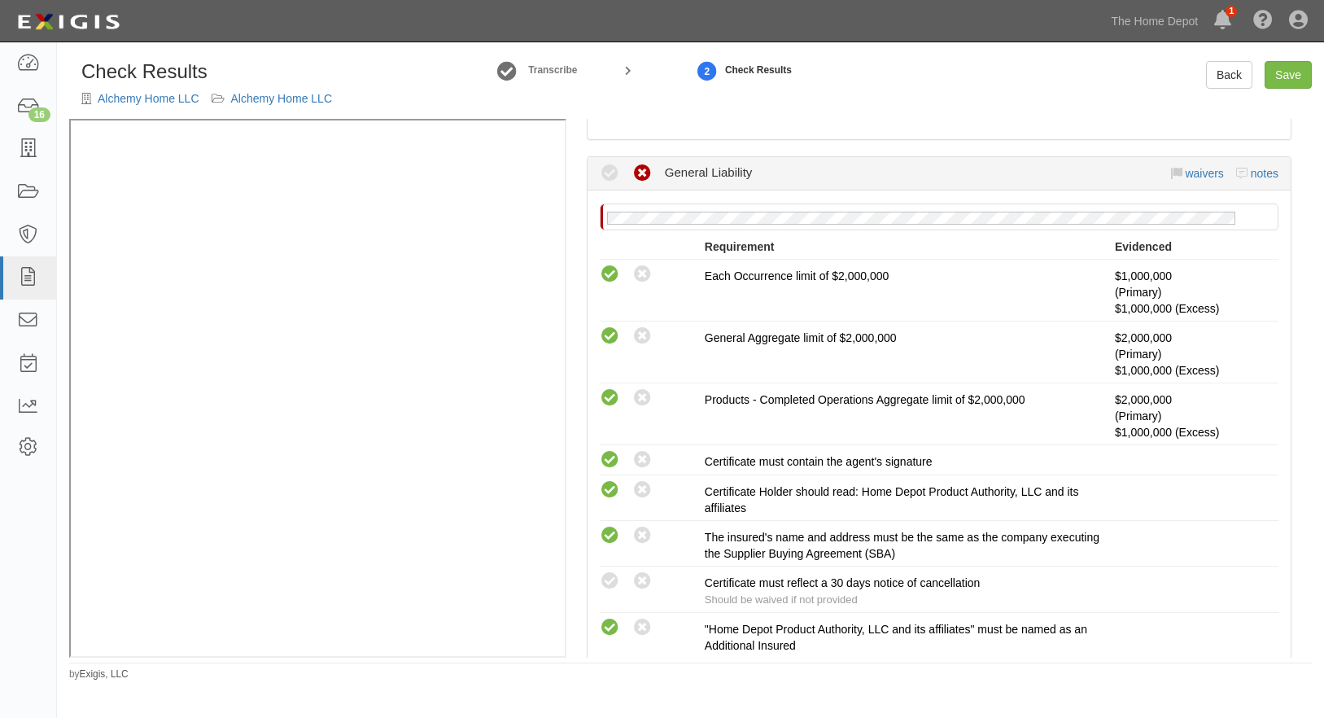
scroll to position [163, 0]
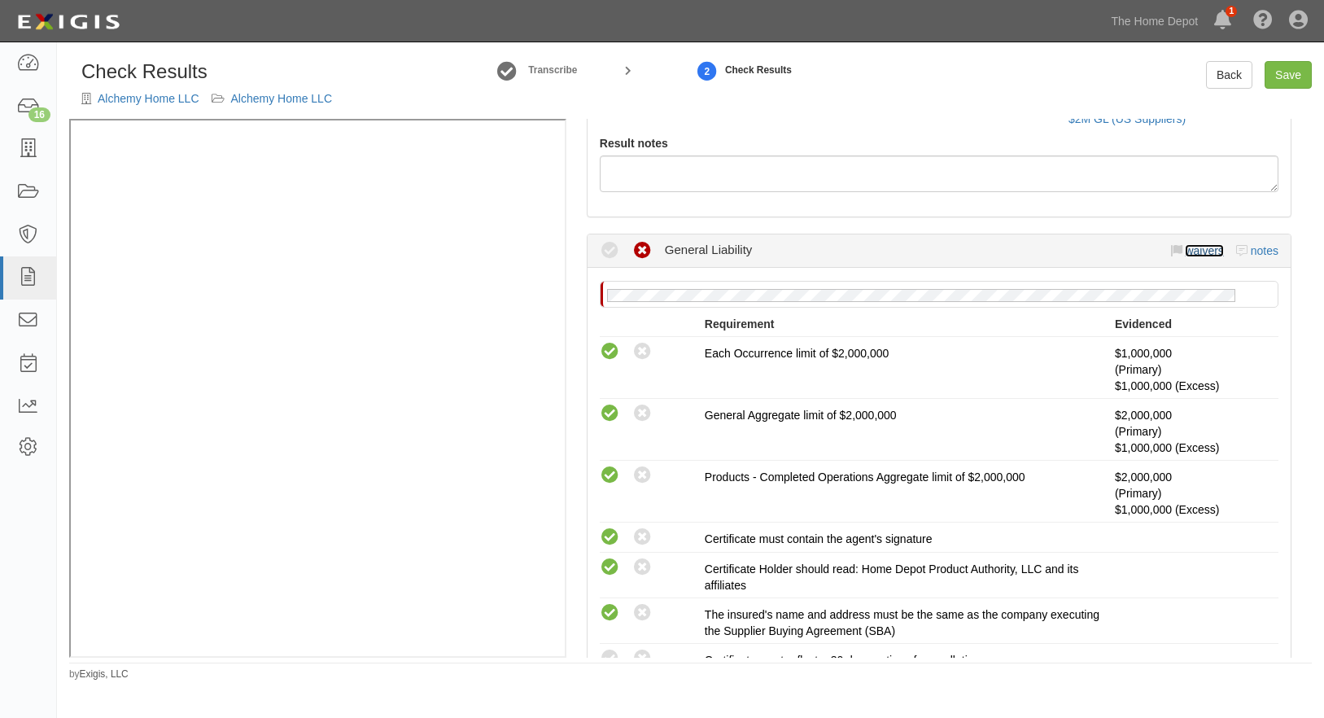
click at [1186, 249] on link "waivers" at bounding box center [1204, 250] width 38 height 13
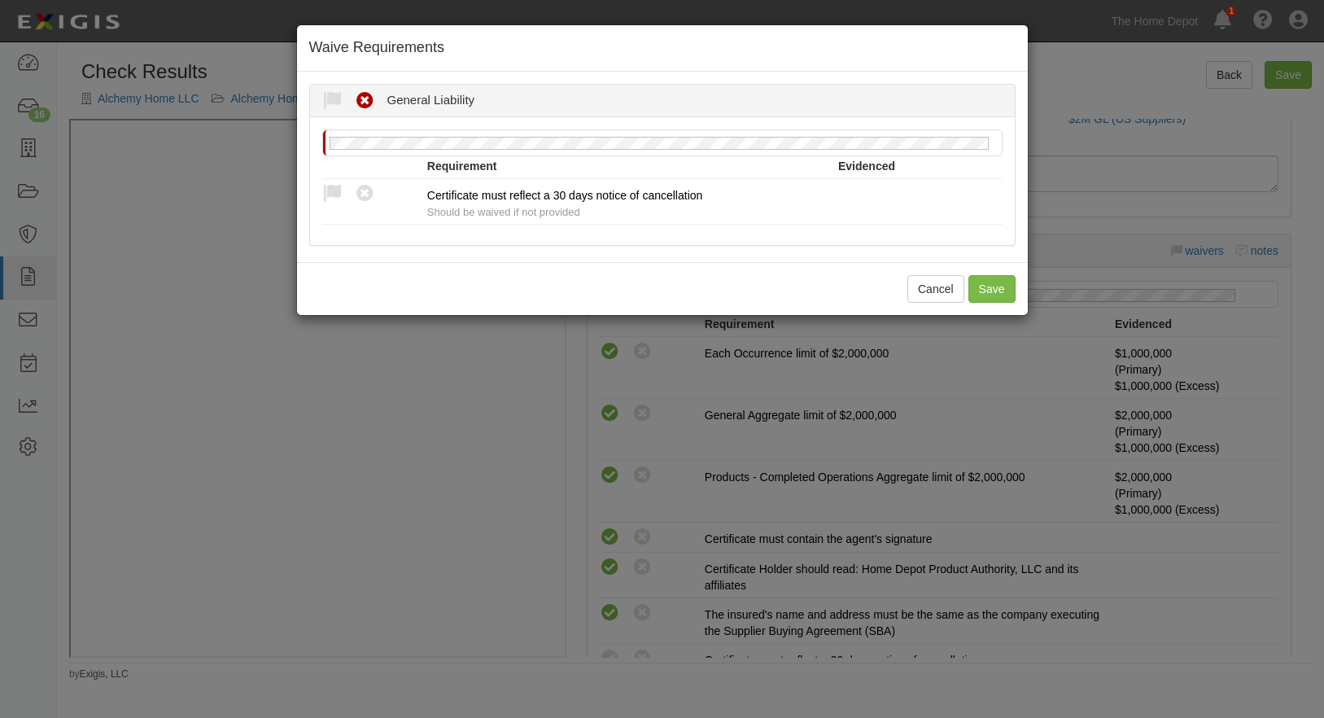
click at [336, 192] on icon at bounding box center [332, 194] width 20 height 20
radio input "true"
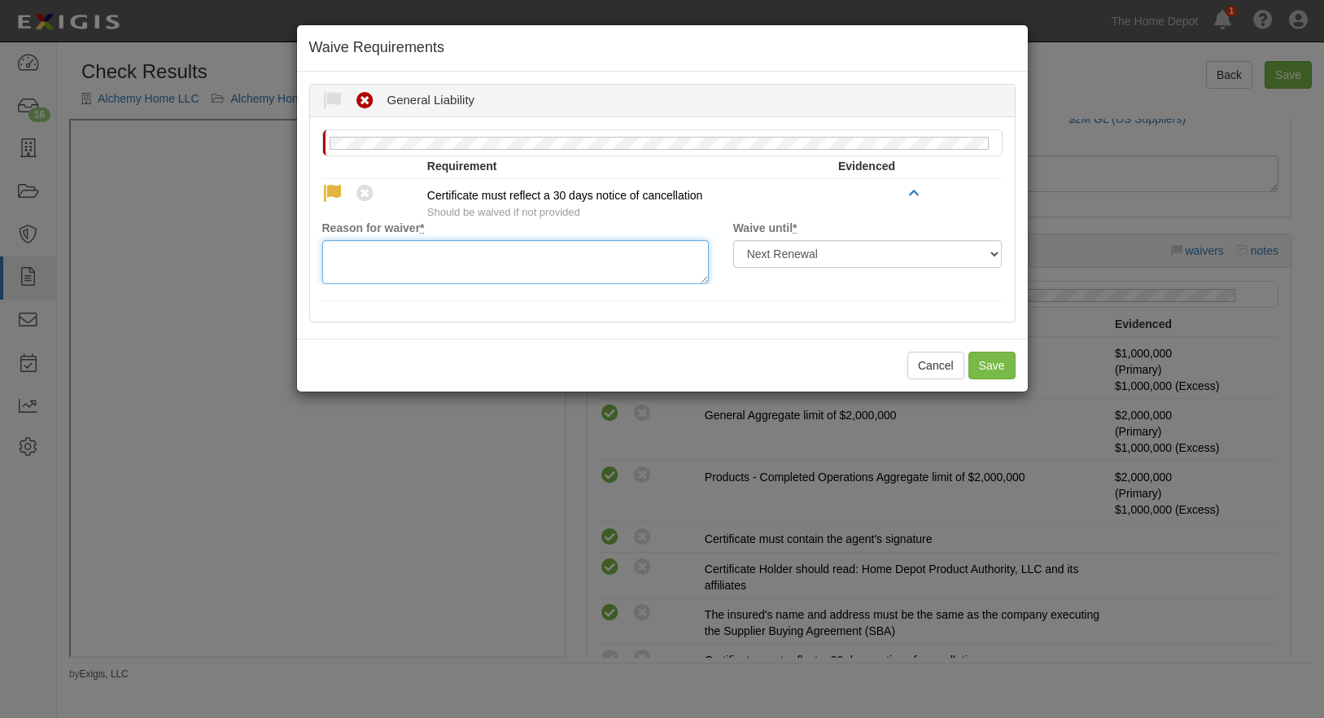
click at [379, 252] on textarea "Reason for waiver *" at bounding box center [515, 262] width 387 height 44
type textarea "waived per cilent."
click at [991, 358] on button "Save" at bounding box center [992, 366] width 47 height 28
radio input "true"
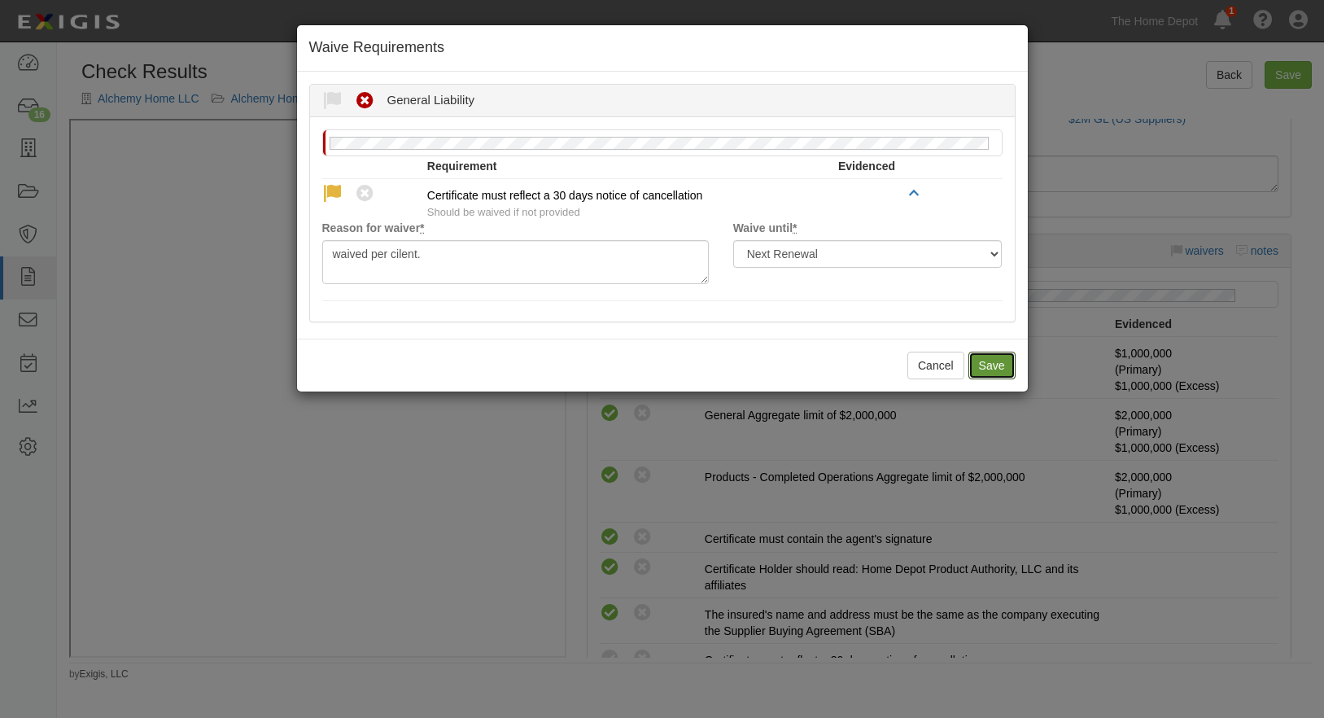
radio input "true"
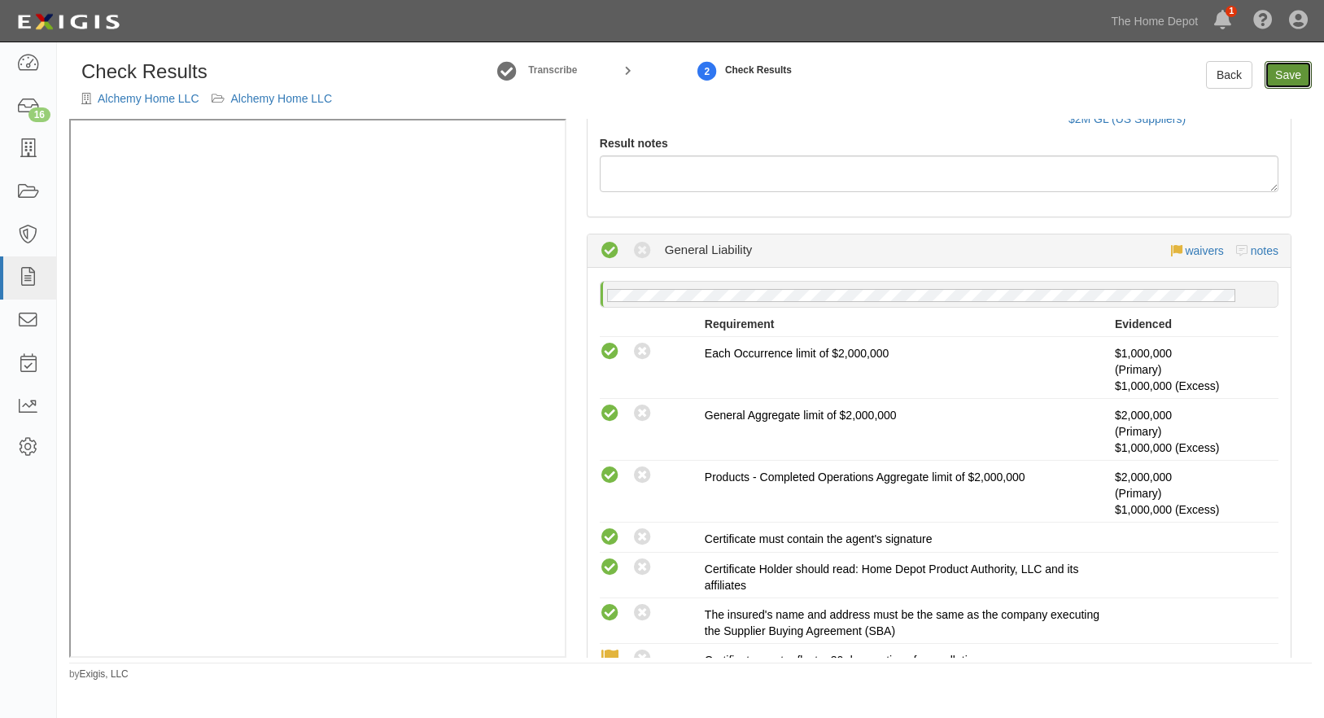
click at [1282, 81] on link "Save" at bounding box center [1288, 75] width 47 height 28
radio input "true"
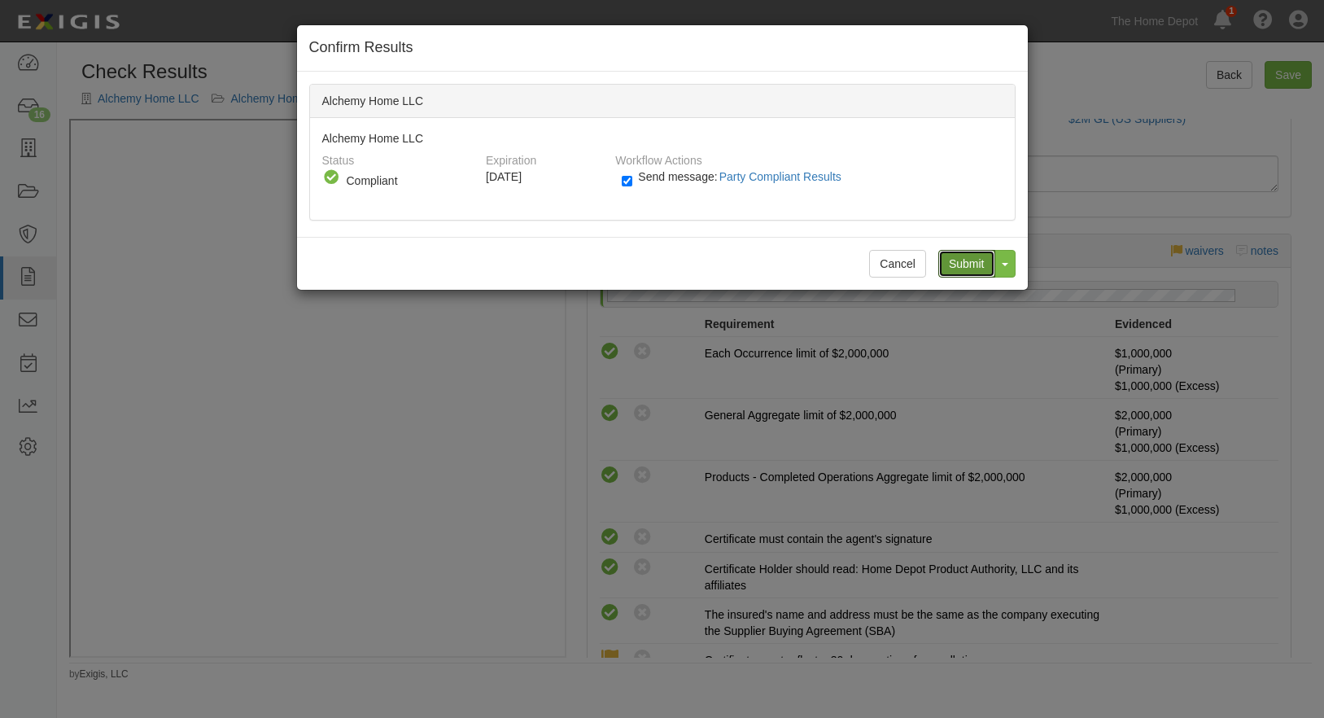
click at [972, 252] on input "Submit" at bounding box center [967, 264] width 57 height 28
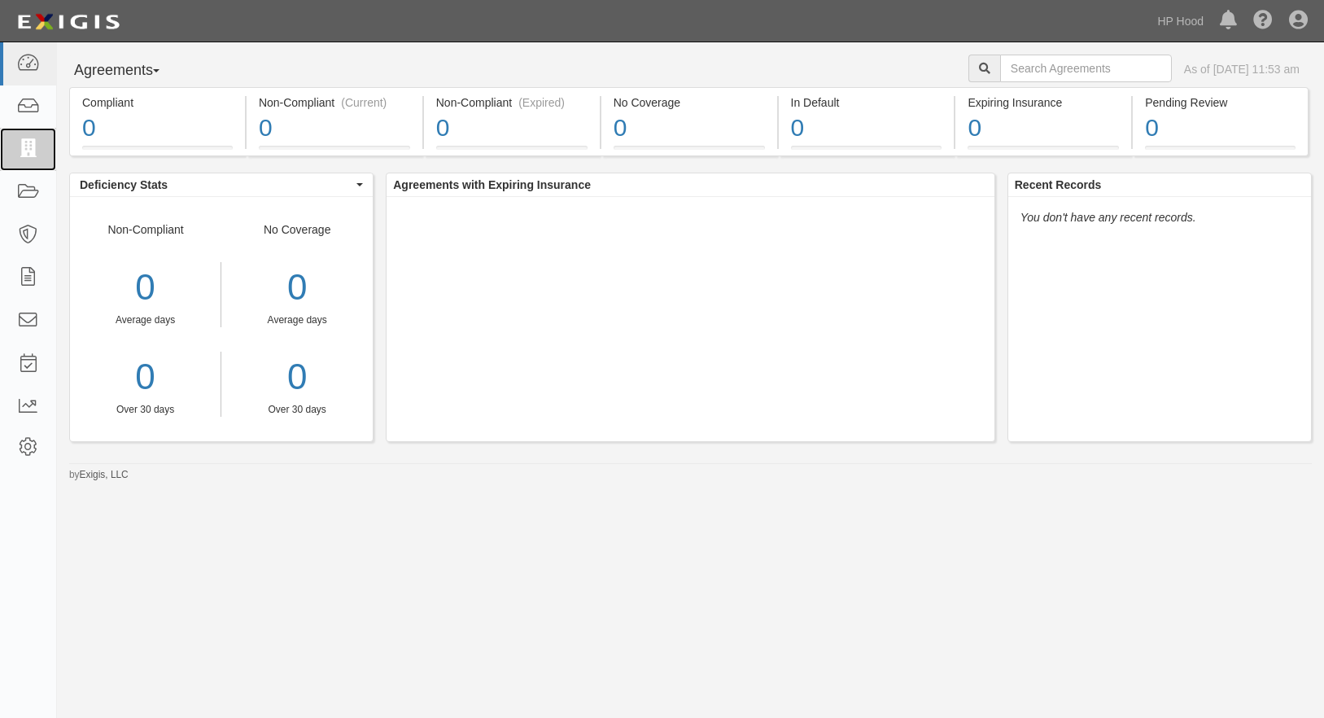
click at [39, 146] on icon at bounding box center [27, 149] width 23 height 19
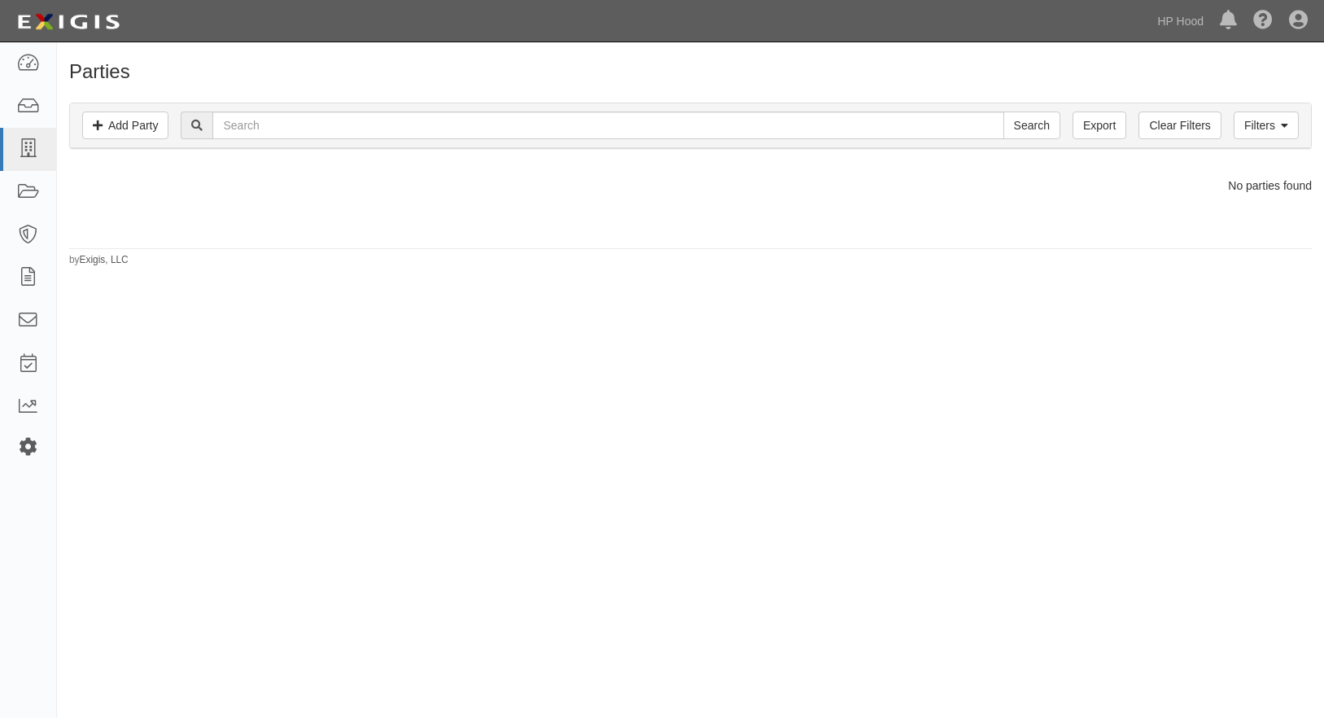
click at [30, 451] on icon at bounding box center [27, 447] width 23 height 14
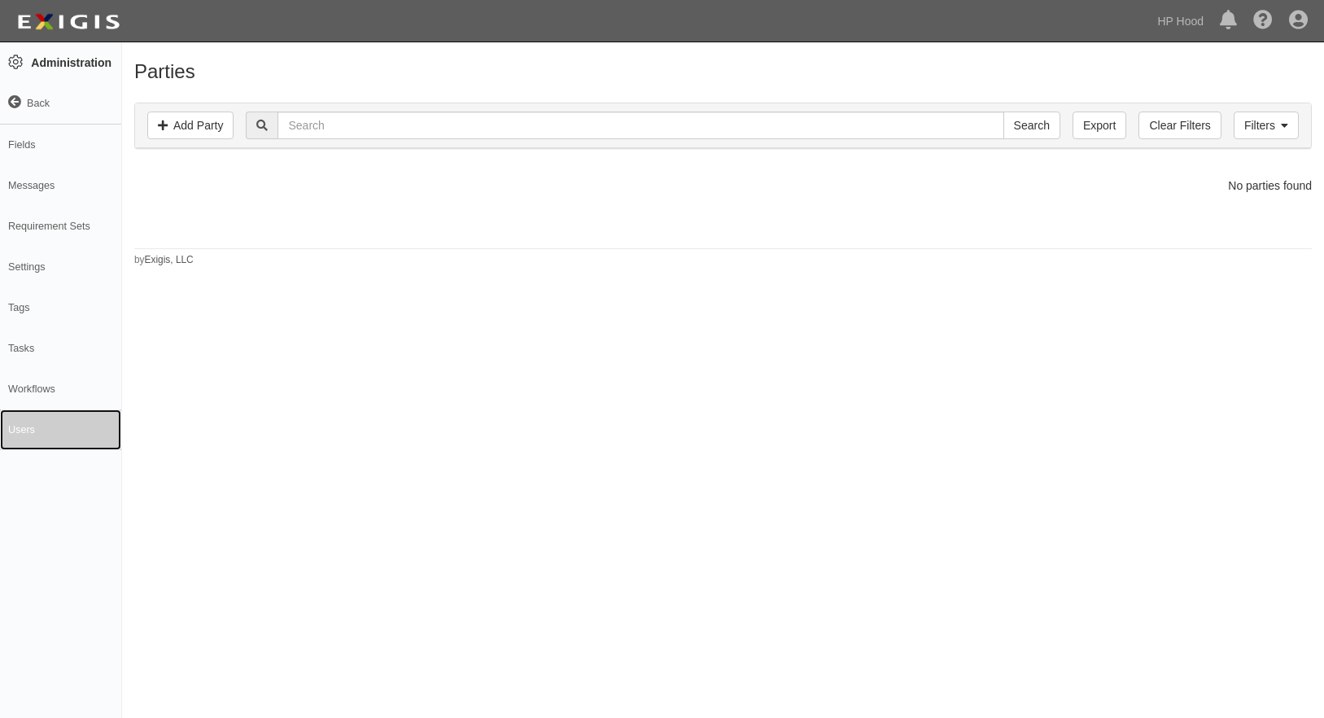
click at [26, 444] on link "Users" at bounding box center [60, 429] width 121 height 41
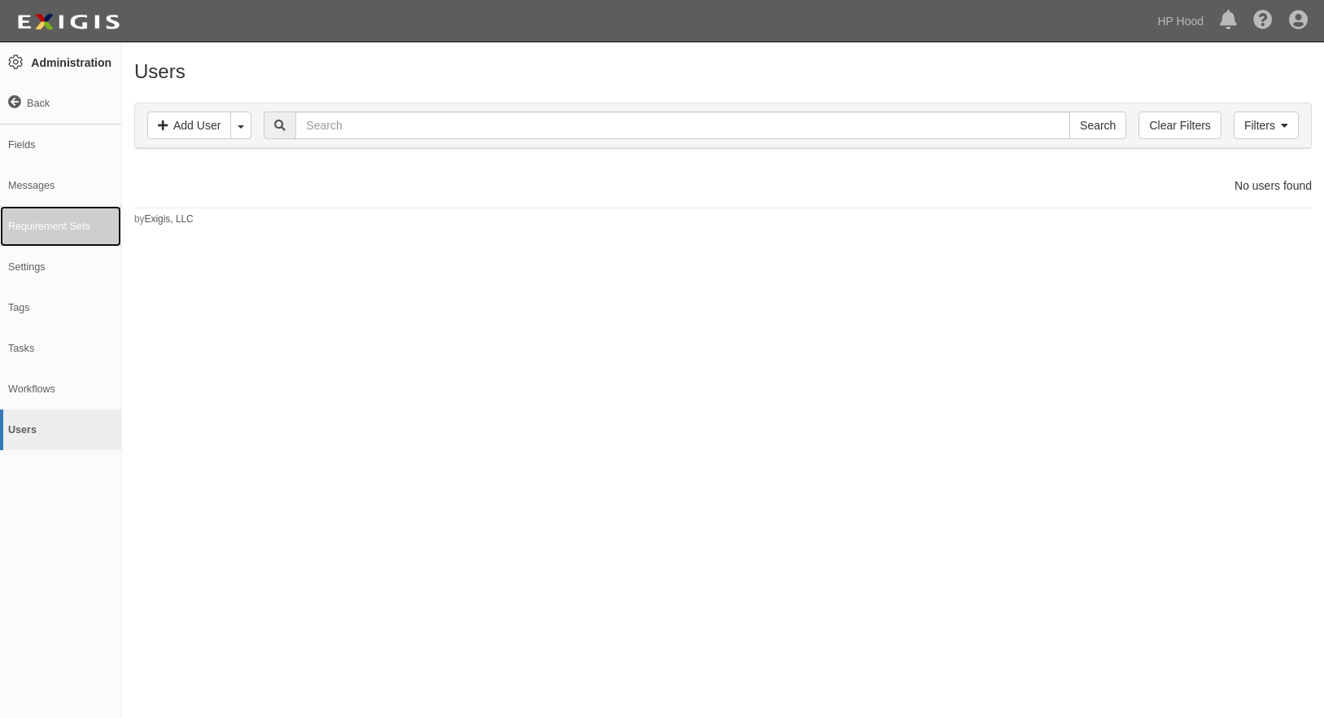
click at [47, 219] on link "Requirement Sets" at bounding box center [60, 226] width 121 height 41
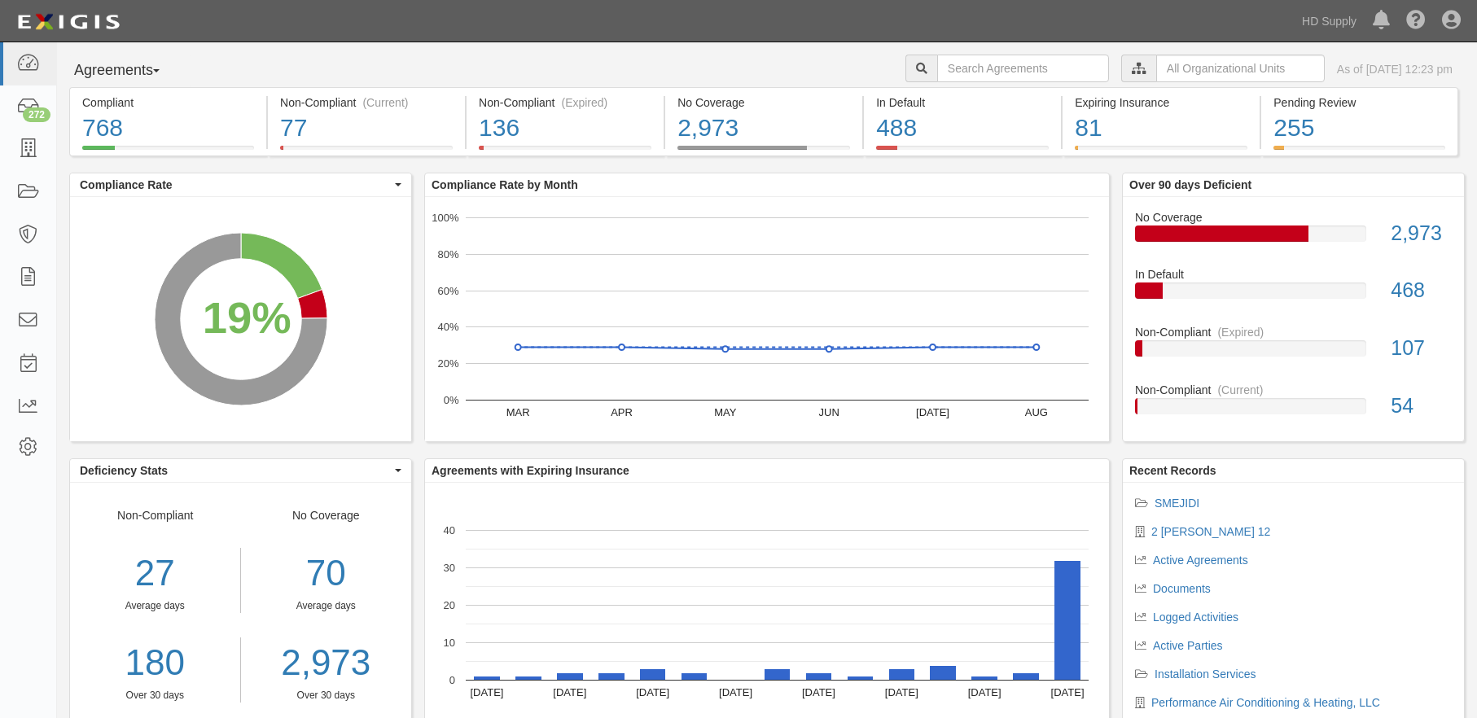
click at [45, 499] on div "Dashboard 272 Inbox Parties Agreements Coverages Documents Messages Tasks Repor…" at bounding box center [28, 380] width 57 height 676
